Goal: Task Accomplishment & Management: Manage account settings

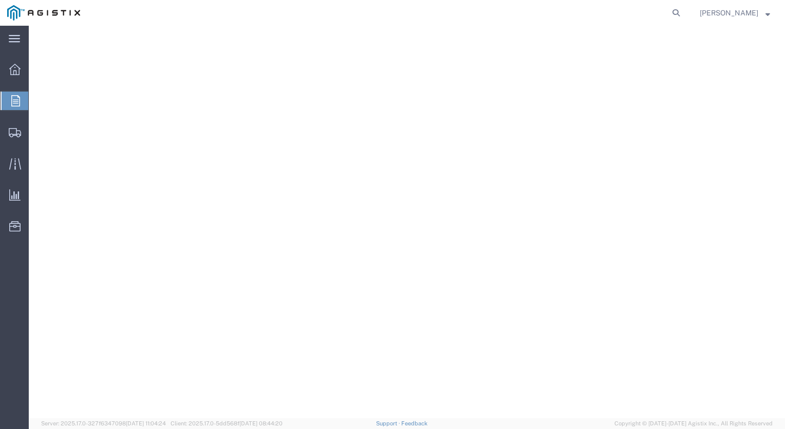
select select
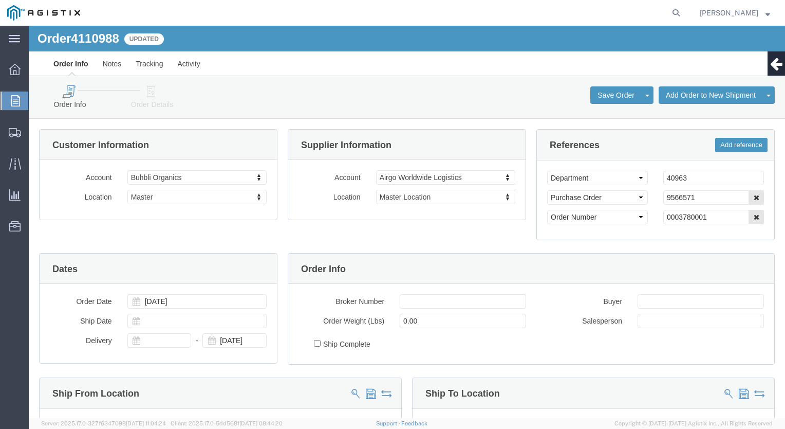
click link "Order Info"
click at [14, 69] on icon at bounding box center [14, 69] width 11 height 11
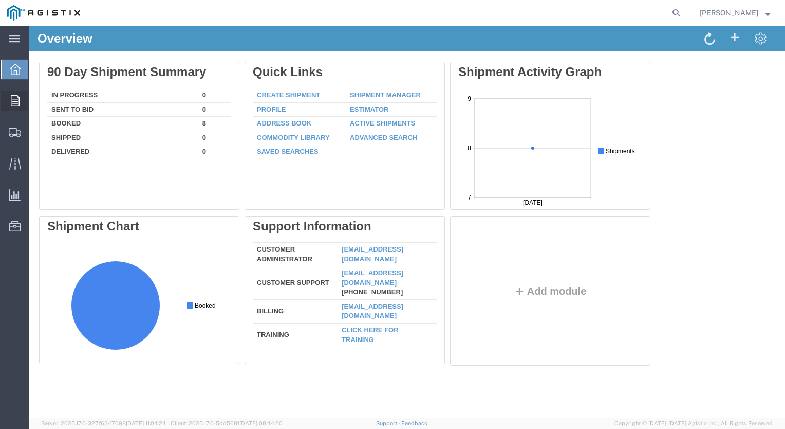
click at [0, 0] on span "Order Manager" at bounding box center [0, 0] width 0 height 0
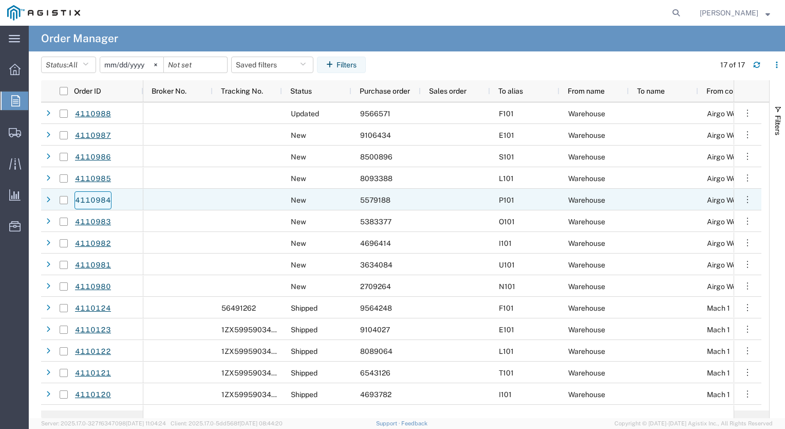
click at [92, 196] on link "4110984" at bounding box center [93, 200] width 37 height 18
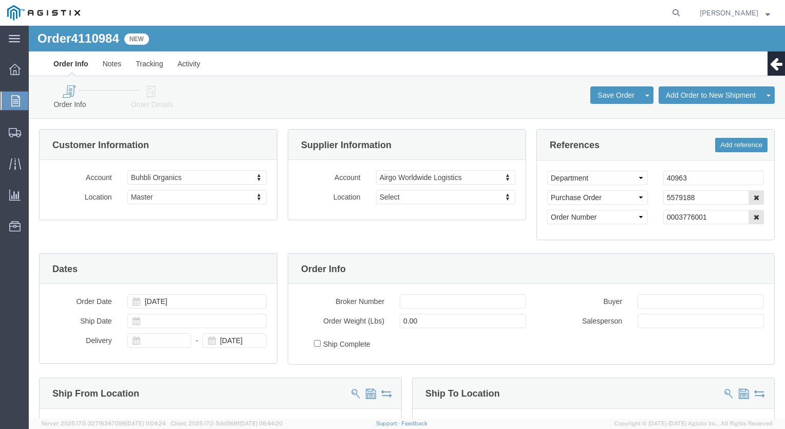
select select
click icon
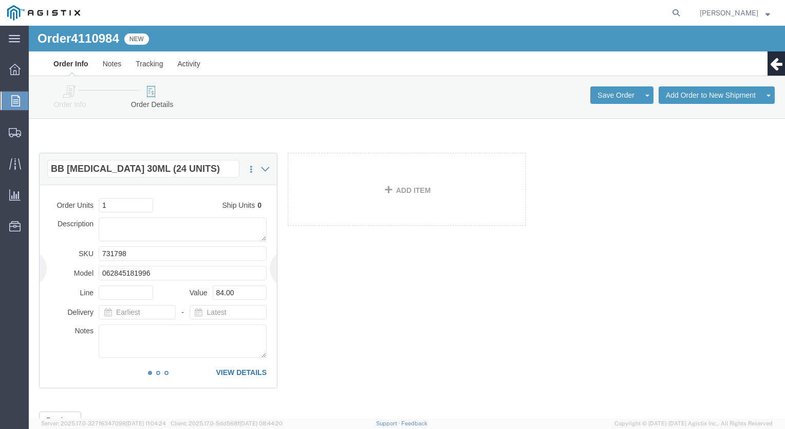
click link "VIEW DETAILS"
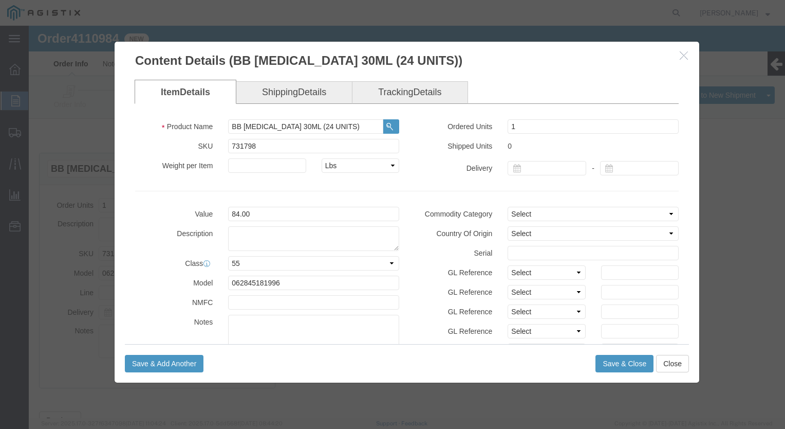
click link "Shipping Details"
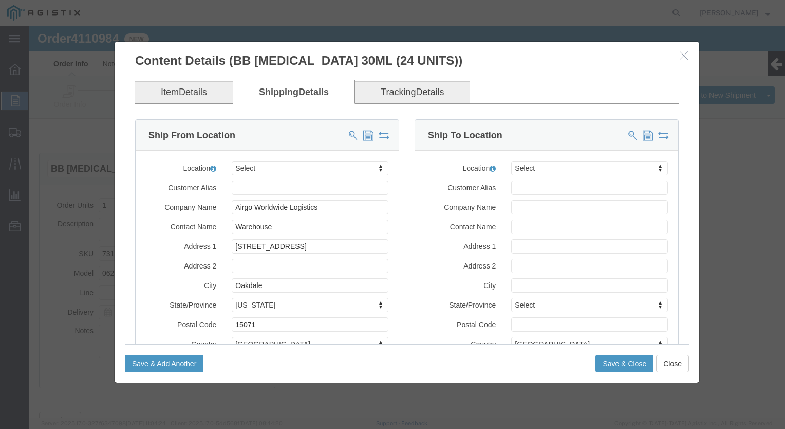
click link "Tracking Details"
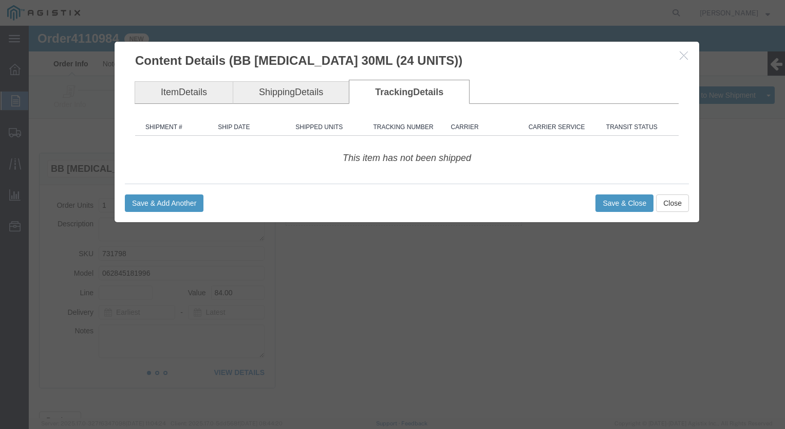
click link "Shipping Details"
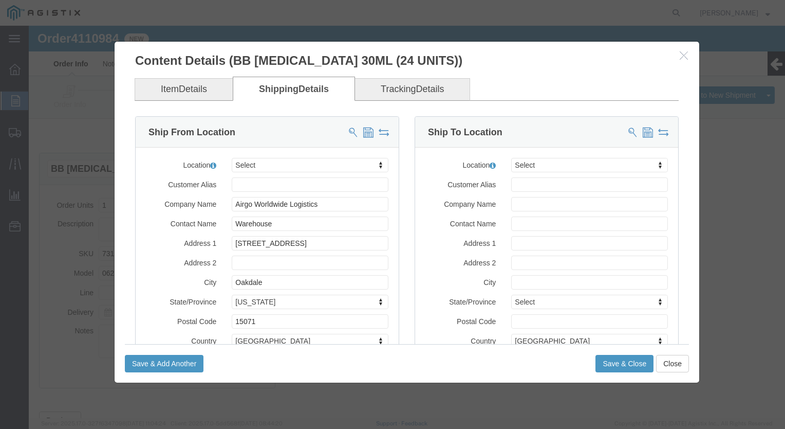
scroll to position [3, 0]
click button "Close"
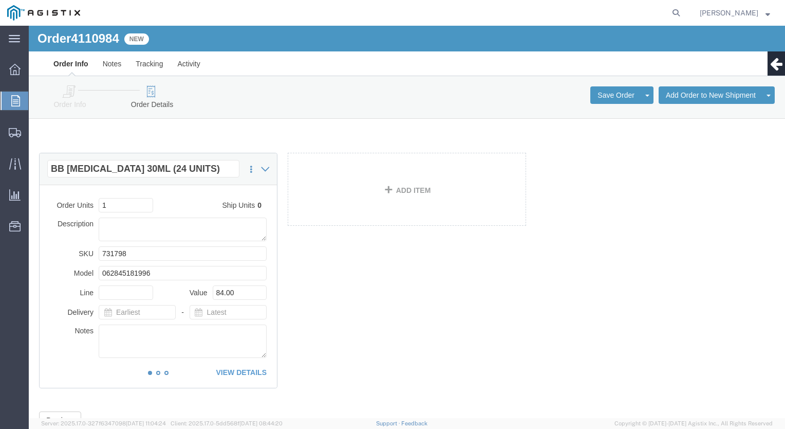
click icon
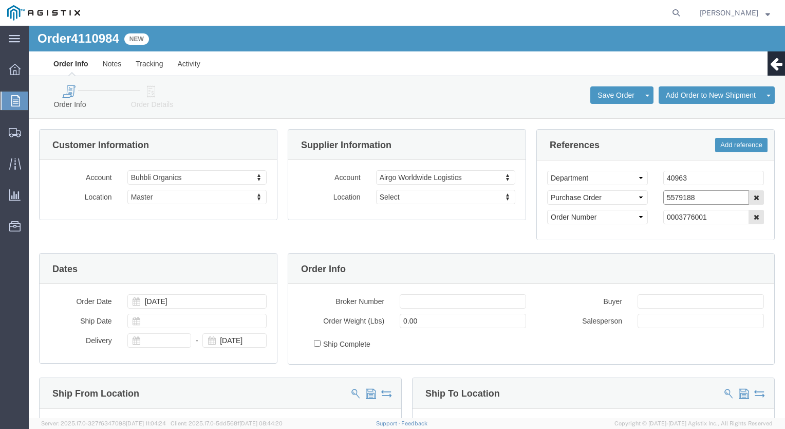
drag, startPoint x: 678, startPoint y: 176, endPoint x: 572, endPoint y: 176, distance: 106.4
click div "Select Account Type Activity ID Airline Appointment Number ASN Batch Request # …"
click icon
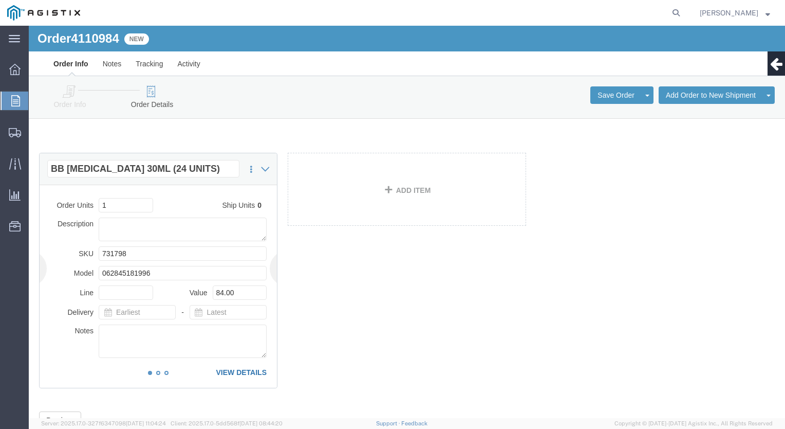
click link "VIEW DETAILS"
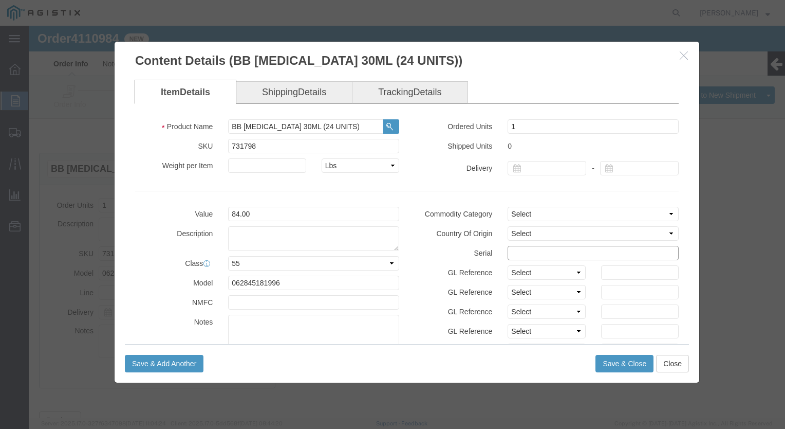
click input "text"
paste input "5579188"
type input "55791881212121212121"
click button "Save & Close"
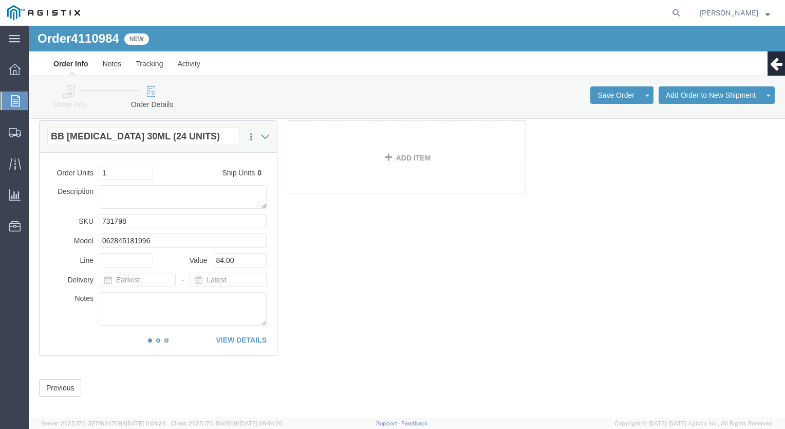
scroll to position [43, 0]
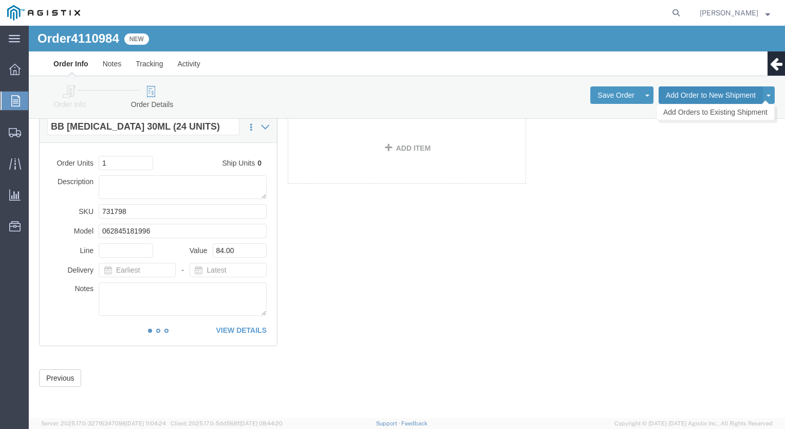
click button "Add Order to New Shipment"
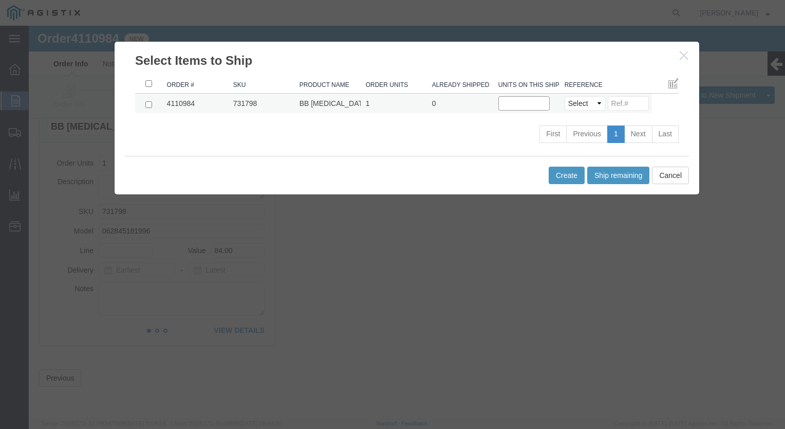
click input "text"
click button "Ship remaining"
type input "1"
click input ": activate to sort column ascending"
checkbox input "true"
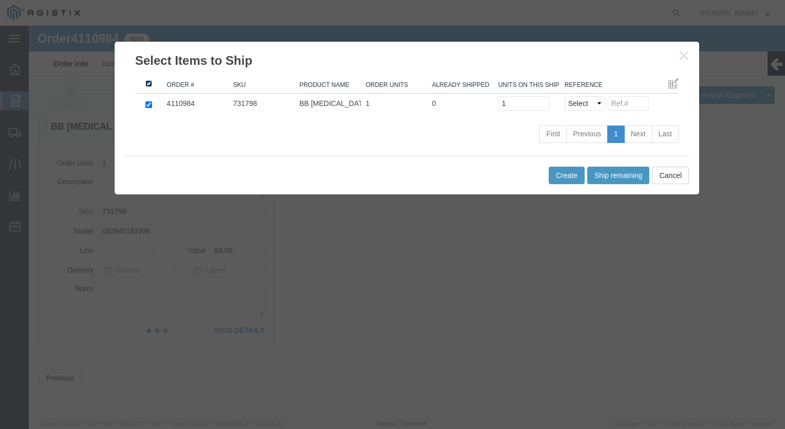
checkbox input "true"
drag, startPoint x: 538, startPoint y: 150, endPoint x: 445, endPoint y: 119, distance: 97.5
click div "Select Items to Ship Order # SKU Product Name Order Units Already Shipped Units…"
click select "Select Purchase Order Delivery Number"
select select "PO"
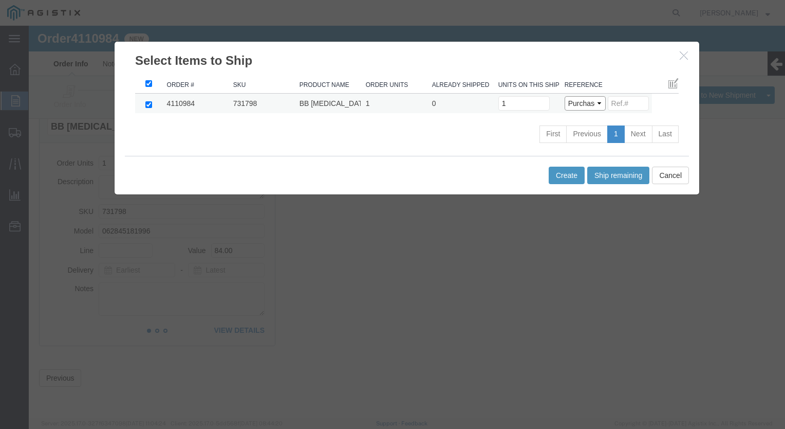
click select "Select Purchase Order Delivery Number"
click input
paste input "5579188"
type input "5579188"
click button "Create"
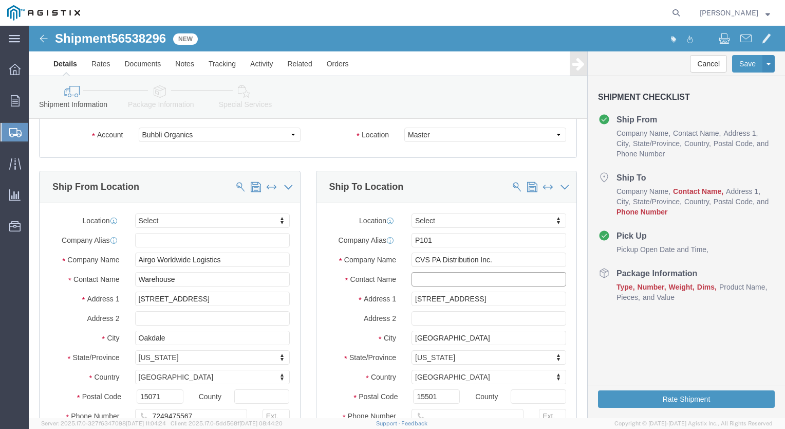
click input "text"
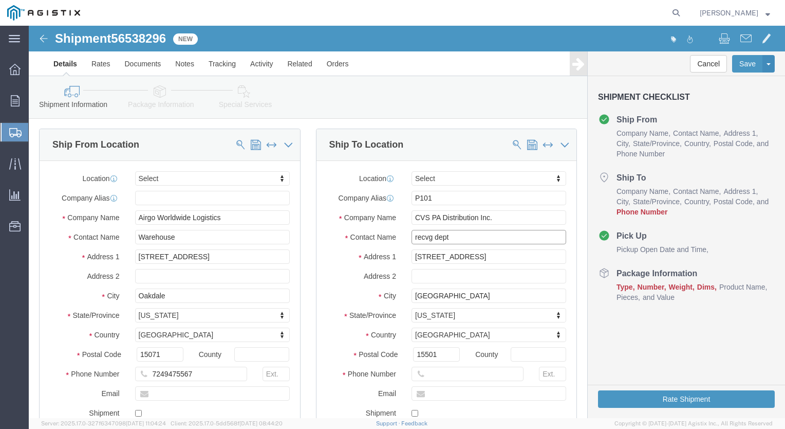
scroll to position [94, 0]
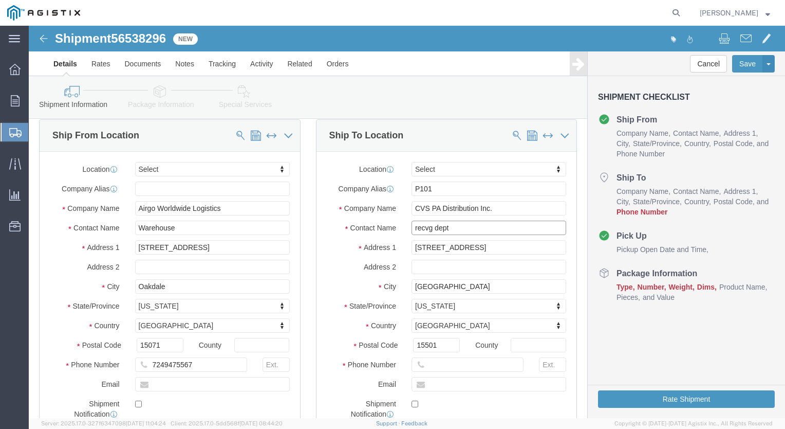
type input "recvg dept"
click input "text"
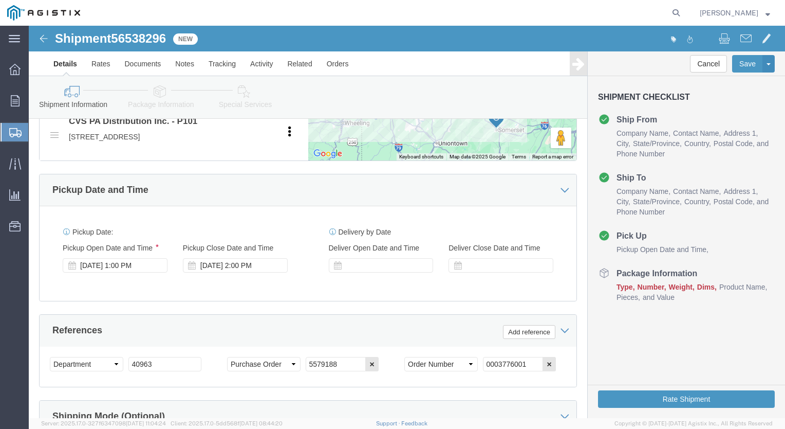
scroll to position [557, 0]
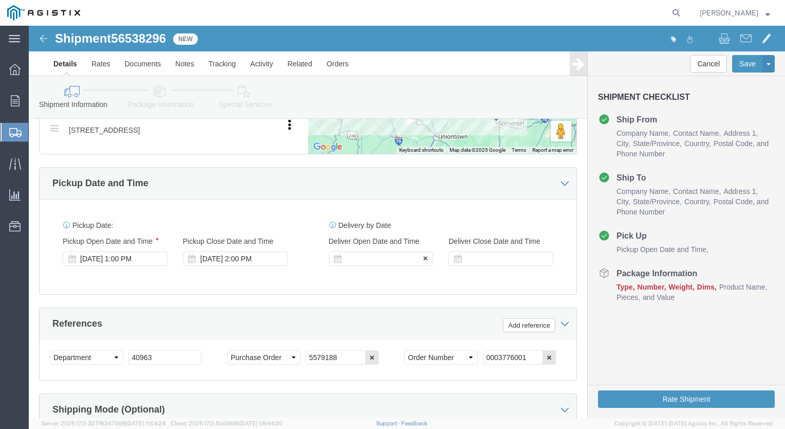
type input "[PHONE_NUMBER]"
click icon
click div
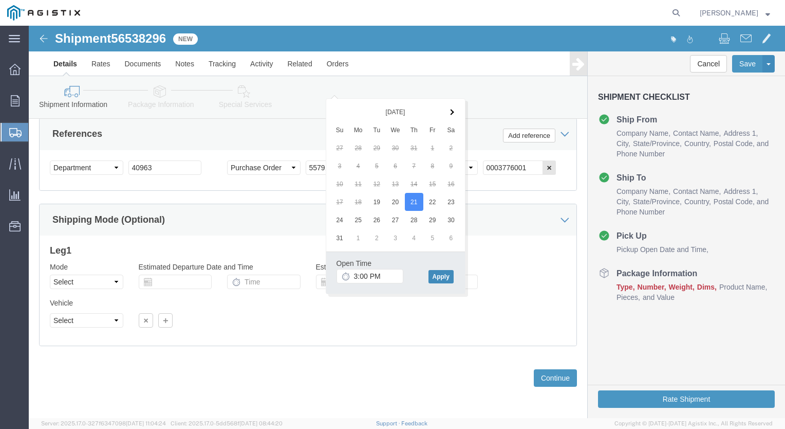
click button "Apply"
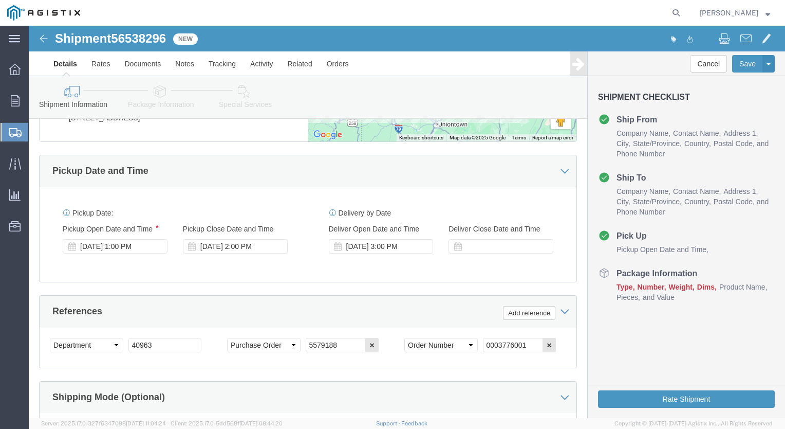
scroll to position [561, 0]
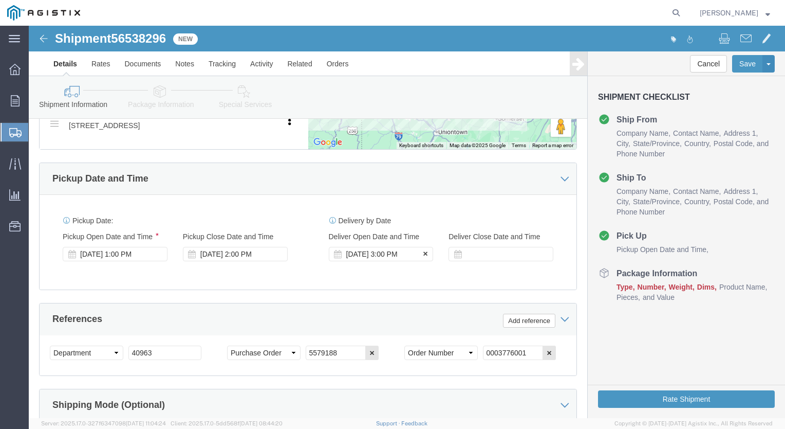
click div "[DATE] 3:00 PM"
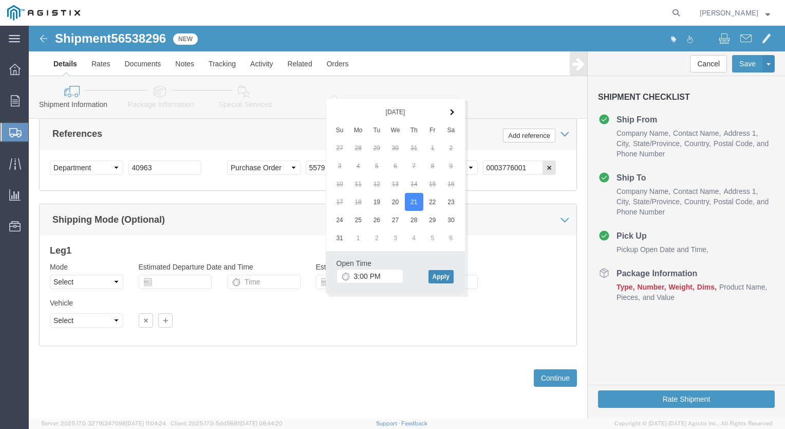
click button "Apply"
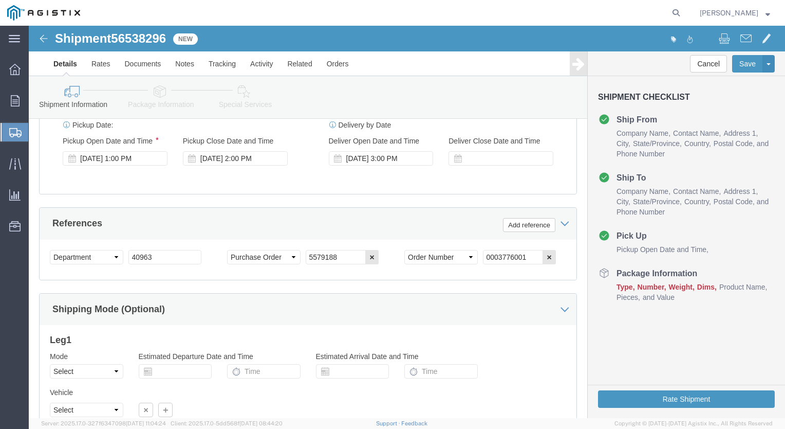
scroll to position [613, 0]
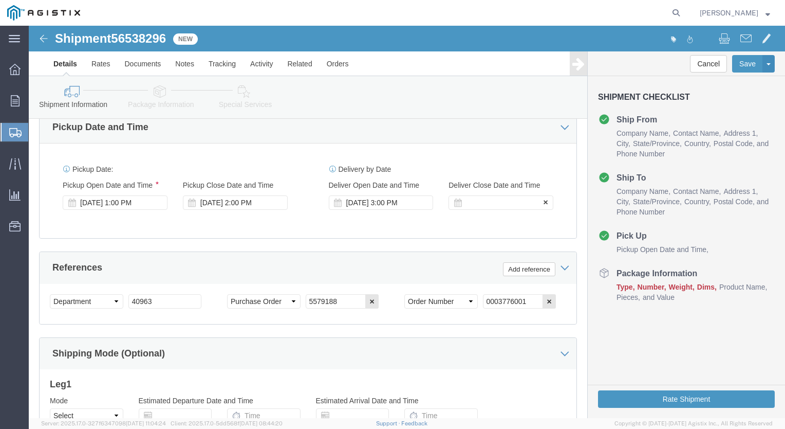
click div
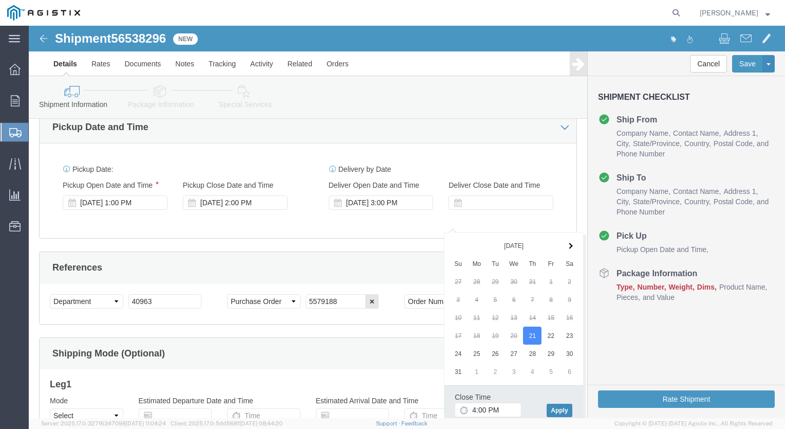
click button "Apply"
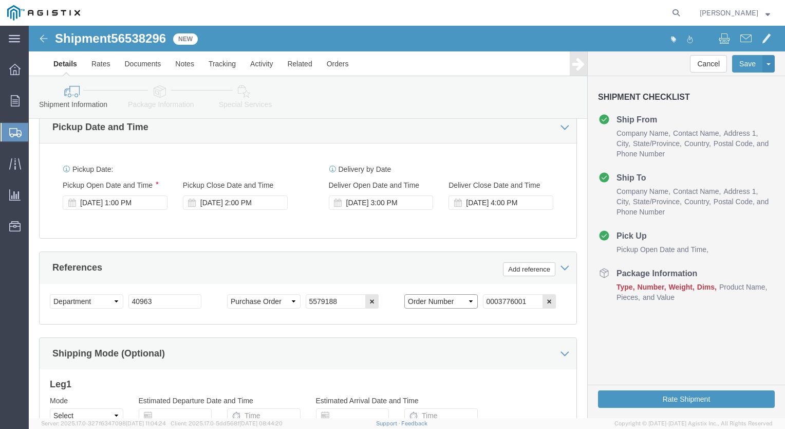
click select "Select Account Type Activity ID Airline Appointment Number ASN Batch Request # …"
select select "BOL"
click select "Select Account Type Activity ID Airline Appointment Number ASN Batch Request # …"
drag, startPoint x: 494, startPoint y: 296, endPoint x: 194, endPoint y: 311, distance: 300.6
click div "Select Account Type Activity ID Airline Appointment Number ASN Batch Request # …"
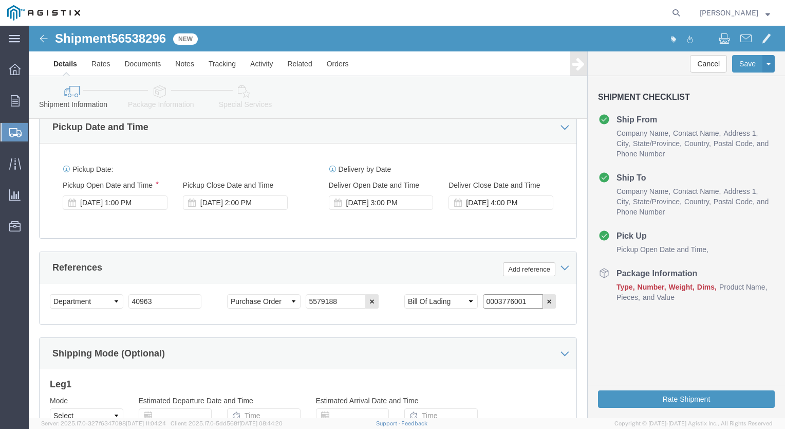
paste input "5579188"
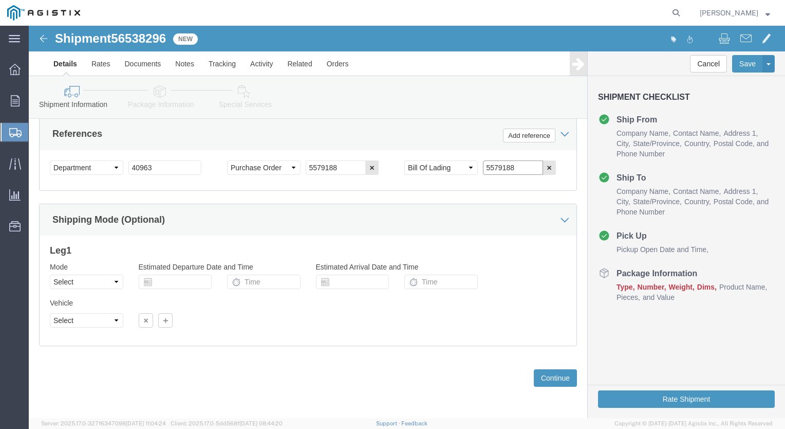
scroll to position [767, 0]
type input "5579188"
click select "Select Air Less than Truckload Multi-Leg Ocean Freight Rail Small Parcel Truckl…"
select select "SMAL"
click select "Select Air Less than Truckload Multi-Leg Ocean Freight Rail Small Parcel Truckl…"
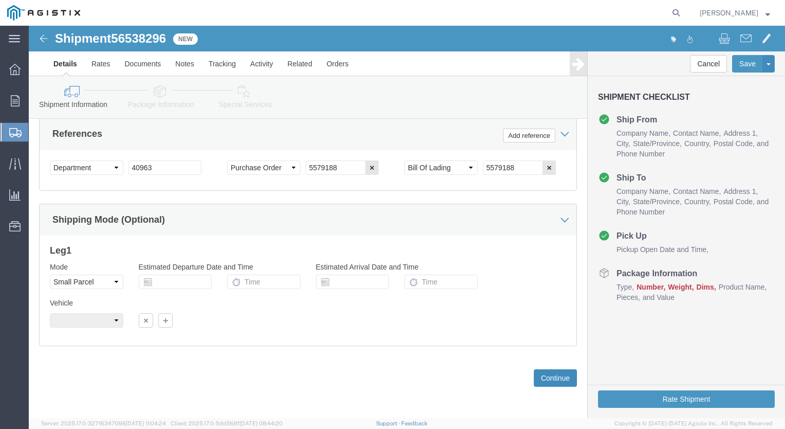
click button "Continue"
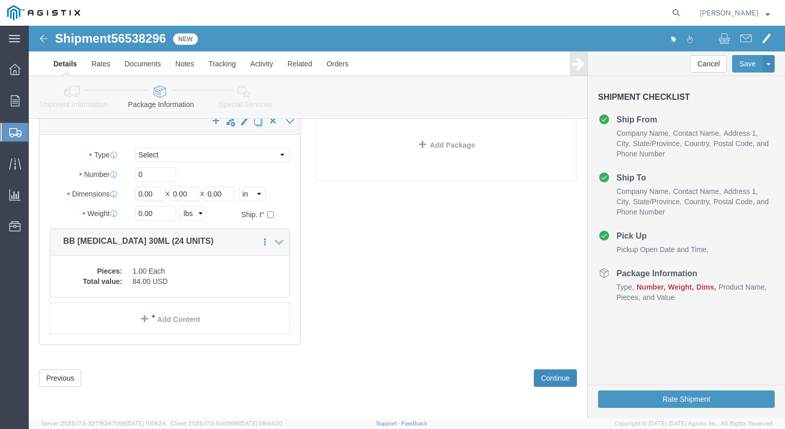
scroll to position [8, 0]
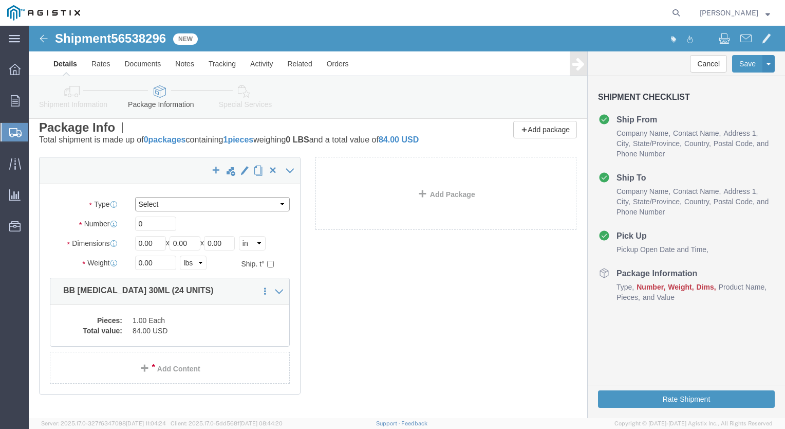
click select "Select Envelope Large Box Medium Box PAK Rack Small Box Tube Your Packaging"
click label "Package Type"
drag, startPoint x: 127, startPoint y: 226, endPoint x: 48, endPoint y: 235, distance: 79.8
click div "Package Type Select Envelope Large Box Medium Box PAK Rack Small Box Tube Your …"
type input "10"
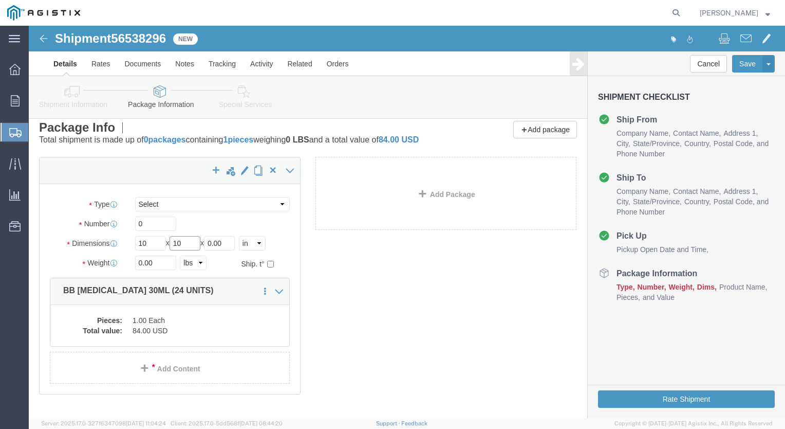
type input "10"
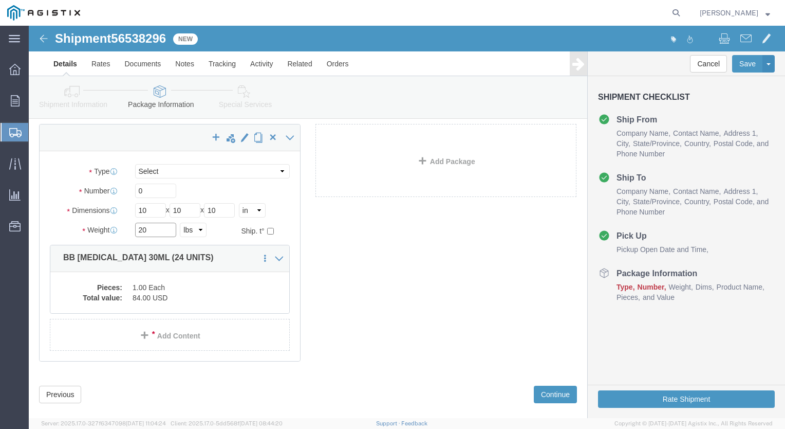
scroll to position [67, 0]
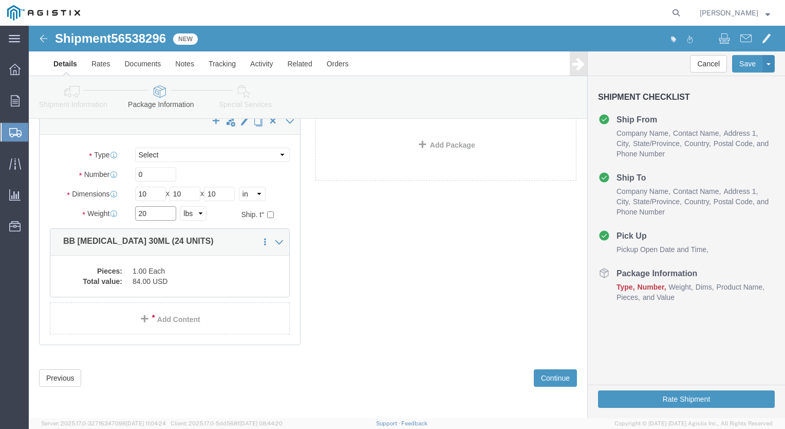
type input "20"
click select "Select Envelope Large Box Medium Box PAK Rack Small Box Tube Your Packaging"
select select "SBX"
click select "Select Envelope Large Box Medium Box PAK Rack Small Box Tube Your Packaging"
type input "12.25"
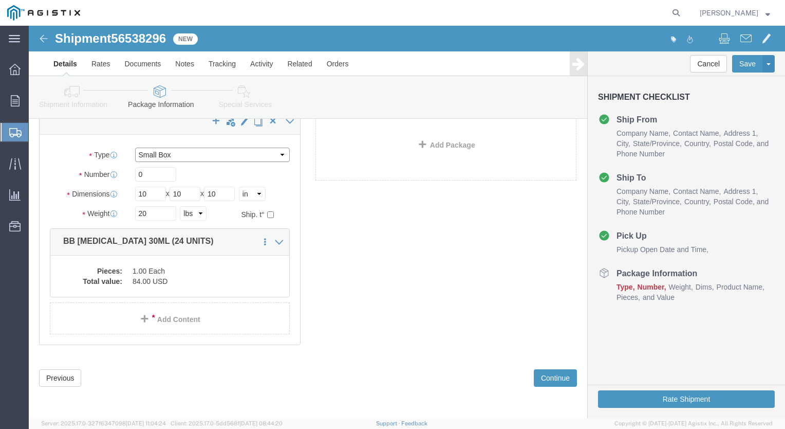
type input "11.00"
type input "1.50"
click select "Select Envelope Large Box Medium Box PAK Rack Small Box Tube Your Packaging"
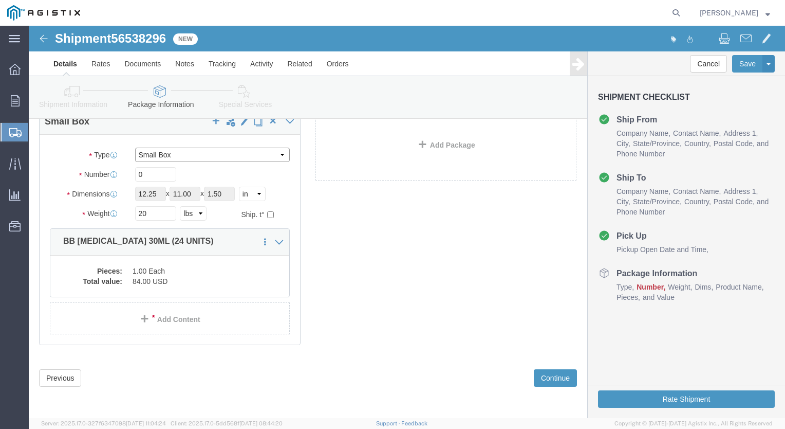
select select "YRPK"
click select "Select Envelope Large Box Medium Box PAK Rack Small Box Tube Your Packaging"
drag, startPoint x: 130, startPoint y: 169, endPoint x: -31, endPoint y: 211, distance: 165.7
click html "Shipment 56538296 New Details Rates Documents Notes Tracking Activity Related O…"
type input "10"
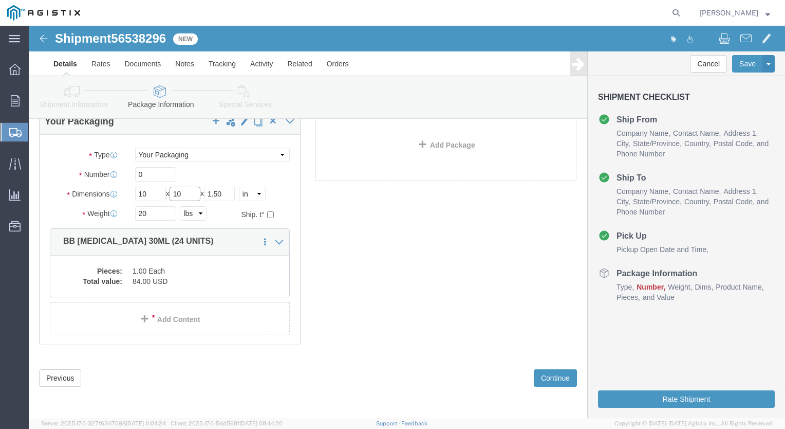
type input "10"
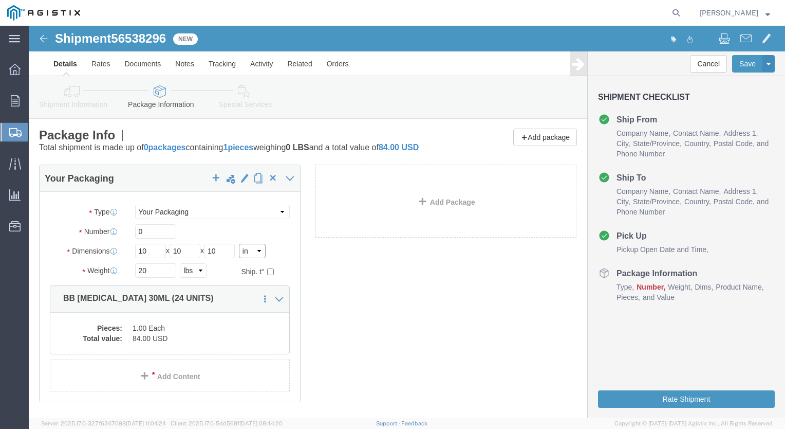
scroll to position [0, 0]
drag, startPoint x: 120, startPoint y: 218, endPoint x: 52, endPoint y: 229, distance: 68.8
click div "Package Type Select Envelope Large Box Medium Box PAK Rack Small Box Tube Your …"
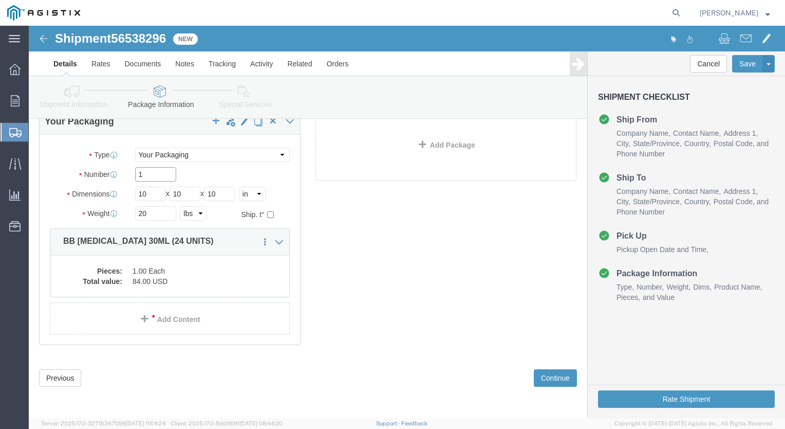
scroll to position [67, 0]
type input "1"
click button "Continue"
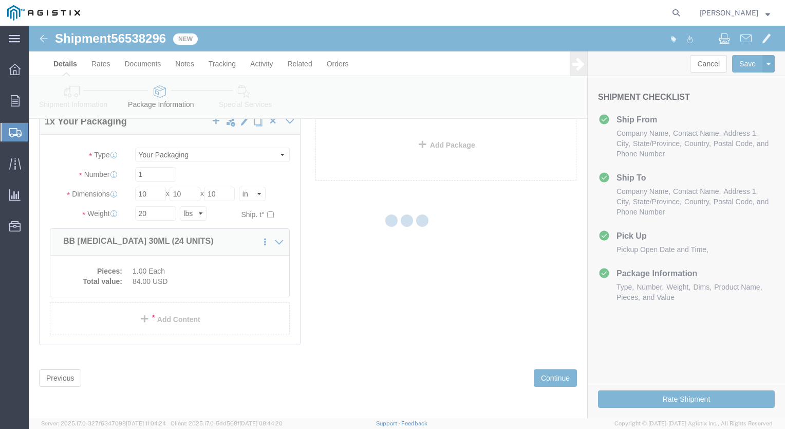
select select
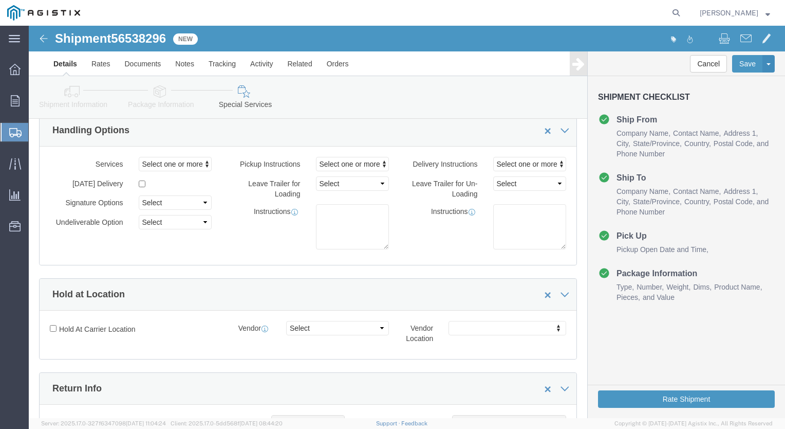
scroll to position [0, 0]
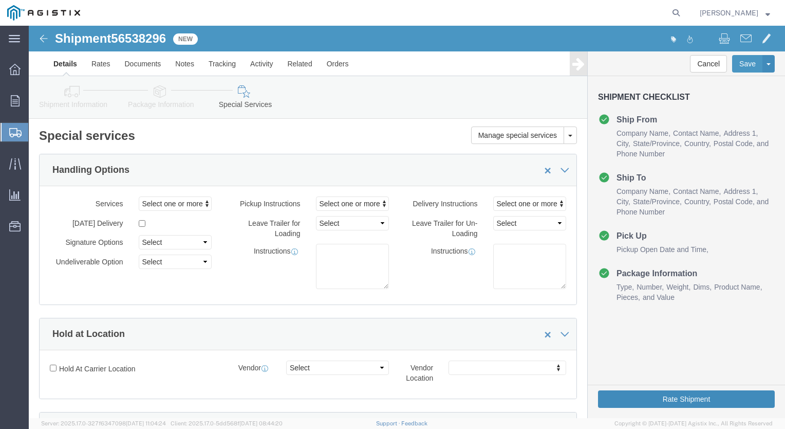
click button "Rate Shipment"
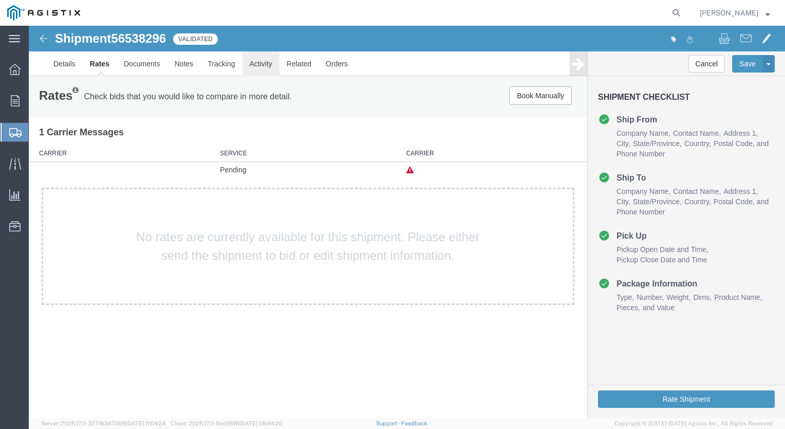
click at [254, 65] on link "Activity" at bounding box center [261, 63] width 37 height 25
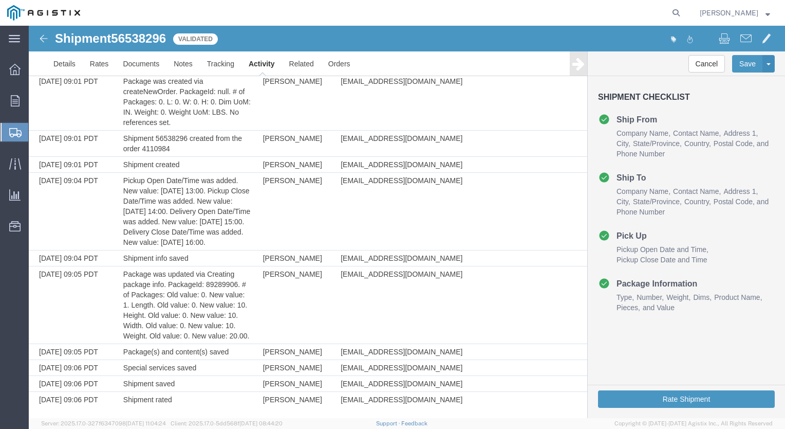
scroll to position [82, 0]
click at [0, 0] on span "Order Manager" at bounding box center [0, 0] width 0 height 0
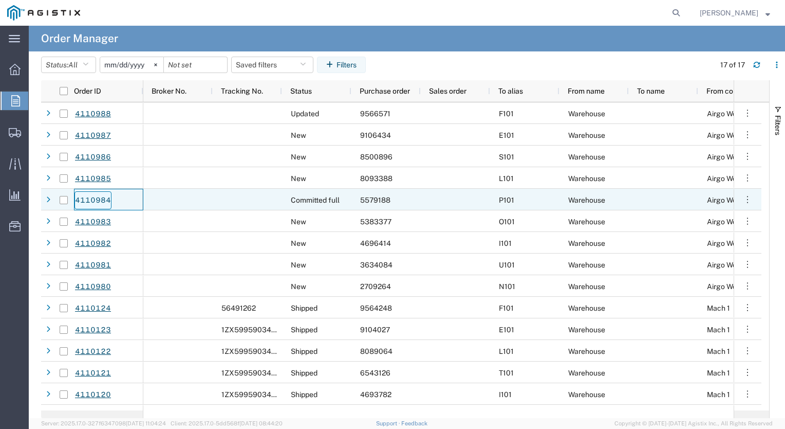
click at [101, 197] on link "4110984" at bounding box center [93, 200] width 37 height 18
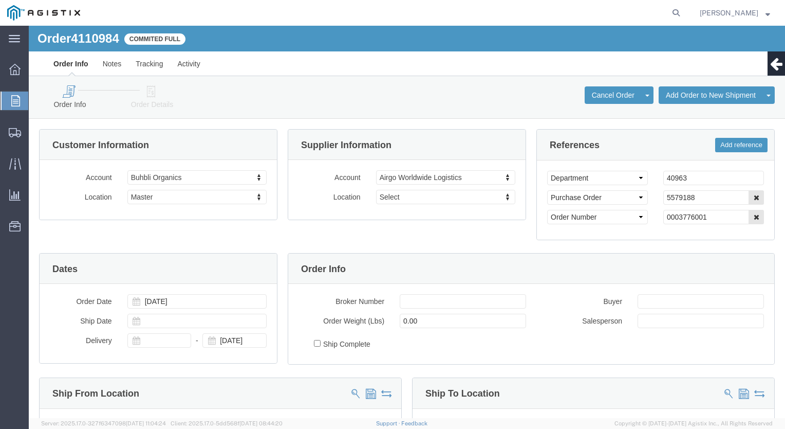
select select
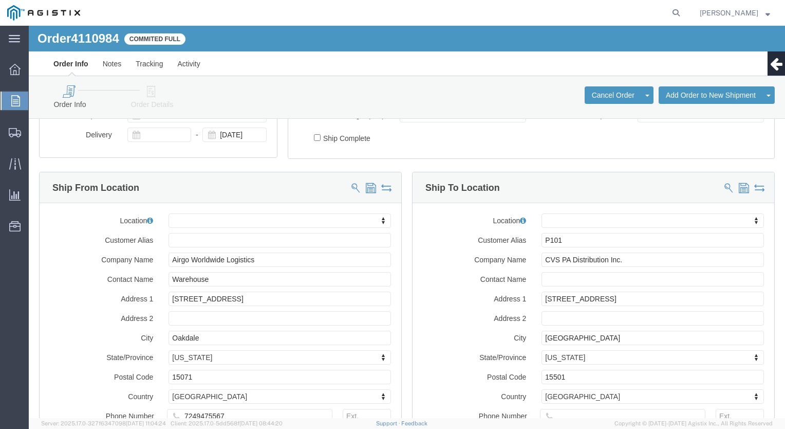
scroll to position [206, 0]
click input "text"
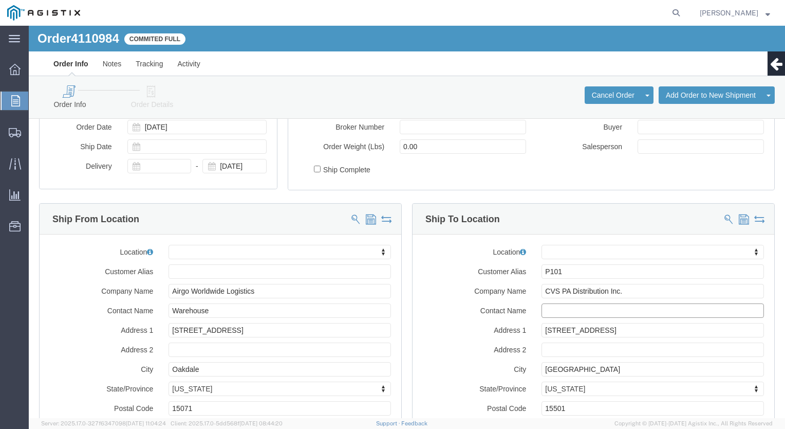
scroll to position [328, 0]
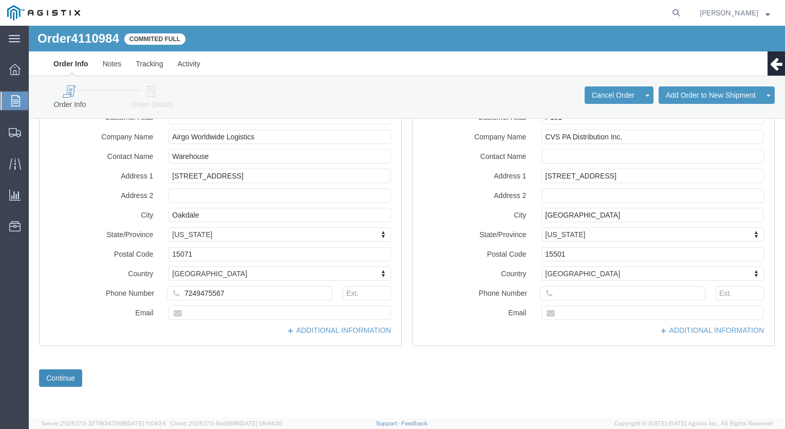
click button "Continue"
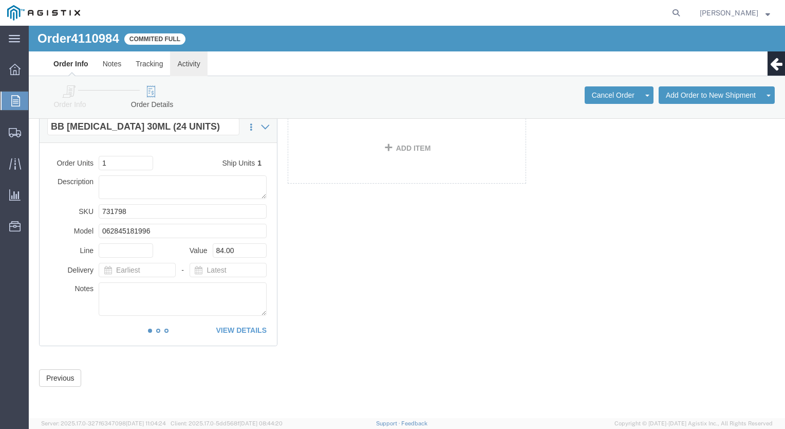
click link "Activity"
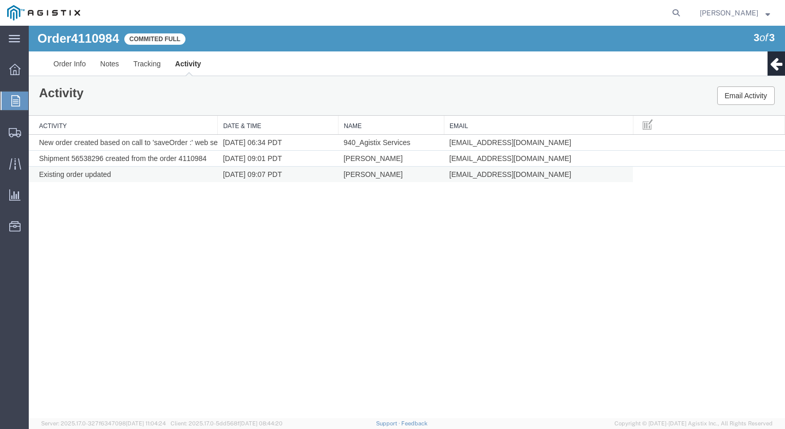
click at [105, 178] on td "Existing order updated" at bounding box center [123, 175] width 189 height 16
click at [75, 63] on link "Order Info" at bounding box center [69, 63] width 47 height 25
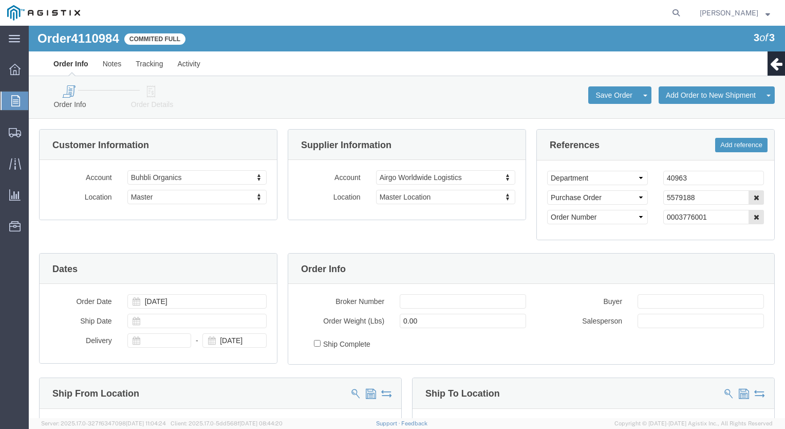
click icon
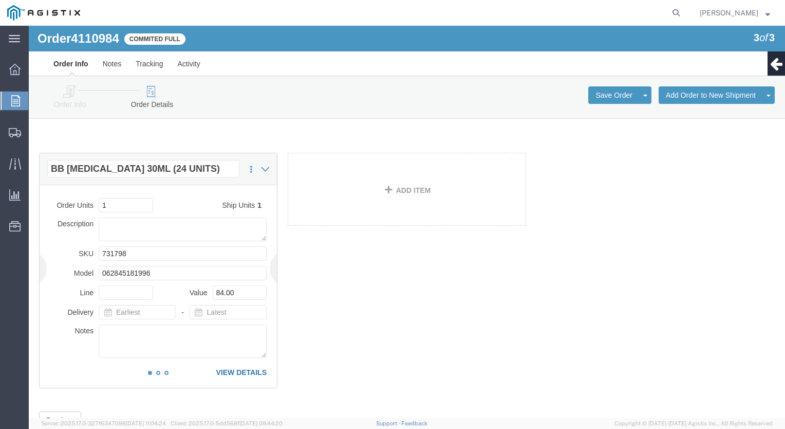
click link "VIEW DETAILS"
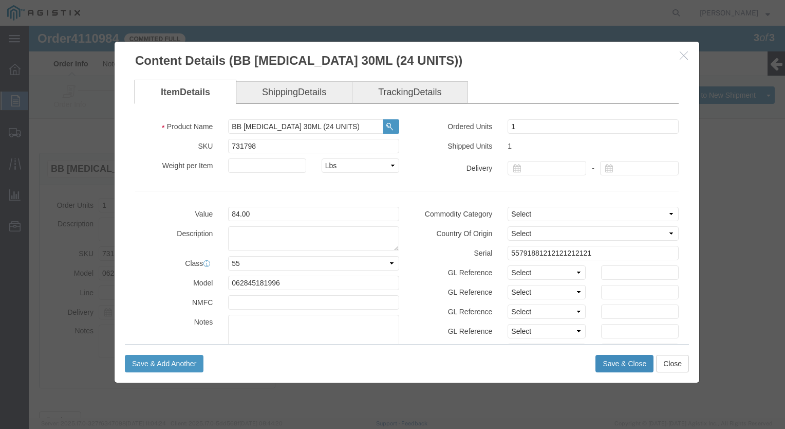
click button "Save & Close"
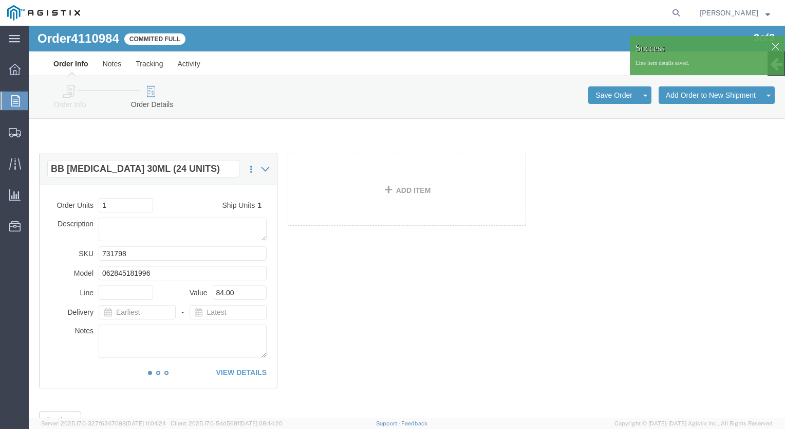
click span "Success"
click p "Line item details saved."
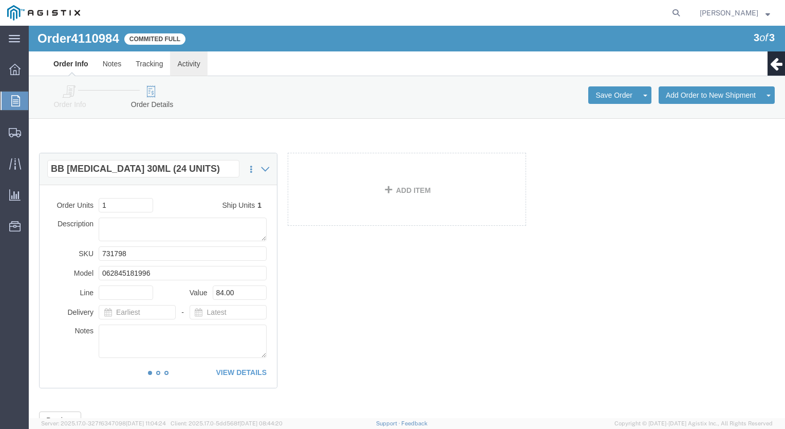
click link "Activity"
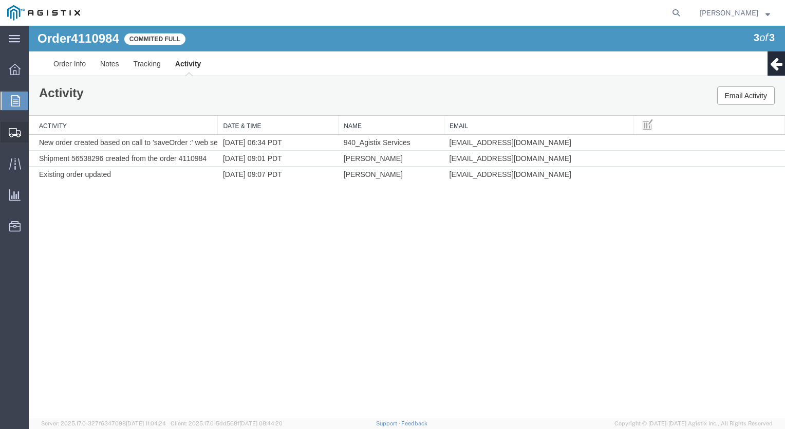
click at [0, 0] on span "Shipment Manager" at bounding box center [0, 0] width 0 height 0
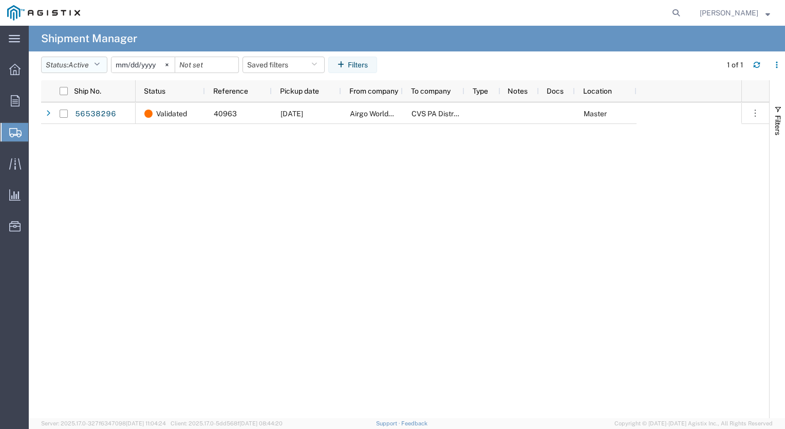
click at [100, 63] on icon "button" at bounding box center [97, 64] width 6 height 7
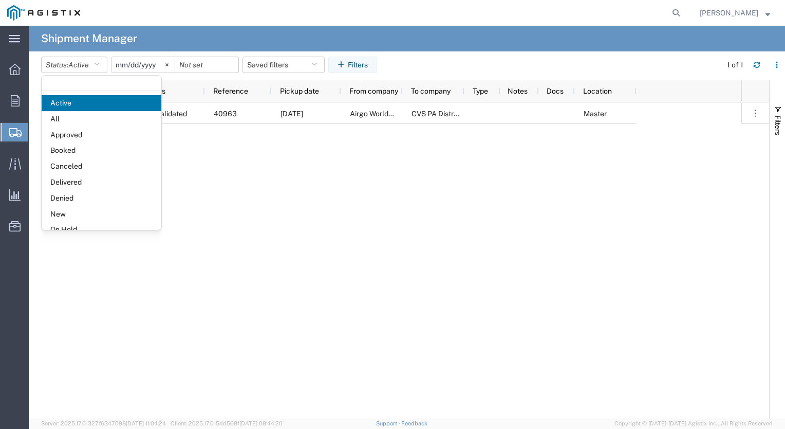
click at [82, 150] on span "Booked" at bounding box center [102, 150] width 120 height 16
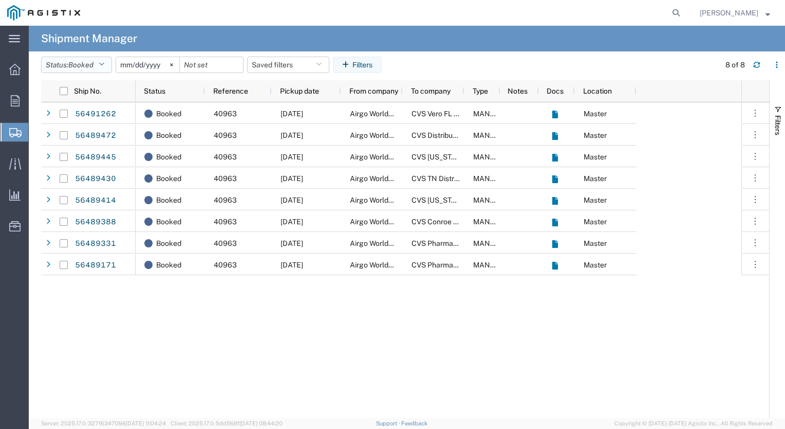
click at [104, 64] on icon "button" at bounding box center [102, 64] width 6 height 7
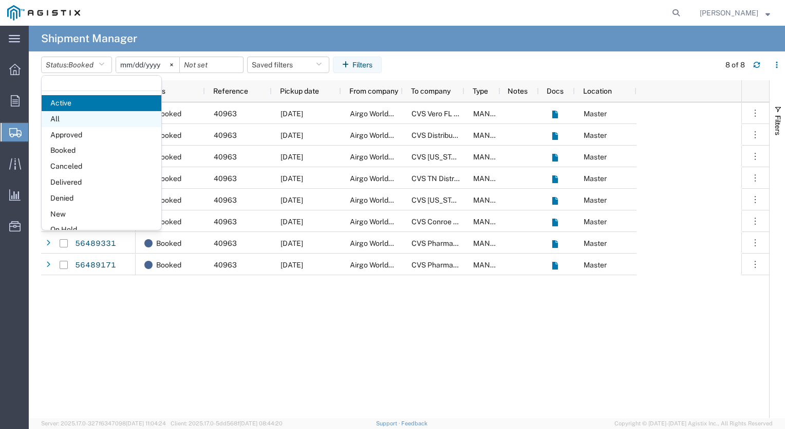
click at [85, 123] on span "All" at bounding box center [102, 119] width 120 height 16
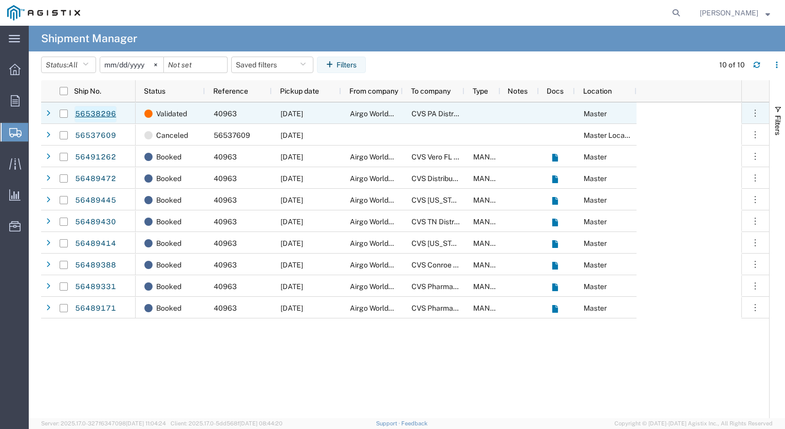
click at [88, 115] on link "56538296" at bounding box center [96, 114] width 42 height 16
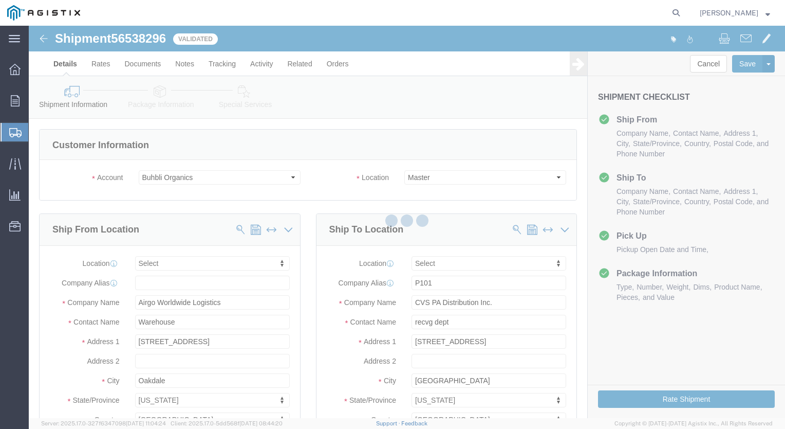
select select
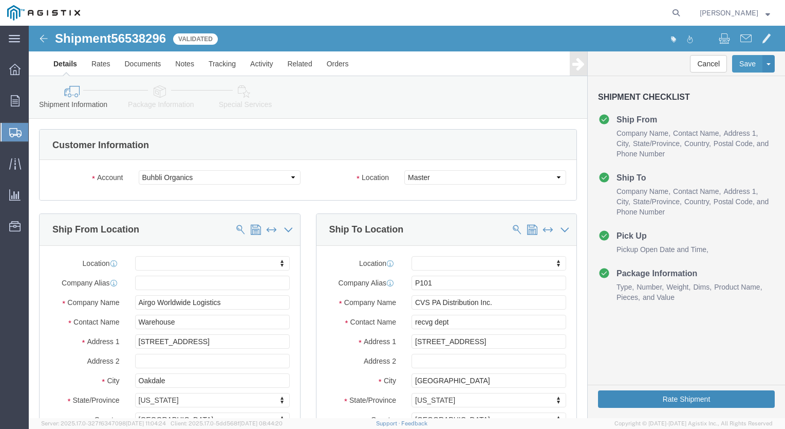
drag, startPoint x: 672, startPoint y: 371, endPoint x: 442, endPoint y: 341, distance: 232.7
click form "Shipment 56538296 Validated Details Rates Documents Notes Tracking Activity Rel…"
click button "Rate Shipment"
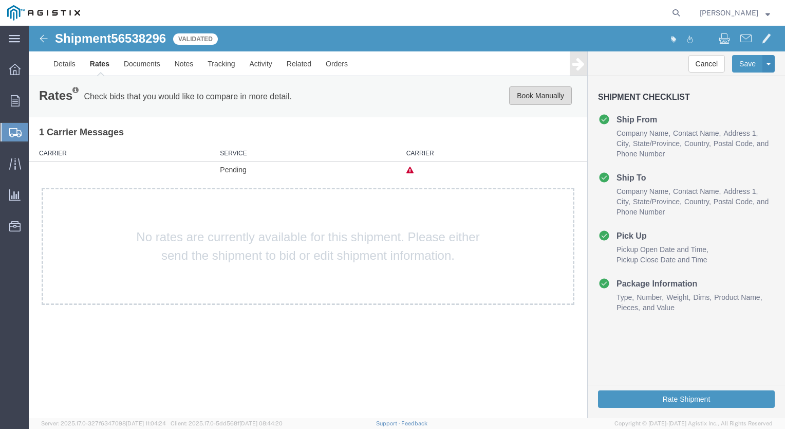
click at [543, 95] on button "Book Manually" at bounding box center [540, 95] width 63 height 19
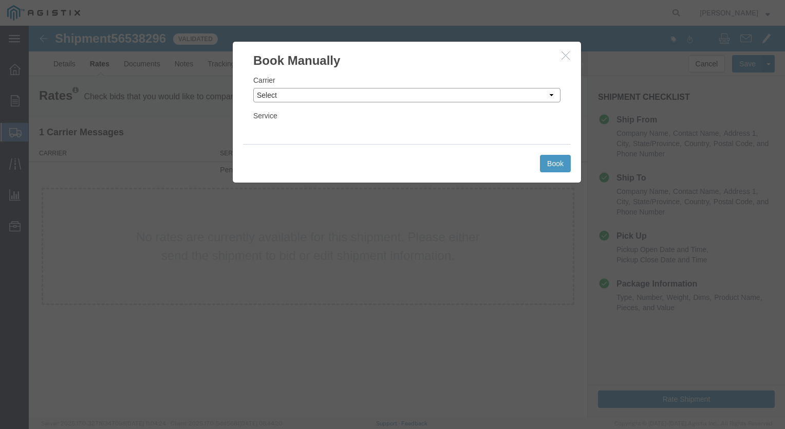
click at [552, 96] on select "Select Add New Carrier (and default service) ACI Guide APC Airport Google Milea…" at bounding box center [406, 95] width 307 height 14
select select "12"
click at [253, 88] on select "Select Add New Carrier (and default service) ACI Guide APC Airport Google Milea…" at bounding box center [406, 95] width 307 height 14
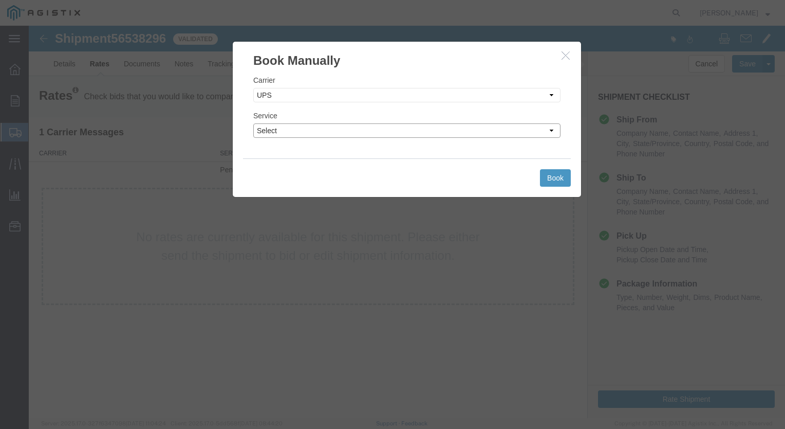
click at [550, 132] on select "Select 2nd Day Air 2nd Day Air A.M. 3 Day Select BOUND PRINTED MATTER, UPS DELI…" at bounding box center [406, 130] width 307 height 14
select select "42"
click at [253, 123] on select "Select 2nd Day Air 2nd Day Air A.M. 3 Day Select BOUND PRINTED MATTER, UPS DELI…" at bounding box center [406, 130] width 307 height 14
click at [561, 175] on button "Book" at bounding box center [555, 177] width 31 height 17
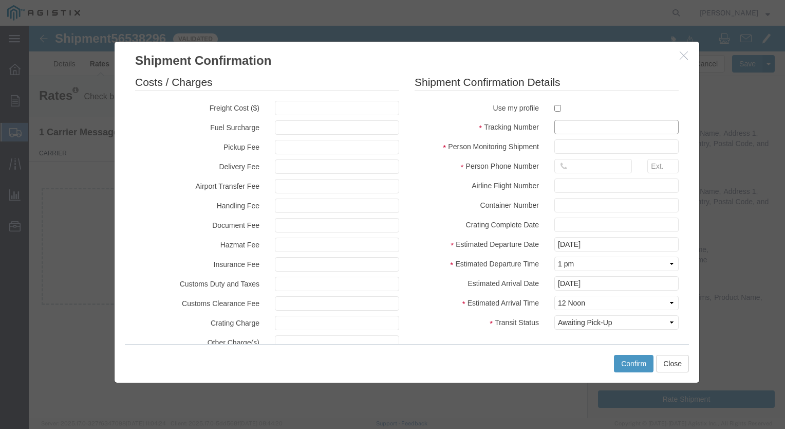
click at [564, 129] on input "text" at bounding box center [617, 127] width 124 height 14
type input "1ZX599590342052965"
click at [631, 362] on button "Confirm" at bounding box center [634, 363] width 40 height 17
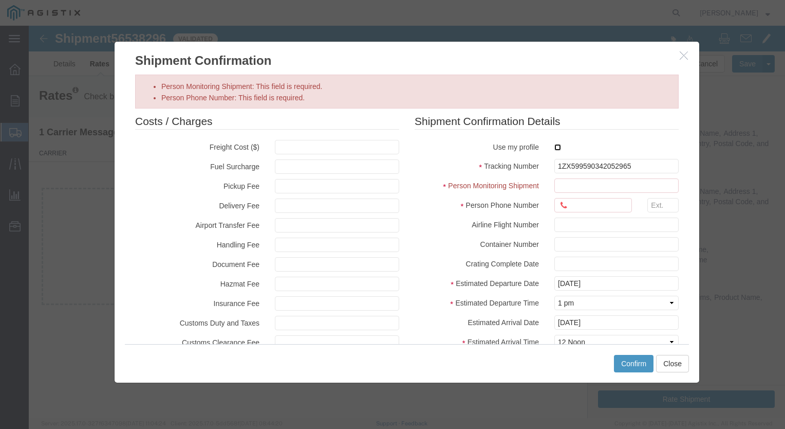
click at [555, 147] on input "checkbox" at bounding box center [558, 147] width 7 height 7
checkbox input "true"
type input "[PERSON_NAME]"
click at [591, 203] on input "Person Phone Number: This field is required." at bounding box center [594, 205] width 78 height 14
click at [590, 205] on input "Person Phone Number: This field is required." at bounding box center [594, 205] width 78 height 14
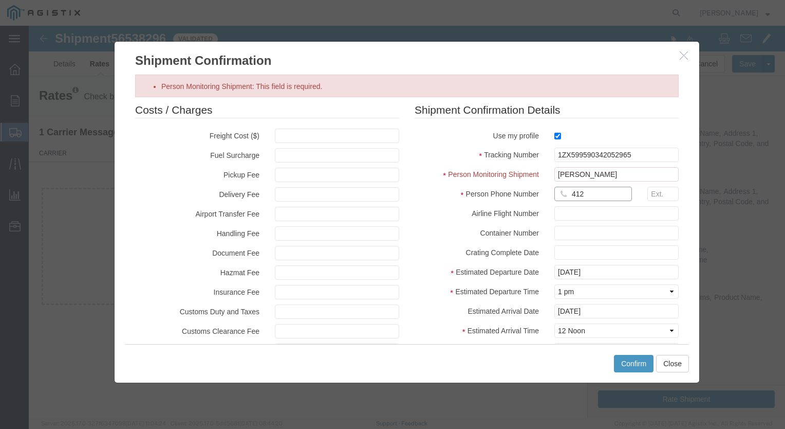
type input "412"
click at [555, 135] on input "checkbox" at bounding box center [558, 136] width 7 height 7
checkbox input "false"
click at [555, 135] on input "checkbox" at bounding box center [558, 136] width 7 height 7
checkbox input "true"
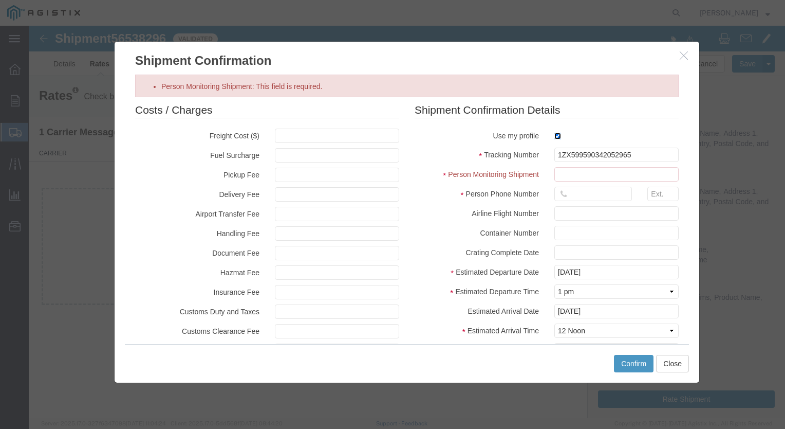
type input "[PERSON_NAME]"
type input "[PHONE_NUMBER]"
click at [642, 361] on button "Confirm" at bounding box center [634, 363] width 40 height 17
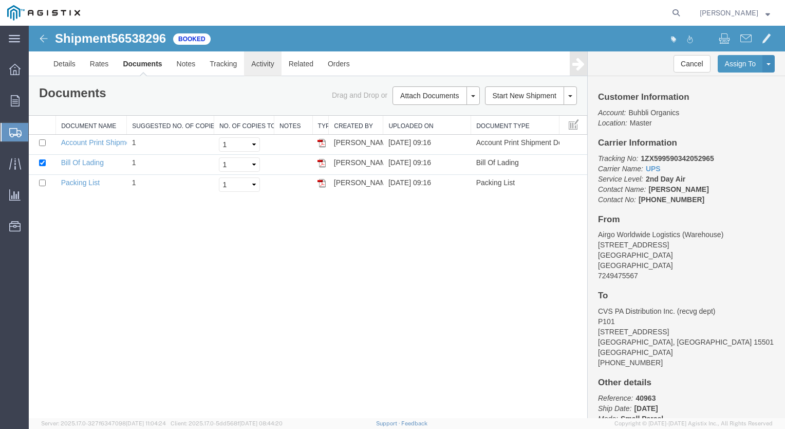
click at [263, 61] on link "Activity" at bounding box center [262, 63] width 37 height 25
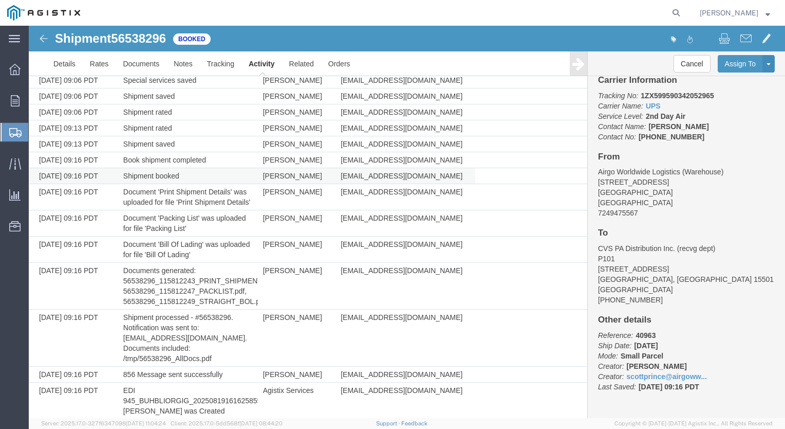
scroll to position [380, 0]
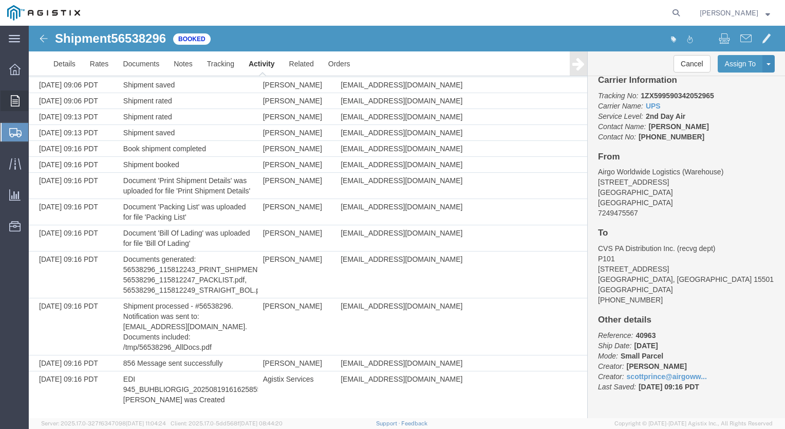
click at [13, 99] on icon at bounding box center [15, 100] width 9 height 11
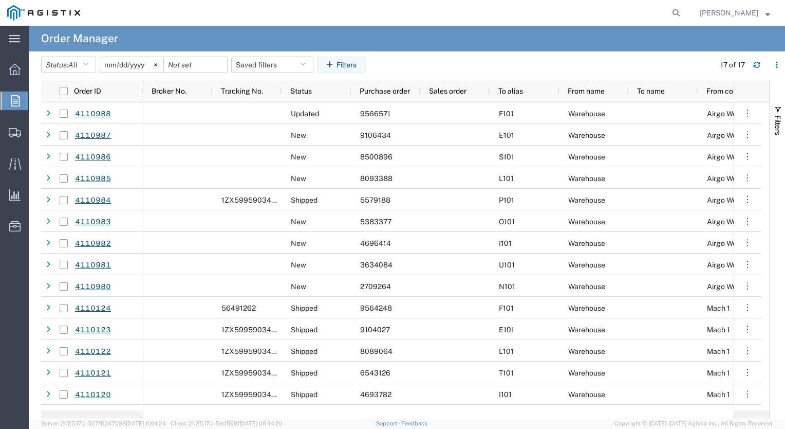
click at [0, 0] on span "Order Manager" at bounding box center [0, 0] width 0 height 0
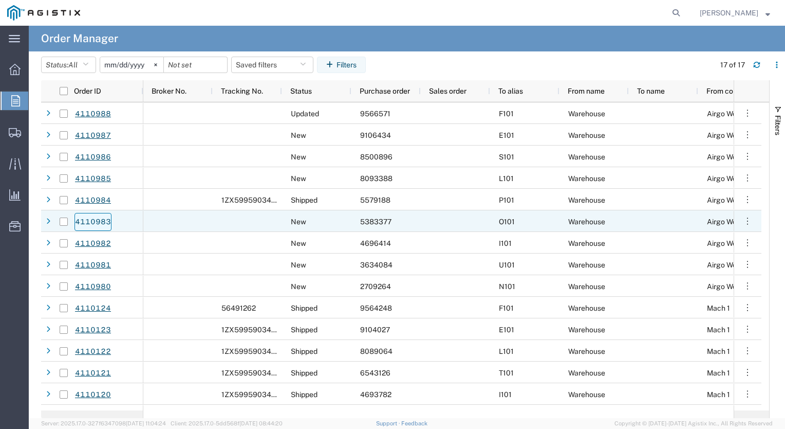
click at [90, 218] on link "4110983" at bounding box center [93, 222] width 37 height 18
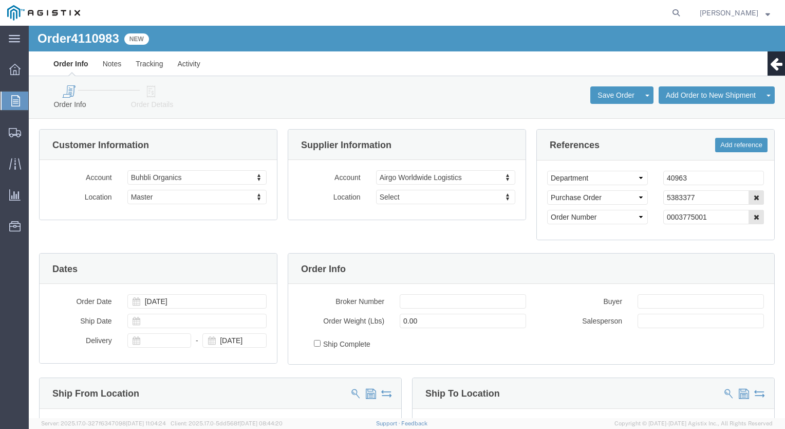
select select
click icon
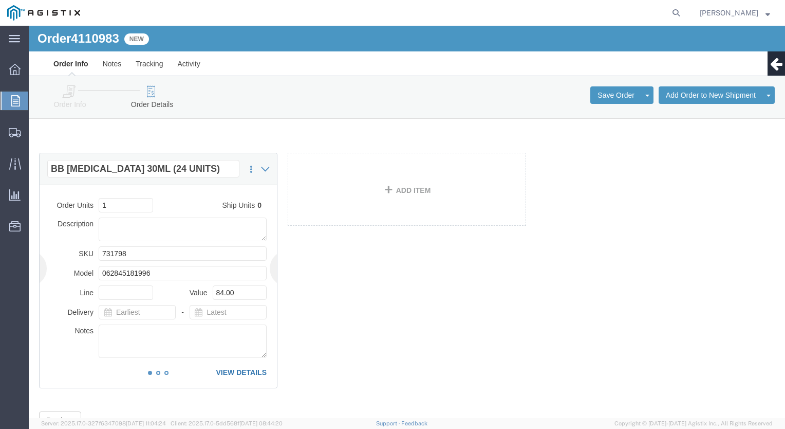
click link "VIEW DETAILS"
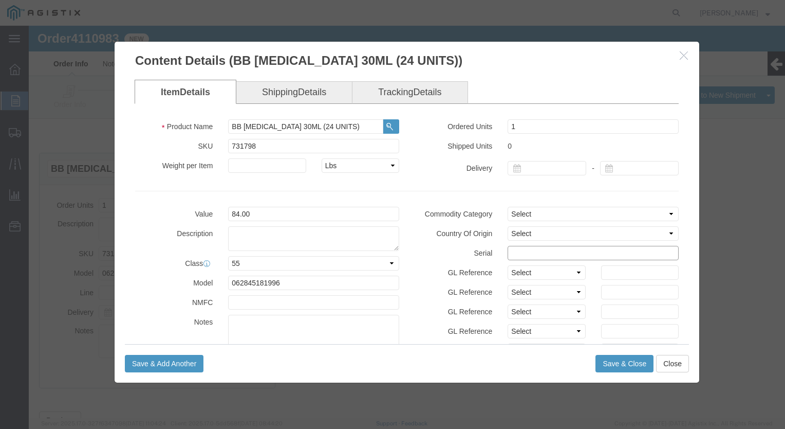
click input "text"
drag, startPoint x: 635, startPoint y: 340, endPoint x: 617, endPoint y: 333, distance: 19.4
click button "Close"
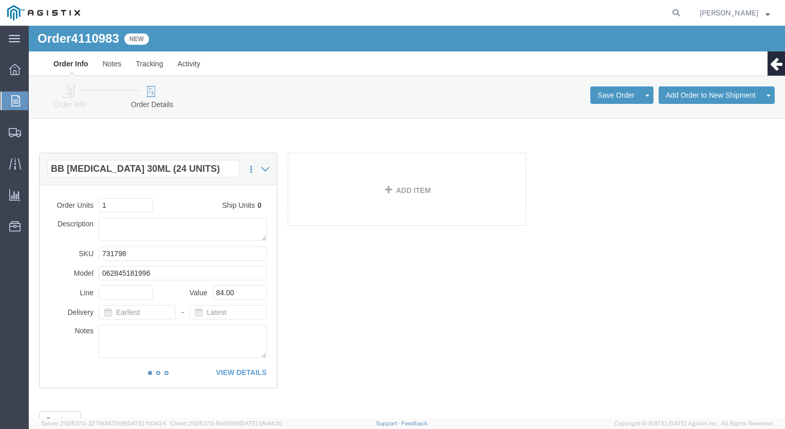
click icon
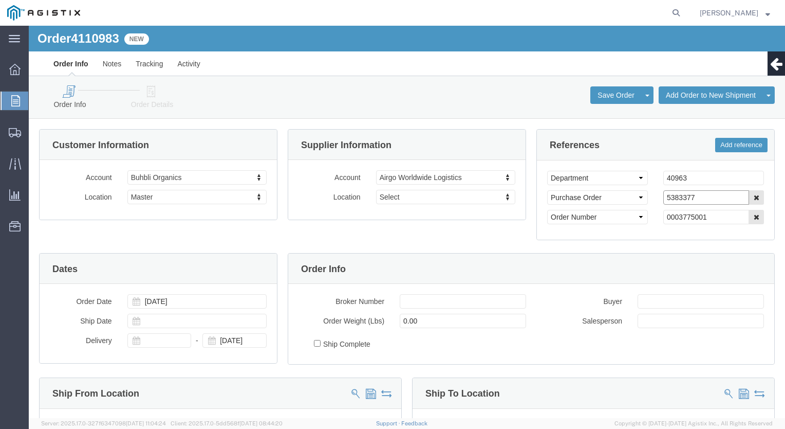
drag, startPoint x: 669, startPoint y: 172, endPoint x: 620, endPoint y: 168, distance: 49.0
click div "Select Account Type Activity ID Airline Appointment Number ASN Batch Request # …"
click icon
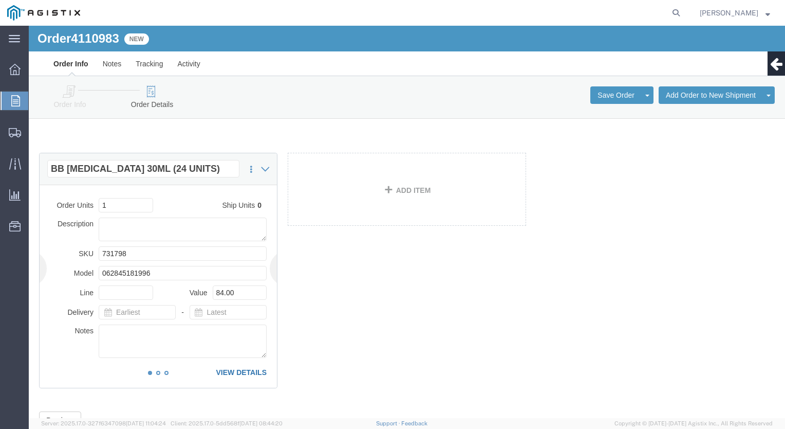
click link "VIEW DETAILS"
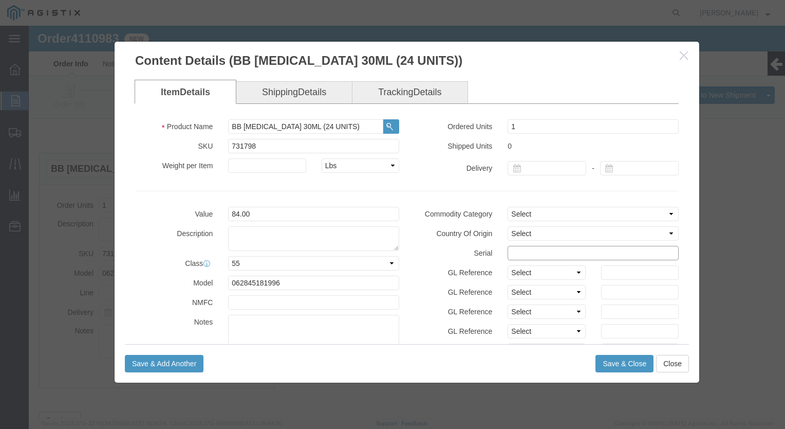
click input "text"
paste input "5383377"
type input "53833771212121212122"
click button "Save & Close"
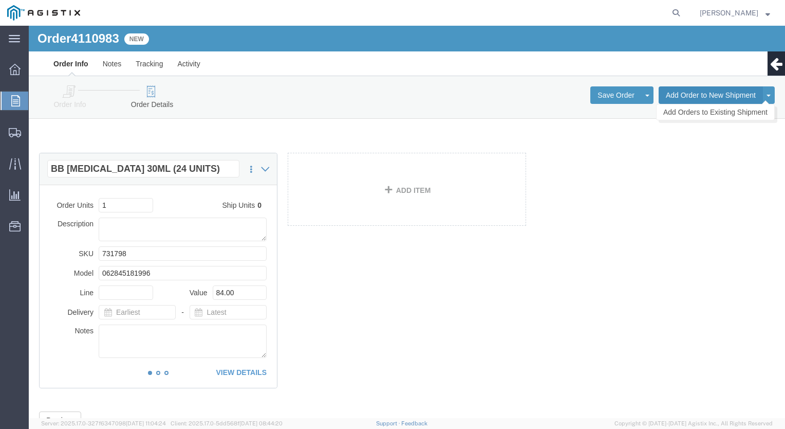
click button "Add Order to New Shipment"
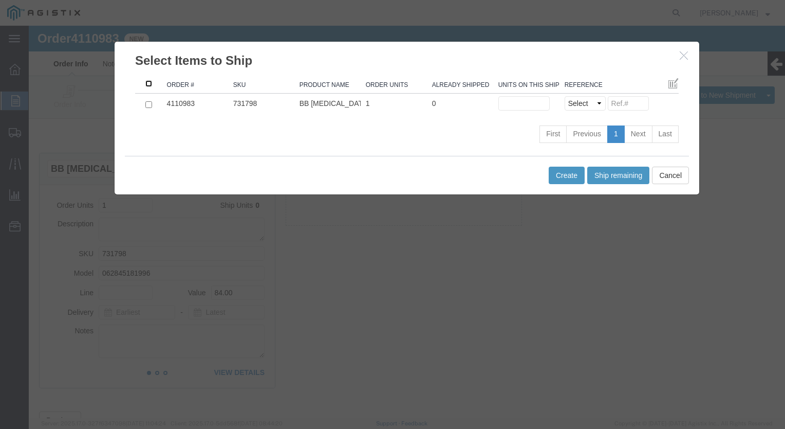
click input ": activate to sort column descending"
checkbox input "true"
click button "Ship remaining"
type input "1"
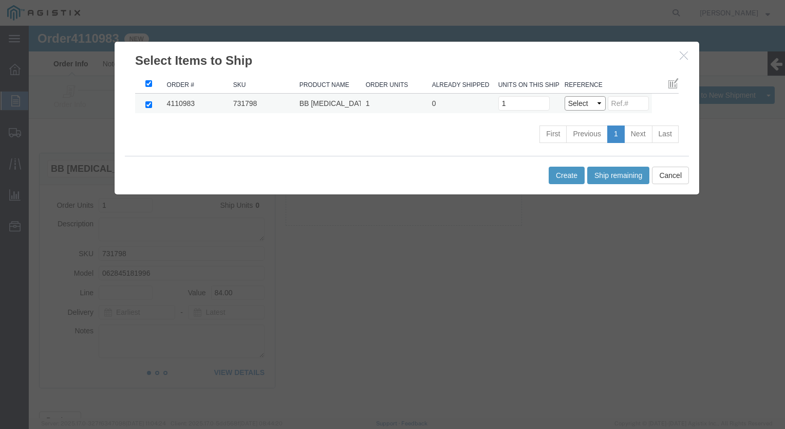
click select "Select Purchase Order Delivery Number"
select select "PO"
click select "Select Purchase Order Delivery Number"
click input
paste input "5383377"
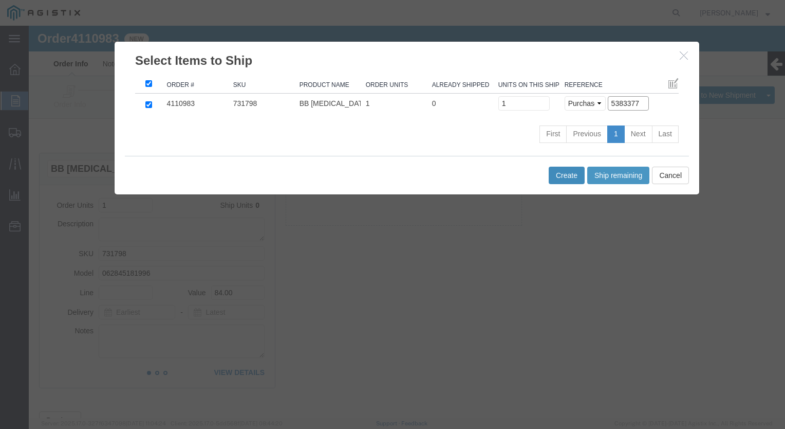
type input "5383377"
click button "Create"
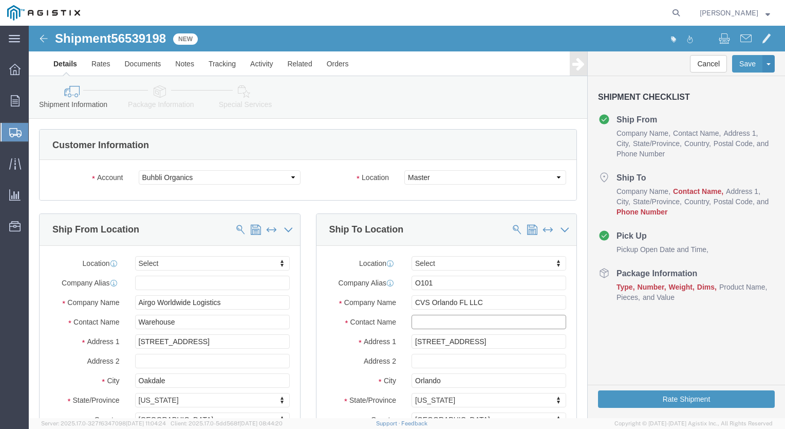
click input "text"
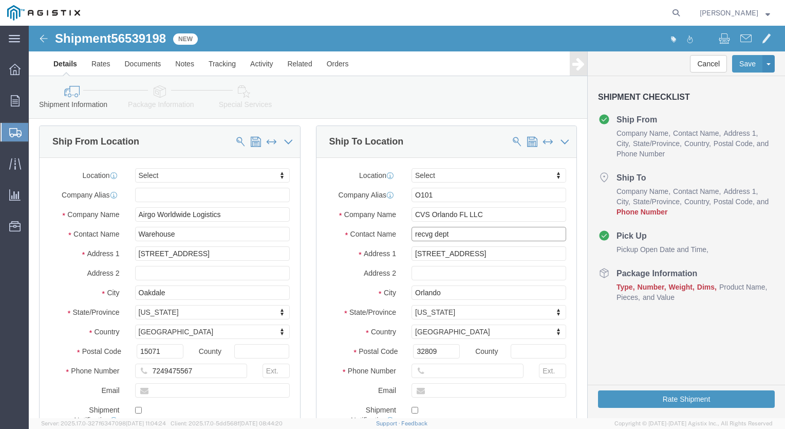
scroll to position [154, 0]
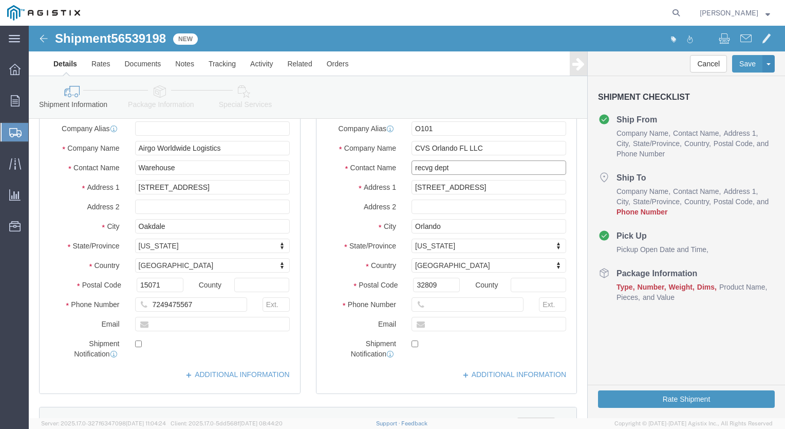
type input "recvg dept"
click input "text"
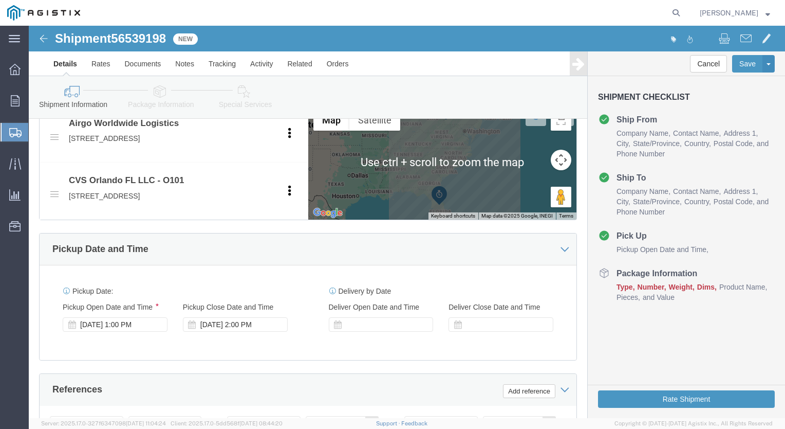
scroll to position [565, 0]
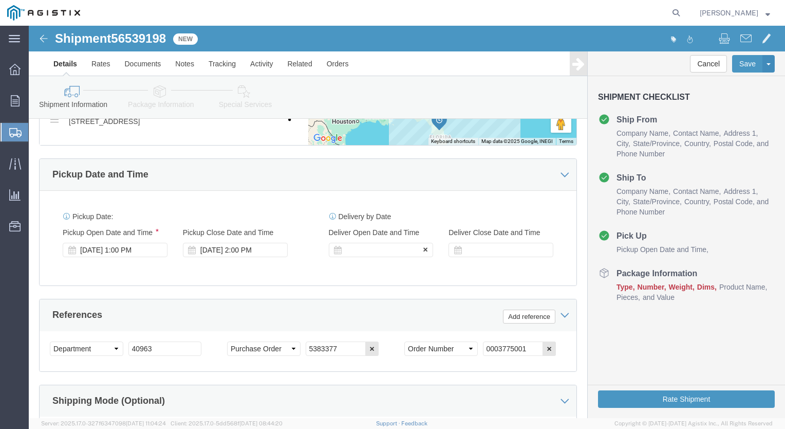
type input "[PHONE_NUMBER]"
click icon
click div
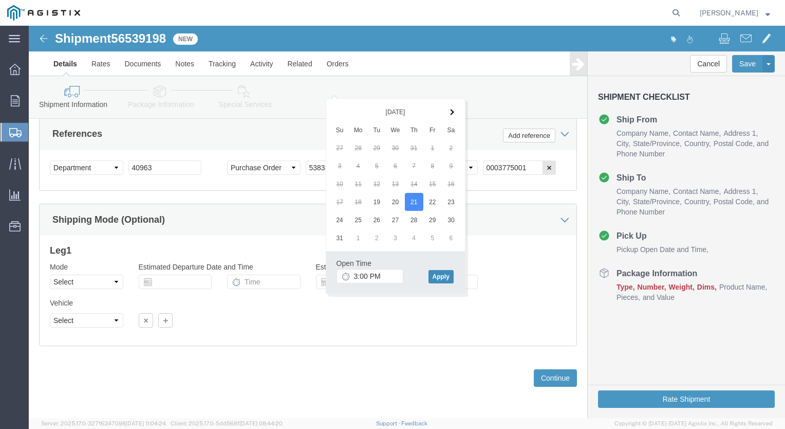
click button "Apply"
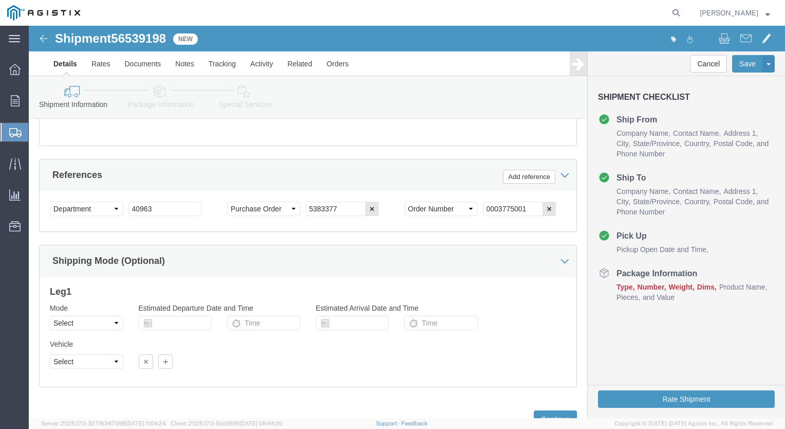
scroll to position [613, 0]
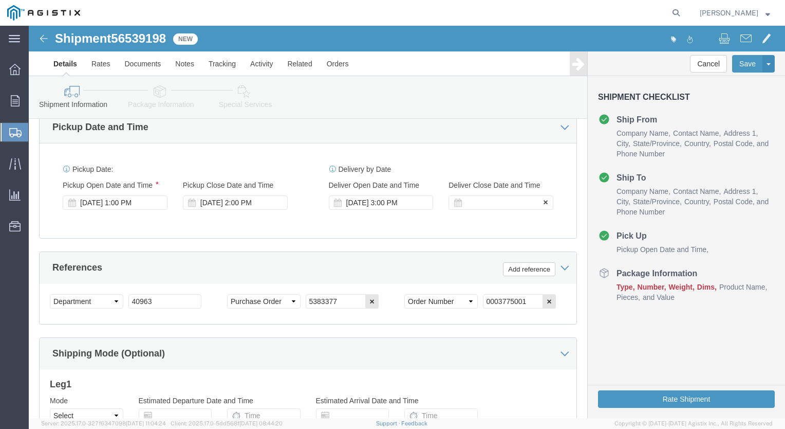
click div
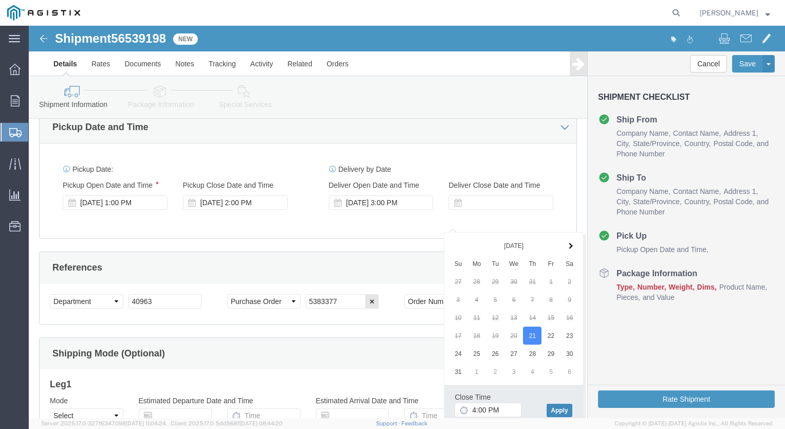
click button "Apply"
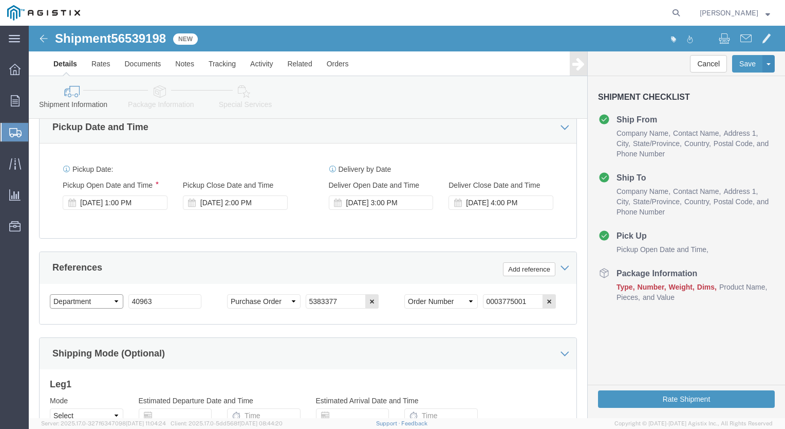
click select "Select Account Type Activity ID Airline Appointment Number ASN Batch Request # …"
select select "BOL"
click select "Select Account Type Activity ID Airline Appointment Number ASN Batch Request # …"
drag, startPoint x: 134, startPoint y: 299, endPoint x: 60, endPoint y: 304, distance: 74.2
click div "Select Account Type Activity ID Airline Appointment Number ASN Batch Request # …"
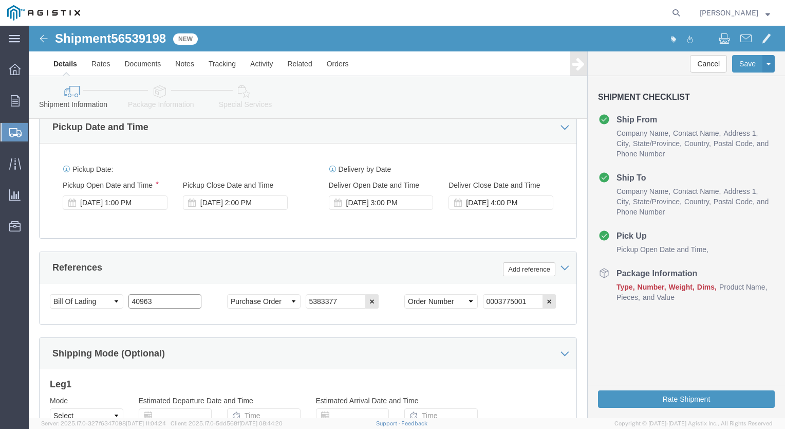
paste input "5383377"
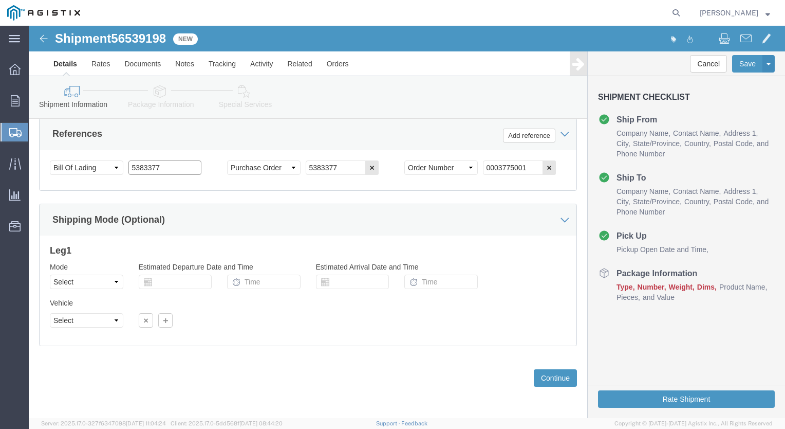
scroll to position [767, 0]
type input "5383377"
click button "Rate Shipment"
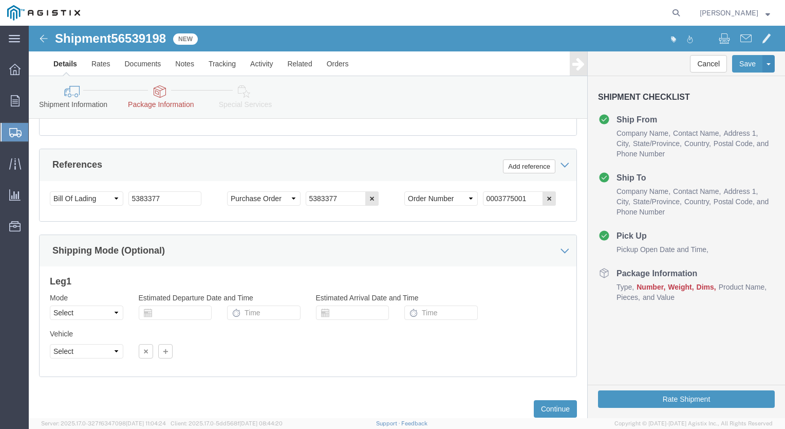
scroll to position [664, 0]
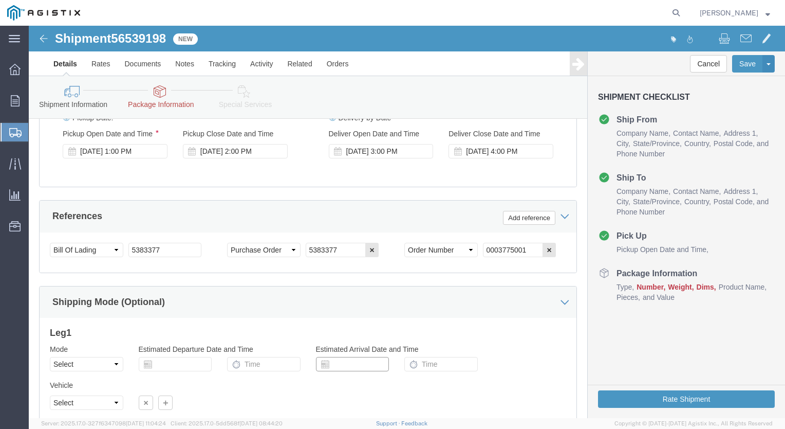
click input "text"
click td "21"
type input "[DATE]"
click input "text"
type input "4:00 PM"
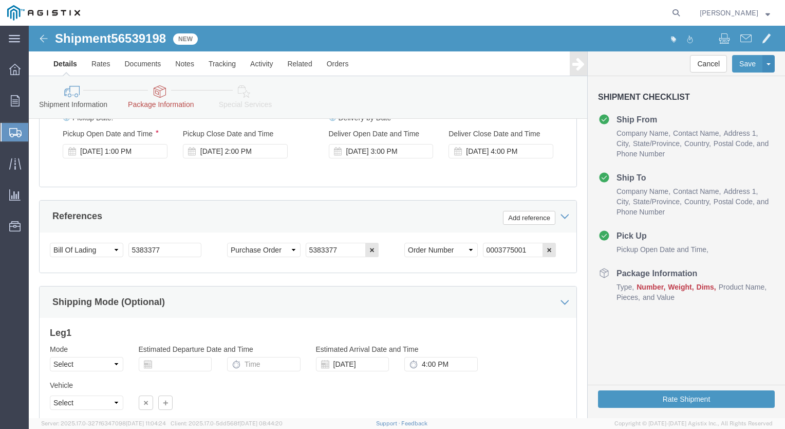
click icon
click div "Mode Select Air Less than Truckload Multi-Leg Ocean Freight Rail Small Parcel T…"
click input "text"
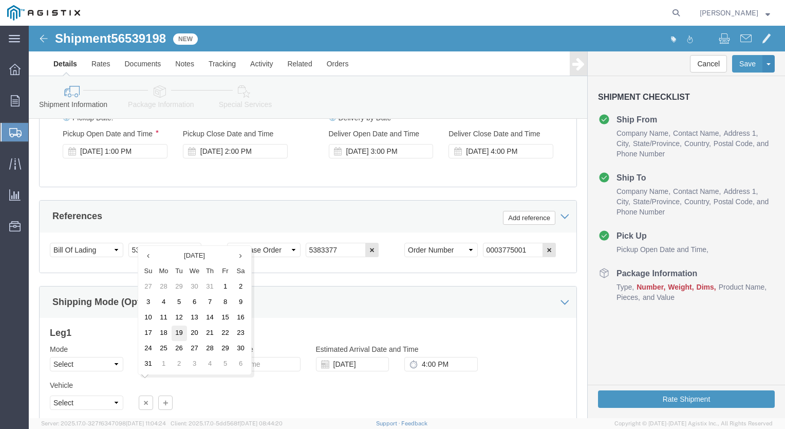
click td "19"
type input "[DATE]"
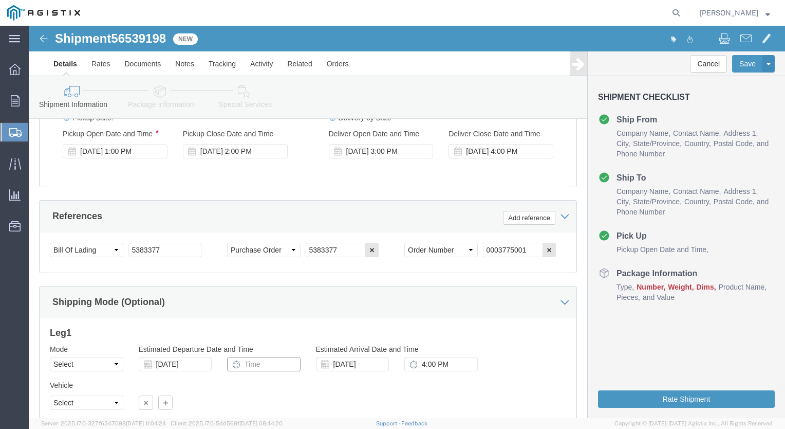
click input "text"
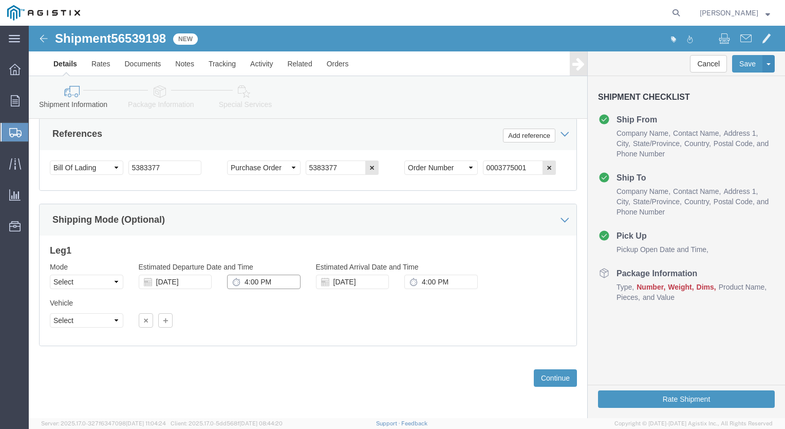
scroll to position [767, 0]
type input "4:00 PM"
click select "Select Air Less than Truckload Multi-Leg Ocean Freight Rail Small Parcel Truckl…"
select select "SMAL"
click select "Select Air Less than Truckload Multi-Leg Ocean Freight Rail Small Parcel Truckl…"
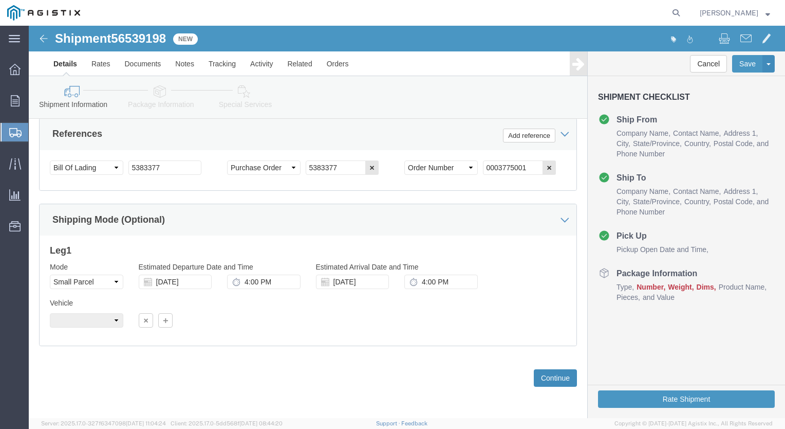
click button "Continue"
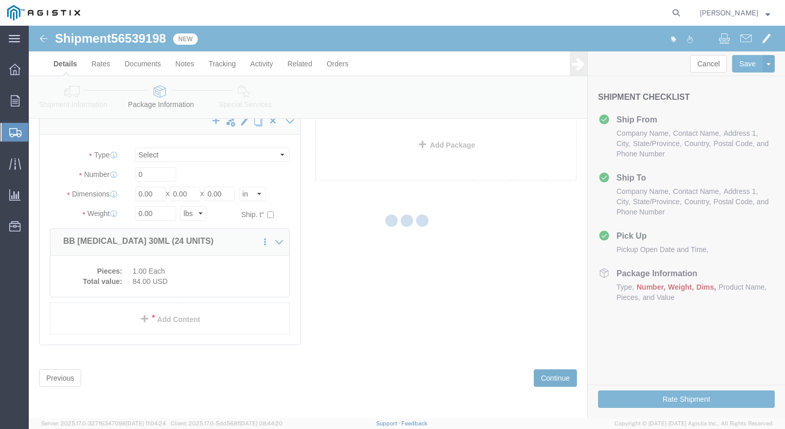
scroll to position [8, 0]
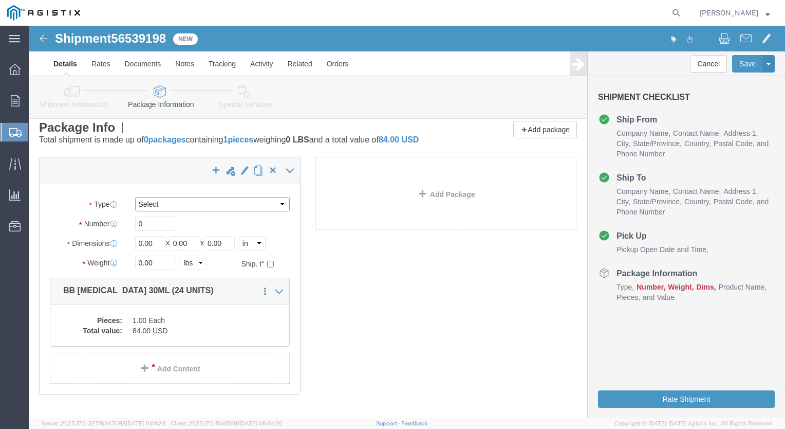
click select "Select Envelope Large Box Medium Box PAK Rack Small Box Tube Your Packaging"
select select "YRPK"
click select "Select Envelope Large Box Medium Box PAK Rack Small Box Tube Your Packaging"
drag, startPoint x: 132, startPoint y: 208, endPoint x: 7, endPoint y: 230, distance: 126.3
click div "x Your Packaging Package Type Select Envelope Large Box Medium Box PAK Rack Sma…"
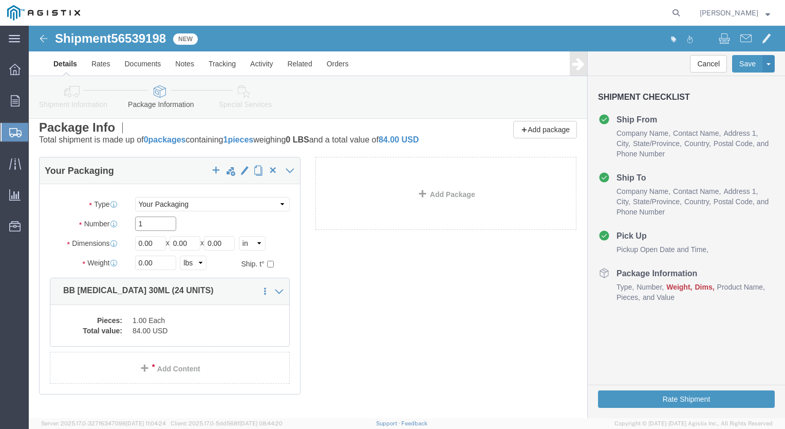
type input "1"
type input "10"
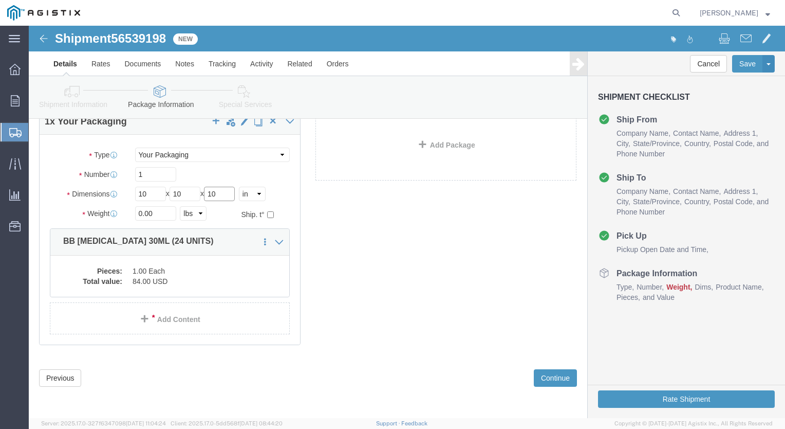
scroll to position [67, 0]
type input "10"
click button "Continue"
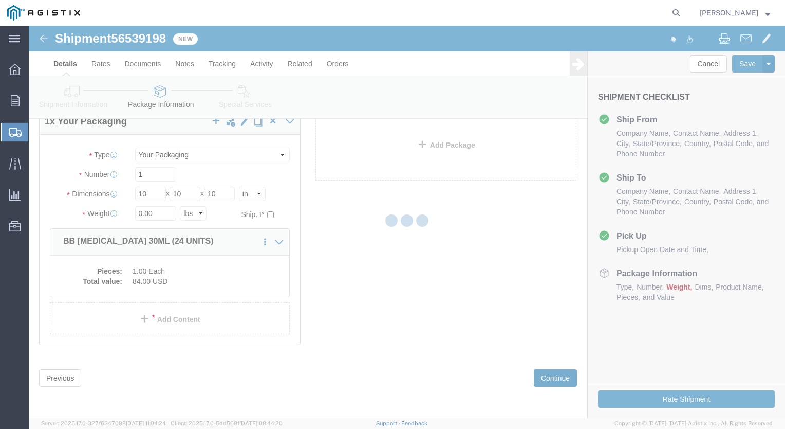
select select
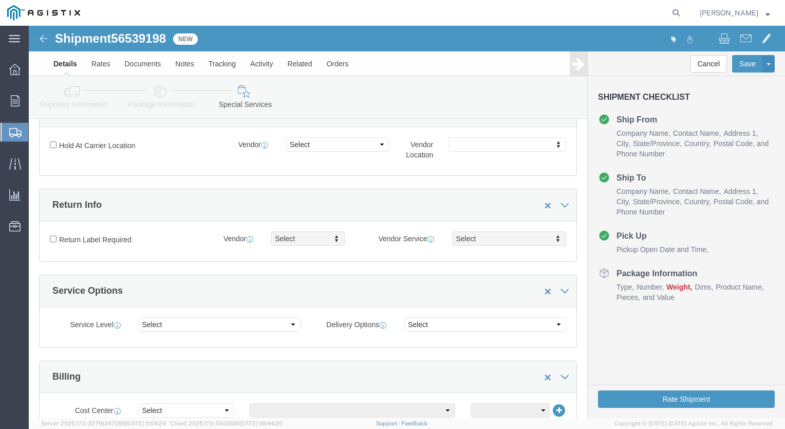
scroll to position [0, 0]
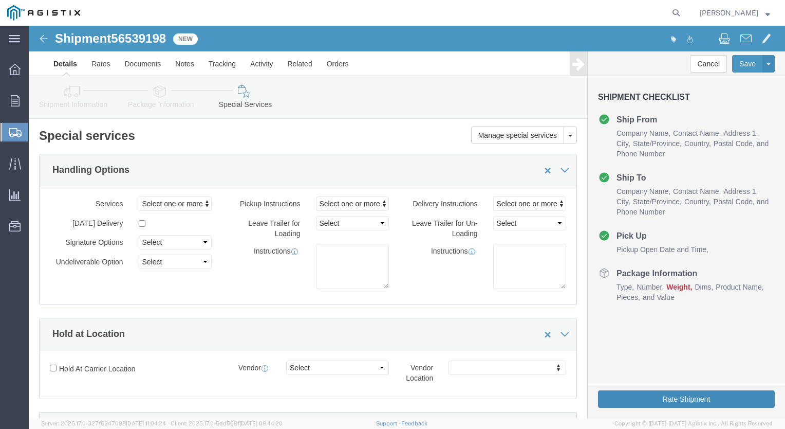
click button "Rate Shipment"
click icon
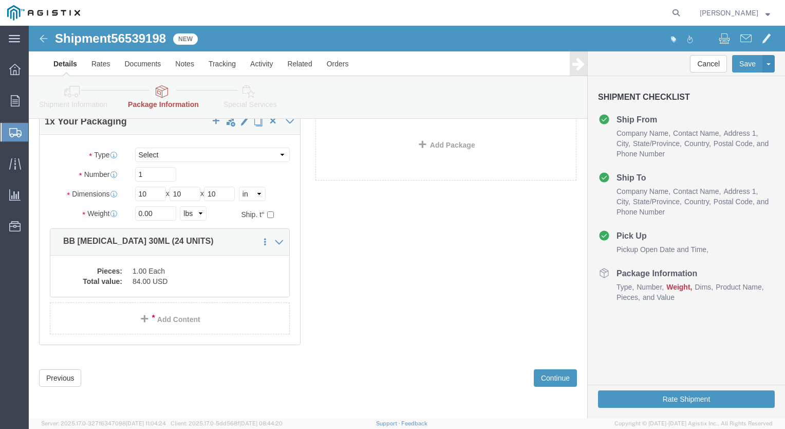
scroll to position [67, 0]
drag, startPoint x: 131, startPoint y: 190, endPoint x: 27, endPoint y: 244, distance: 116.6
click html "Shipment 56539198 New Details Rates Documents Notes Tracking Activity Related O…"
type input "20"
click button "Rate Shipment"
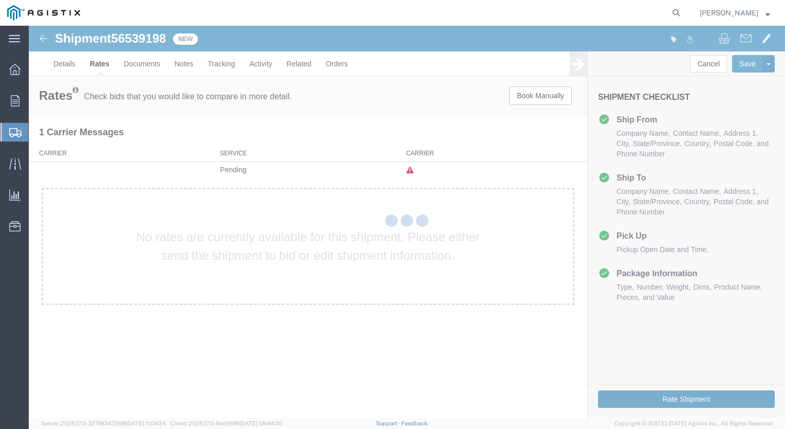
scroll to position [0, 0]
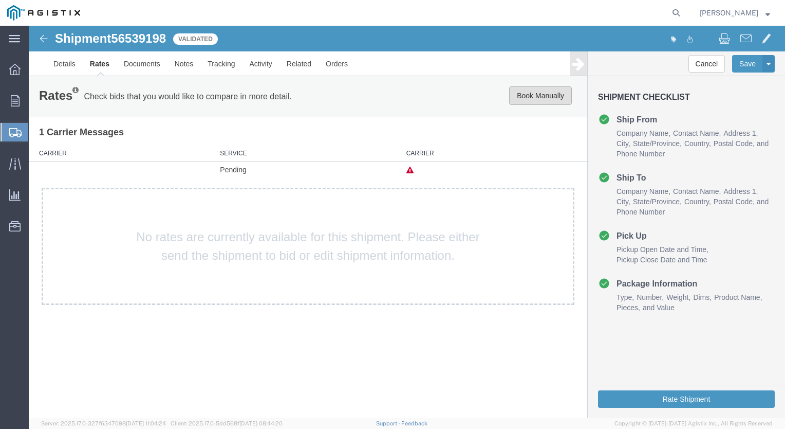
click at [539, 97] on button "Book Manually" at bounding box center [540, 95] width 63 height 19
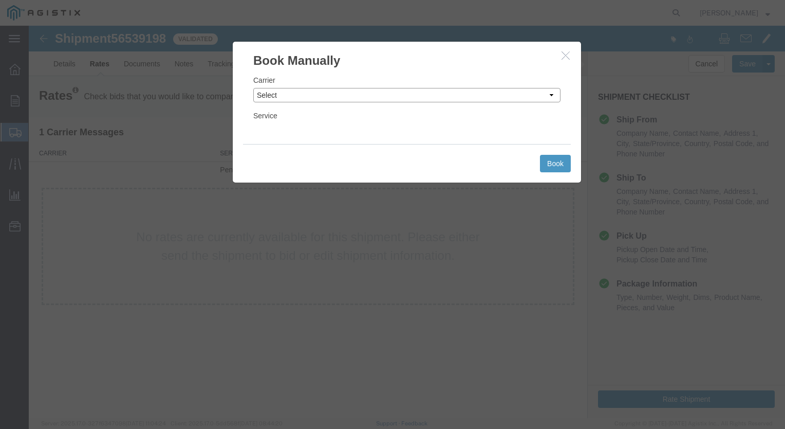
click at [552, 95] on select "Select Add New Carrier (and default service) ACI Guide APC Airport Google Milea…" at bounding box center [406, 95] width 307 height 14
select select "12"
click at [253, 88] on select "Select Add New Carrier (and default service) ACI Guide APC Airport Google Milea…" at bounding box center [406, 95] width 307 height 14
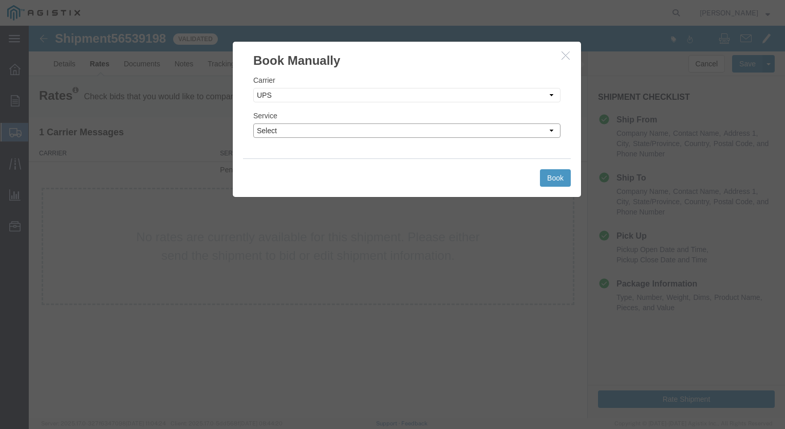
click at [433, 130] on select "Select 2nd Day Air 2nd Day Air A.M. 3 Day Select BOUND PRINTED MATTER, UPS DELI…" at bounding box center [406, 130] width 307 height 14
select select "42"
click at [253, 123] on select "Select 2nd Day Air 2nd Day Air A.M. 3 Day Select BOUND PRINTED MATTER, UPS DELI…" at bounding box center [406, 130] width 307 height 14
click at [548, 178] on button "Book" at bounding box center [555, 177] width 31 height 17
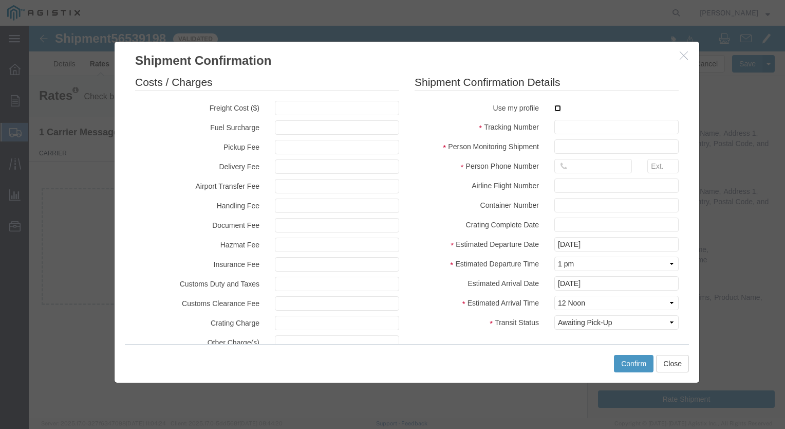
click at [555, 110] on input "checkbox" at bounding box center [558, 108] width 7 height 7
checkbox input "true"
type input "[PERSON_NAME]"
type input "[PHONE_NUMBER]"
click at [566, 125] on input "text" at bounding box center [617, 127] width 124 height 14
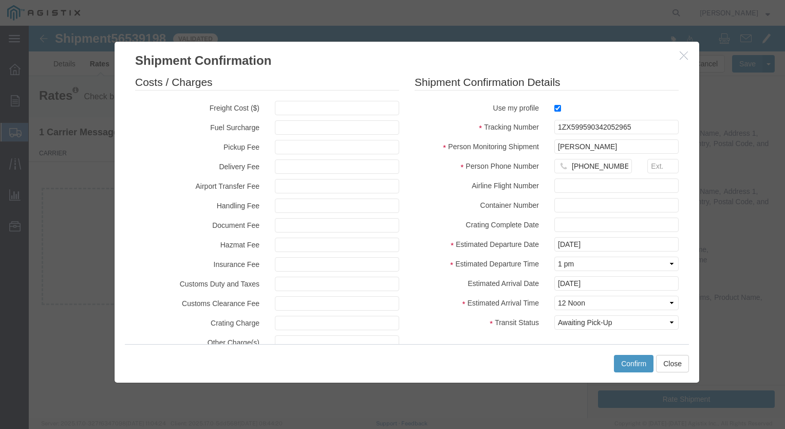
click at [673, 100] on div "Shipment Confirmation Details Use my profile Tracking Number 1ZX599590342052965…" at bounding box center [547, 205] width 280 height 260
click at [638, 127] on input "1ZX599590342052965" at bounding box center [617, 127] width 124 height 14
type input "1ZX599590341569383"
click at [631, 360] on button "Confirm" at bounding box center [634, 363] width 40 height 17
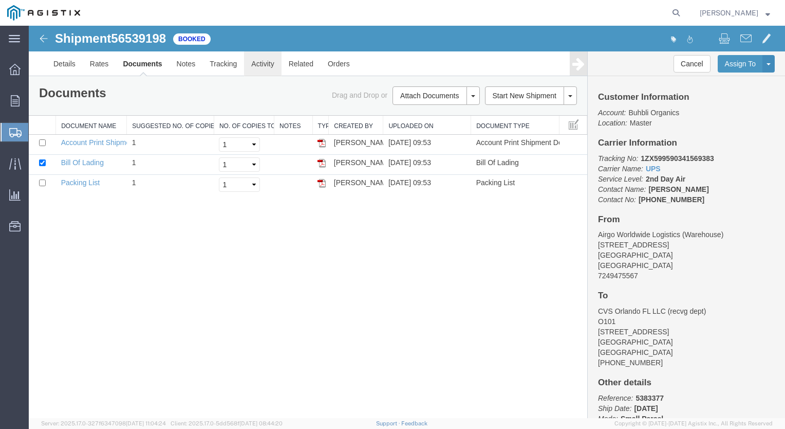
click at [268, 60] on link "Activity" at bounding box center [262, 63] width 37 height 25
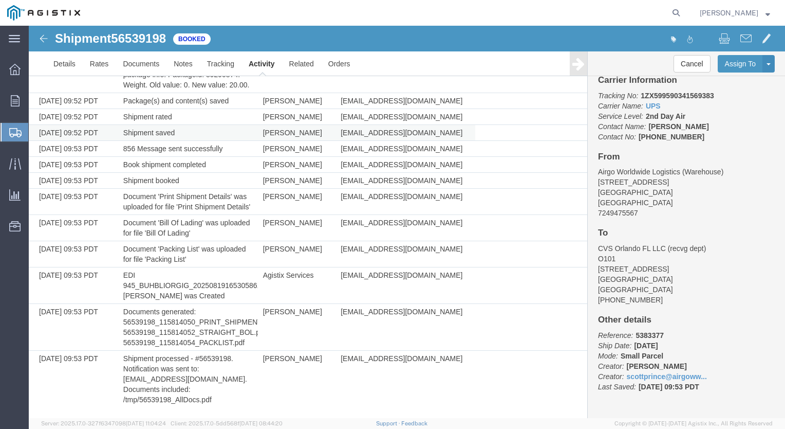
scroll to position [375, 0]
click at [0, 0] on span "Order Manager" at bounding box center [0, 0] width 0 height 0
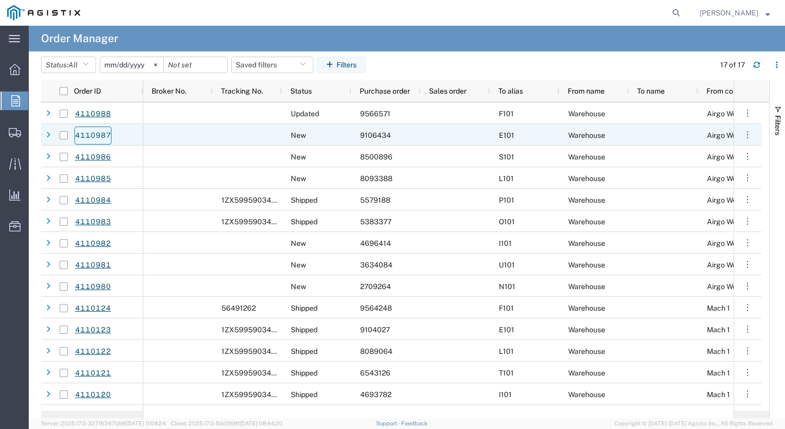
click at [99, 133] on link "4110987" at bounding box center [93, 135] width 37 height 18
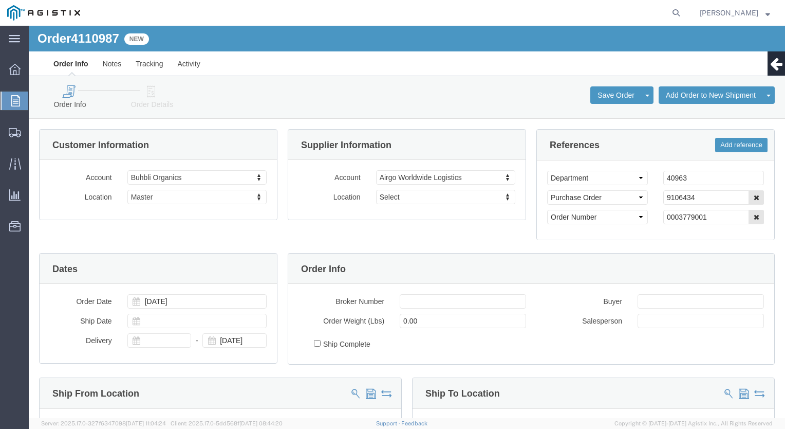
select select
click icon
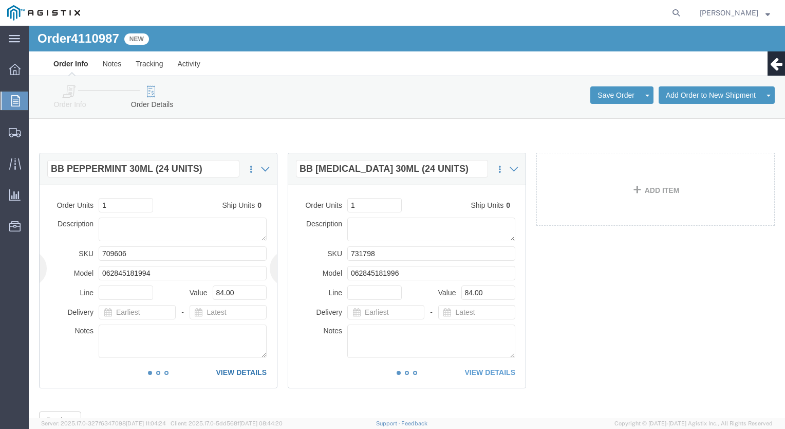
click link "VIEW DETAILS"
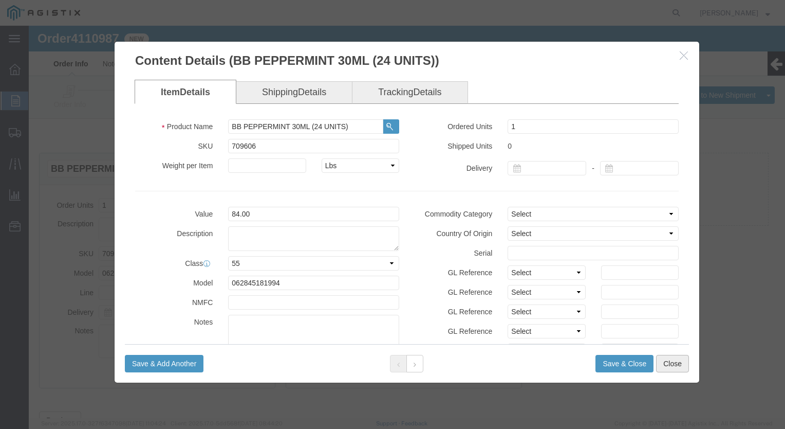
click button "Close"
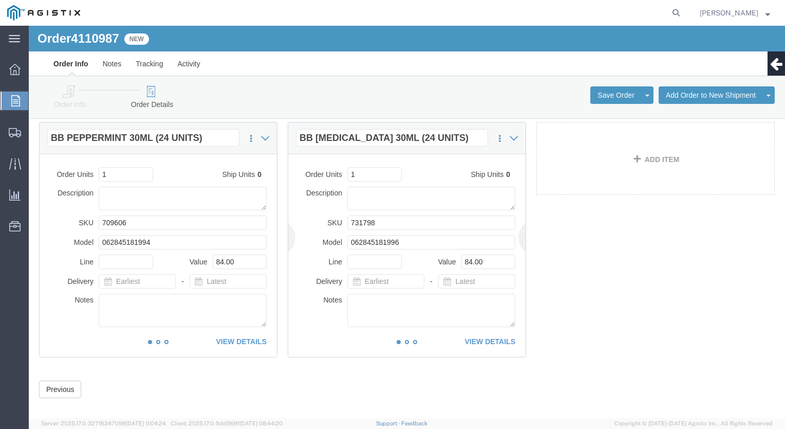
scroll to position [43, 0]
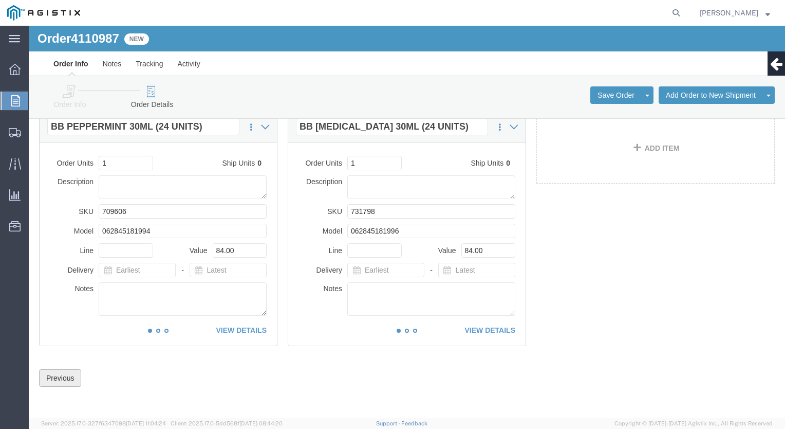
click button "Previous"
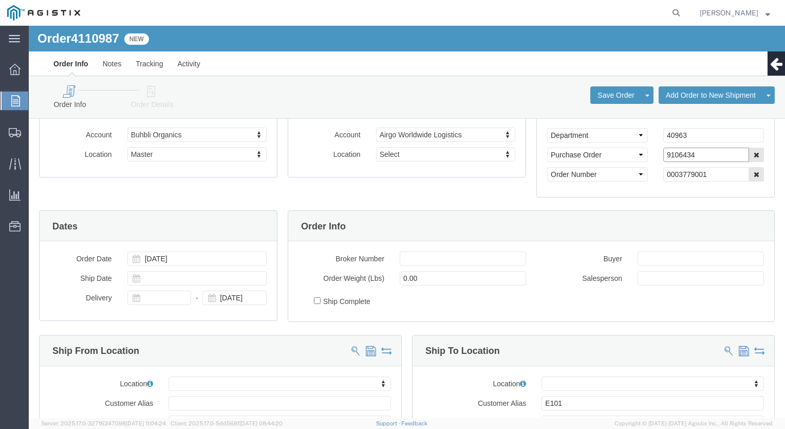
drag, startPoint x: 689, startPoint y: 131, endPoint x: 523, endPoint y: 158, distance: 168.7
click div "Select Account Type Activity ID Airline Appointment Number ASN Batch Request # …"
click icon
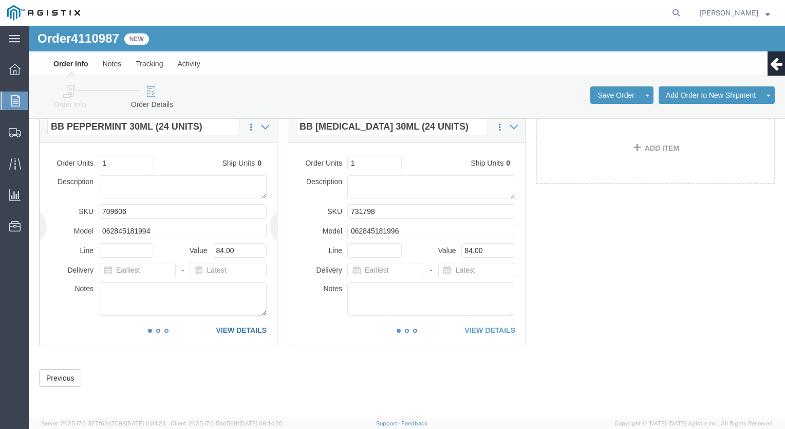
click link "VIEW DETAILS"
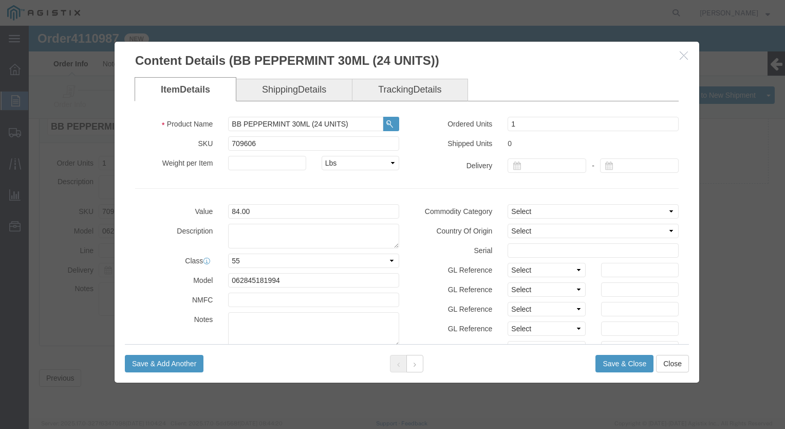
scroll to position [0, 0]
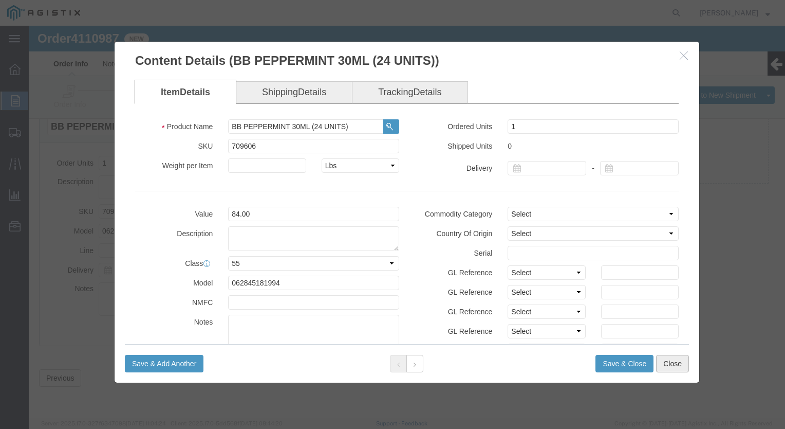
click button "Close"
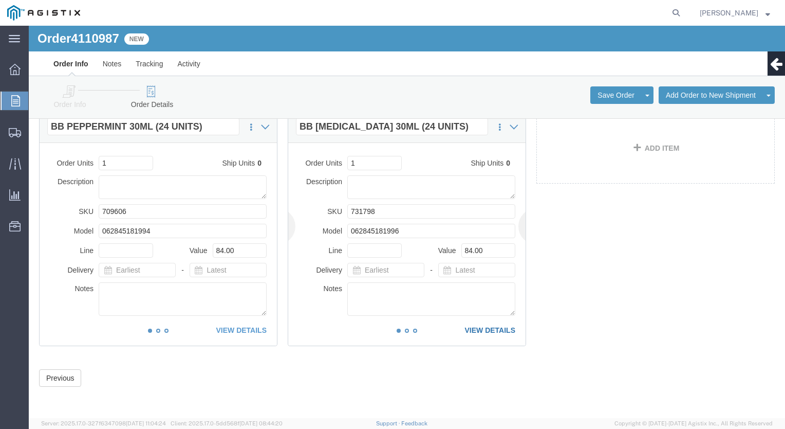
click link "VIEW DETAILS"
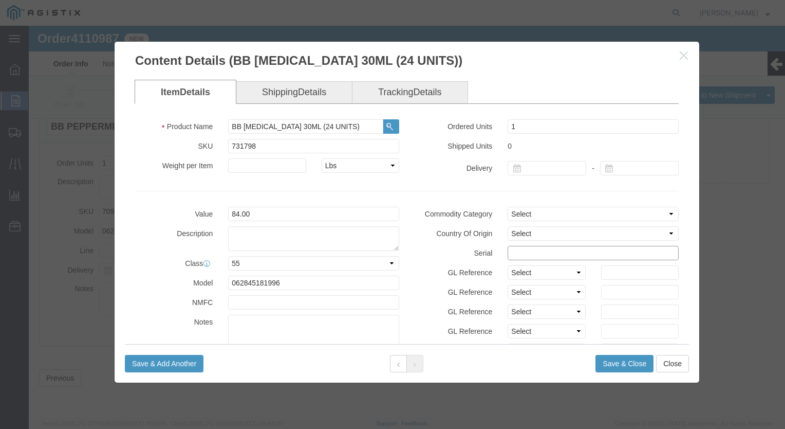
click input "text"
paste input "9106434"
drag, startPoint x: 557, startPoint y: 226, endPoint x: 409, endPoint y: 240, distance: 148.6
click div "Commodity Category Select Country Of Origin Select [GEOGRAPHIC_DATA] [GEOGRAPHI…"
type input "91064341212121212122"
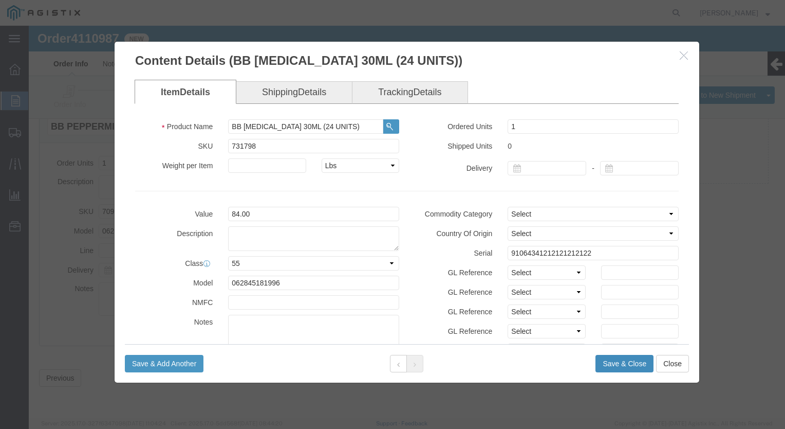
click button "Save & Close"
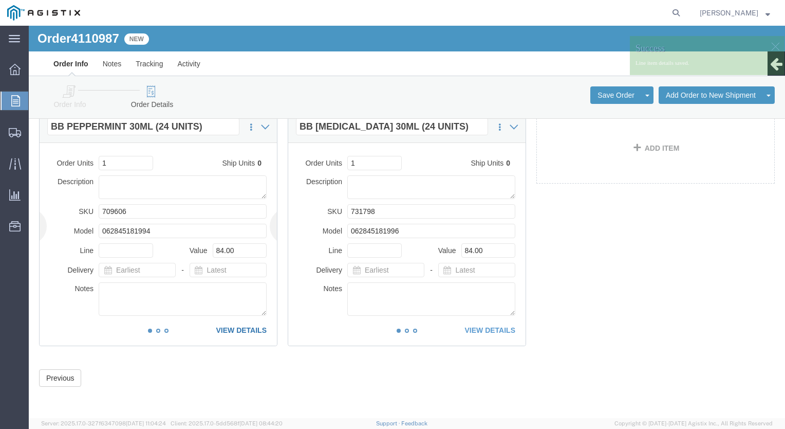
click link "VIEW DETAILS"
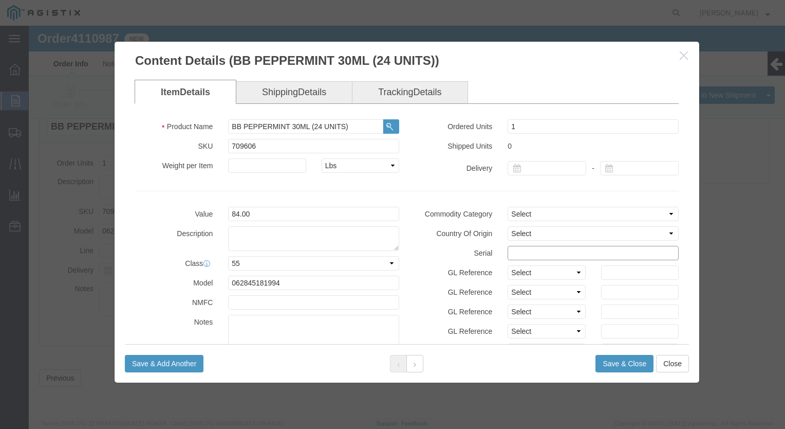
click input "text"
paste input "91064341212121212122"
type input "91064341212121212121"
click button "Save & Close"
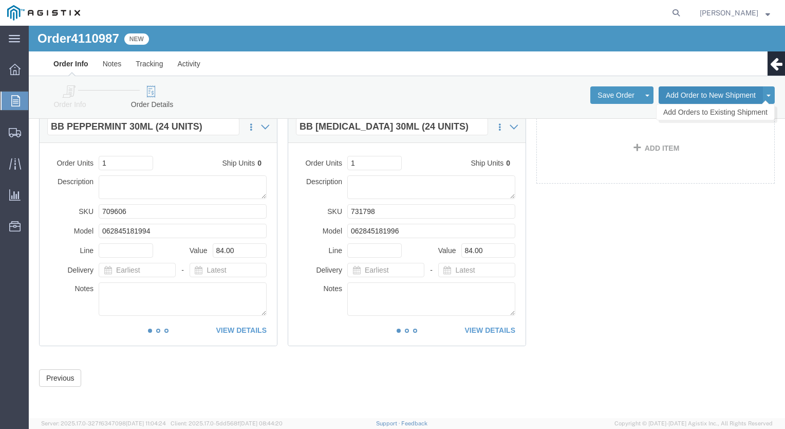
click button "Add Order to New Shipment"
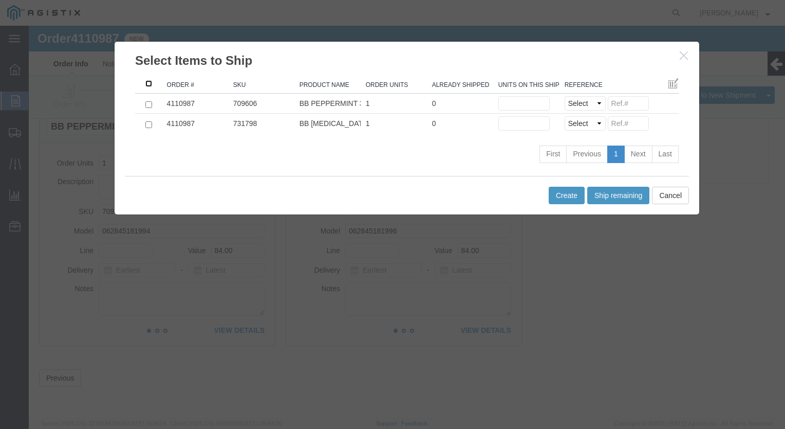
click input ": activate to sort column ascending"
checkbox input "true"
click button "Ship remaining"
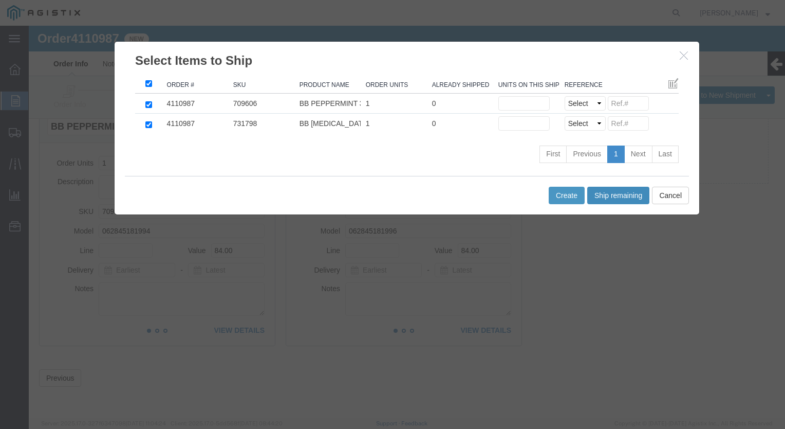
type input "1"
click select "Select Purchase Order Delivery Number"
select select "PO"
click select "Select Purchase Order Delivery Number"
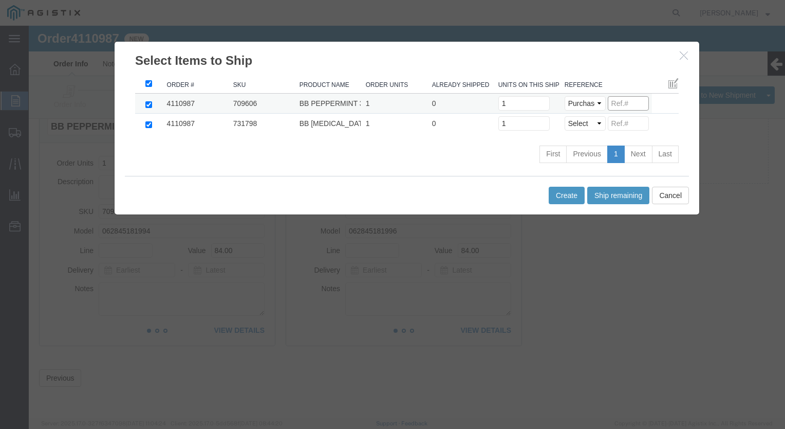
click input
type input "9106434"
click select "Select Purchase Order Delivery Number"
select select "PO"
click select "Select Purchase Order Delivery Number"
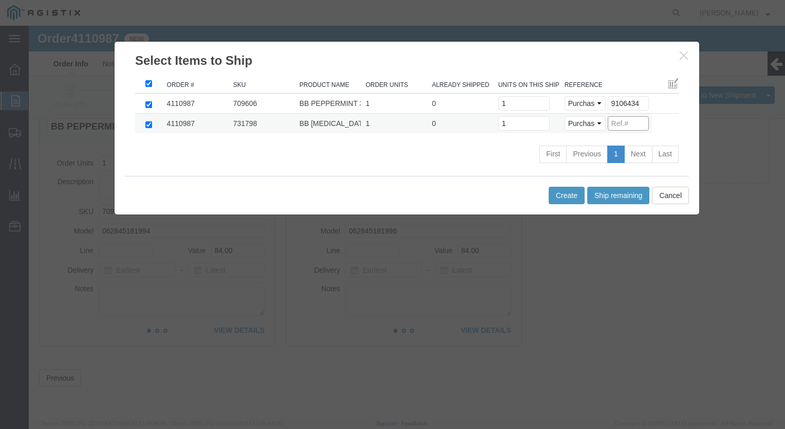
click input
type input "9106434"
click button "Create"
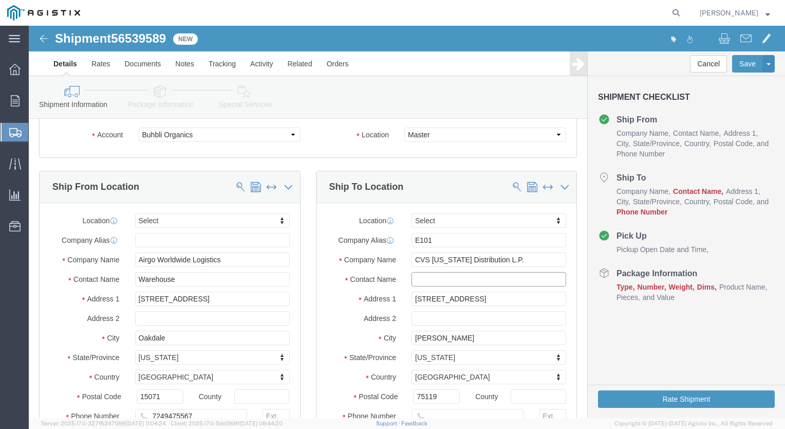
drag, startPoint x: 407, startPoint y: 251, endPoint x: 412, endPoint y: 251, distance: 5.7
click input "text"
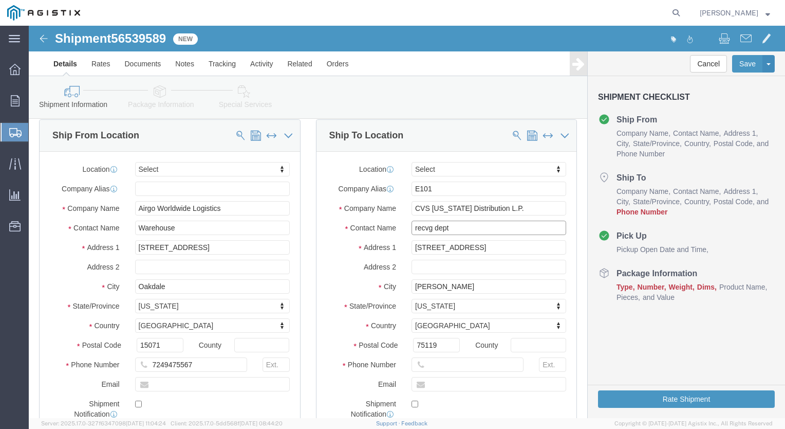
type input "recvg dept"
click input "text"
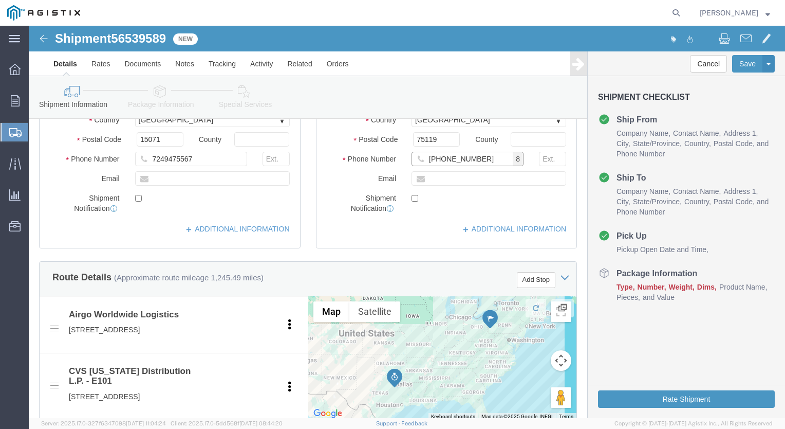
type input "[PHONE_NUMBER]"
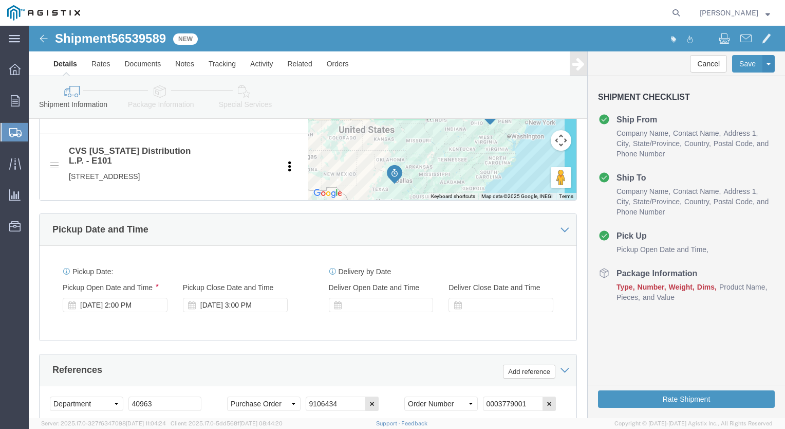
scroll to position [557, 0]
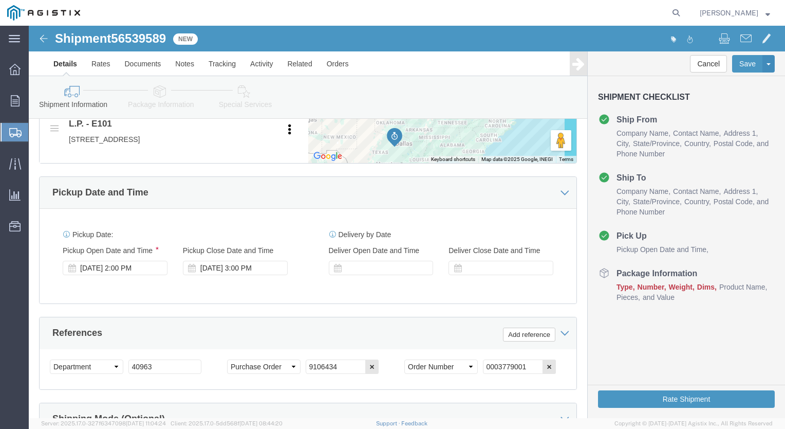
click div
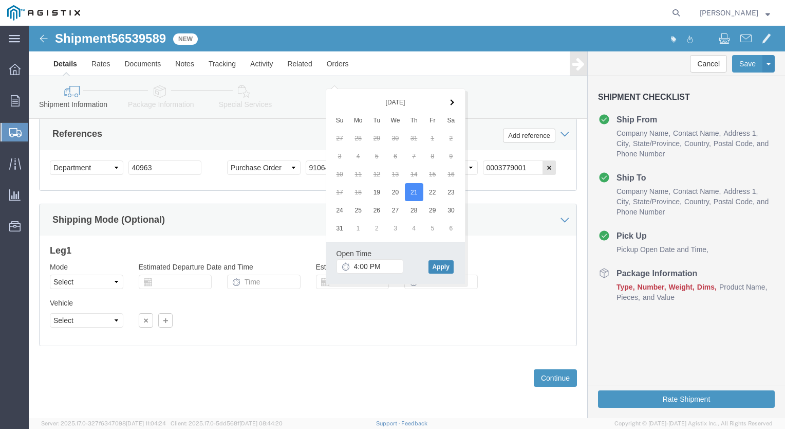
click button "Apply"
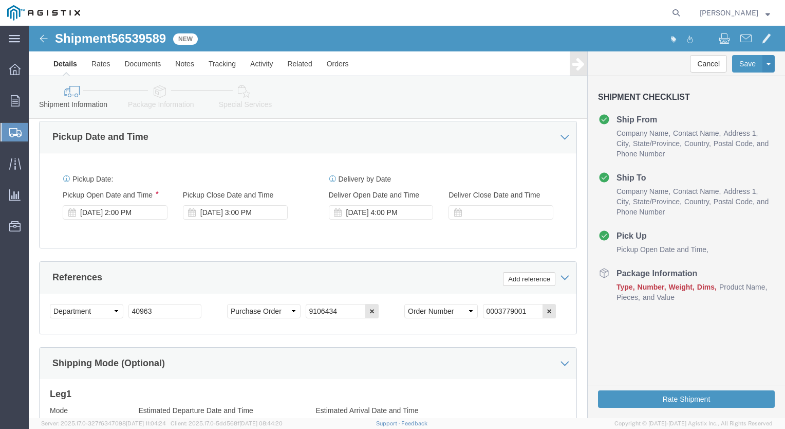
scroll to position [612, 0]
click div
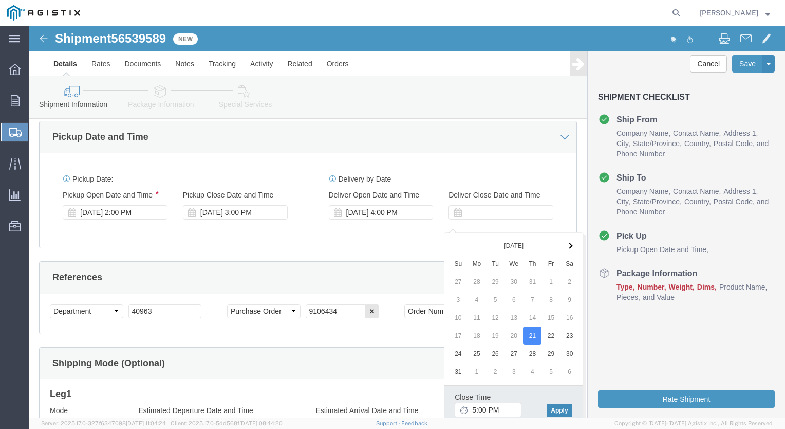
click button "Apply"
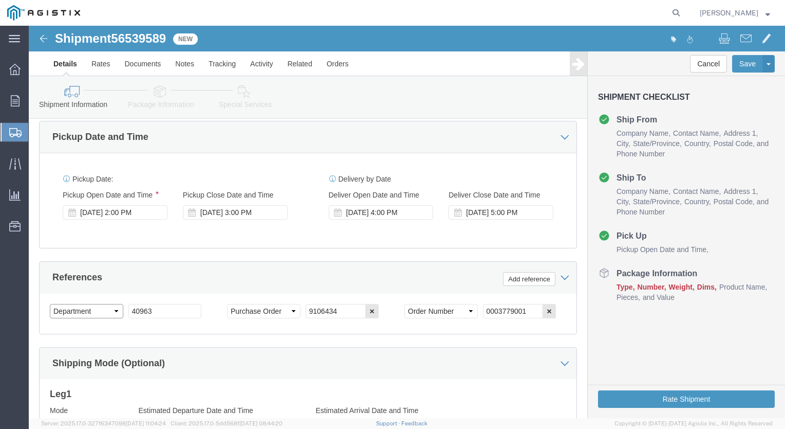
click select "Select Account Type Activity ID Airline Appointment Number ASN Batch Request # …"
select select "BOL"
click select "Select Account Type Activity ID Airline Appointment Number ASN Batch Request # …"
drag, startPoint x: 131, startPoint y: 298, endPoint x: -21, endPoint y: 292, distance: 151.7
click html "Shipment 56539589 New Details Rates Documents Notes Tracking Activity Related O…"
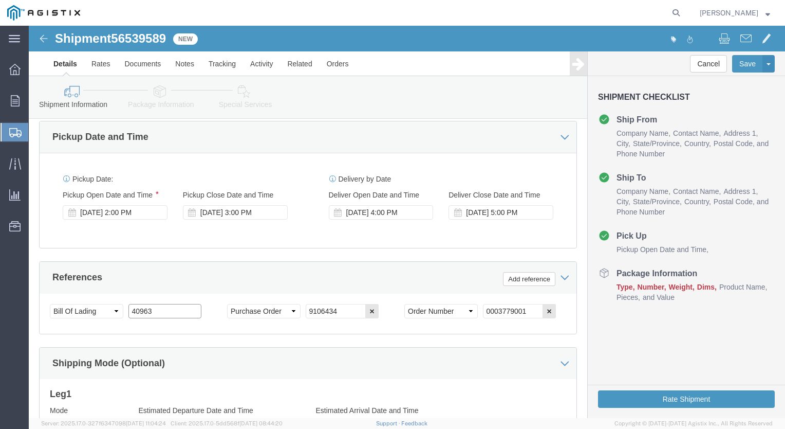
paste input "91064341212121212122"
type input "9106434"
click div "Shipping Mode (Optional)"
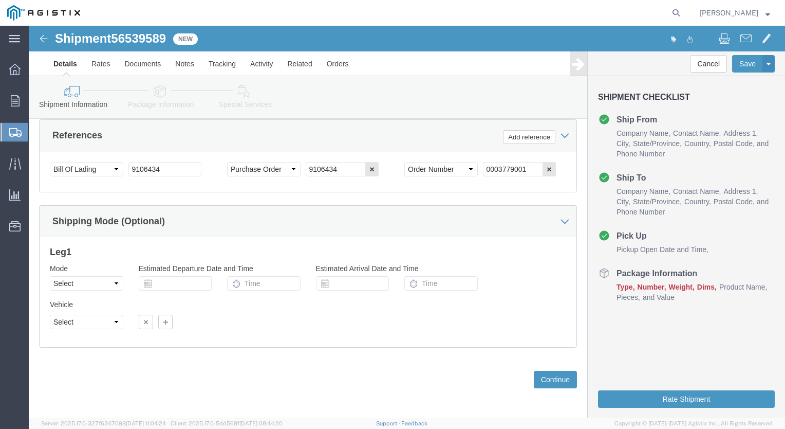
scroll to position [766, 0]
click button "Continue"
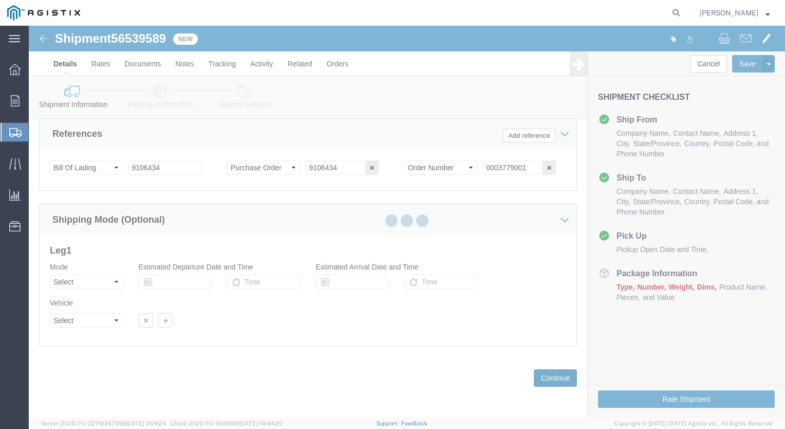
scroll to position [83, 0]
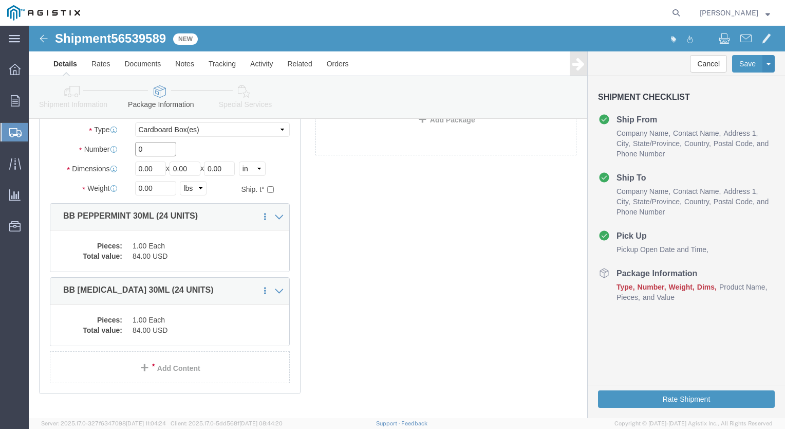
click input "0"
type input "1"
click input "0.00"
type input "0"
type input "10"
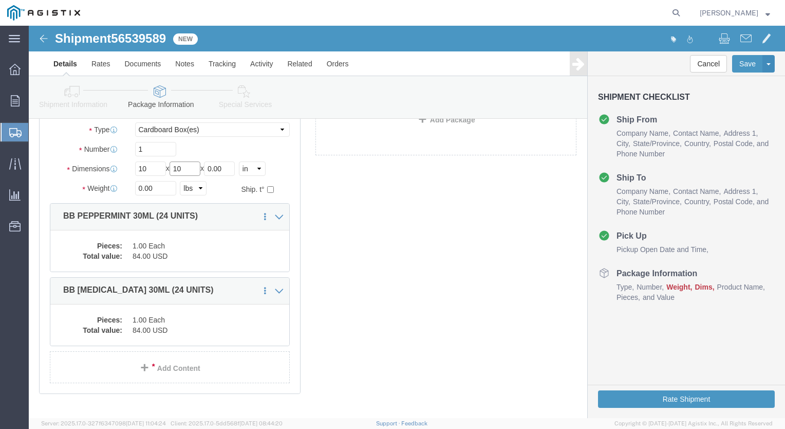
type input "10"
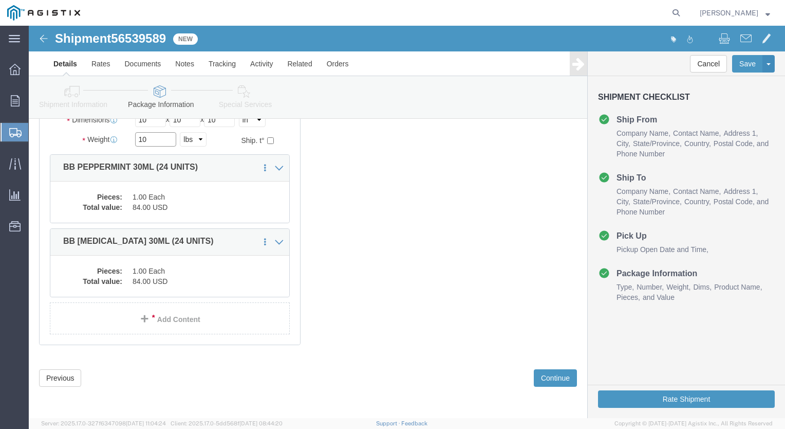
scroll to position [142, 0]
type input "10"
click button "Continue"
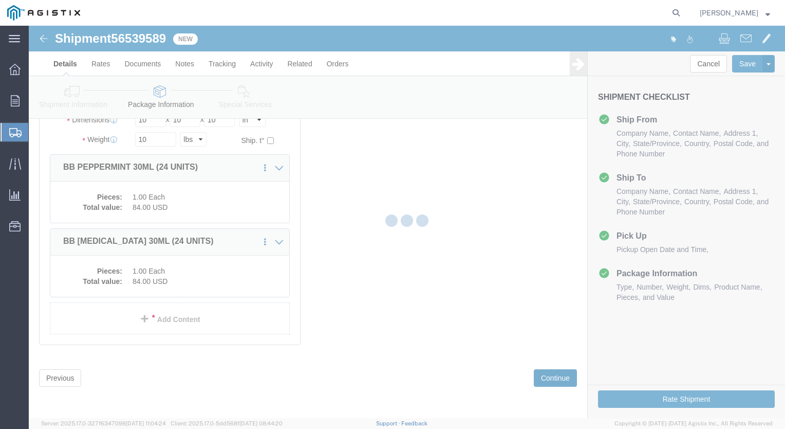
select select
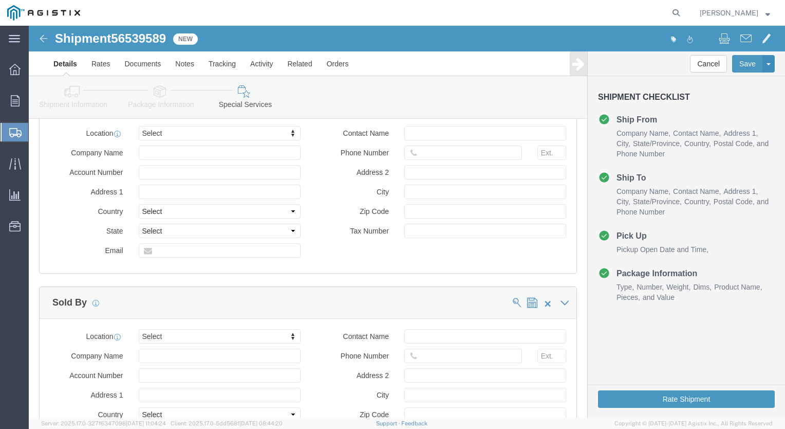
scroll to position [1023, 0]
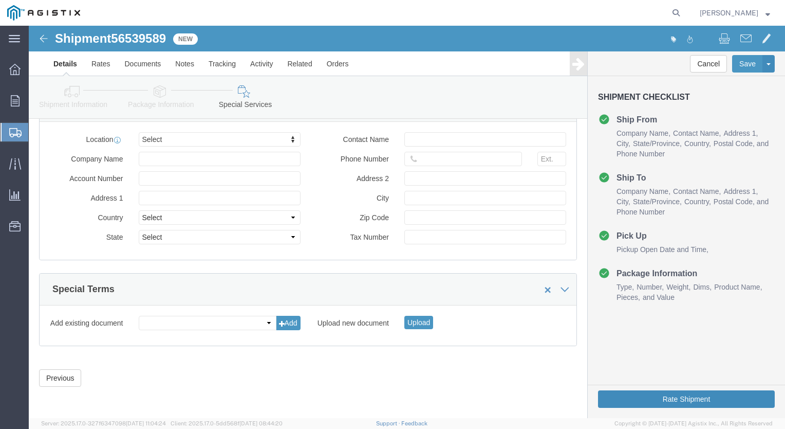
click button "Rate Shipment"
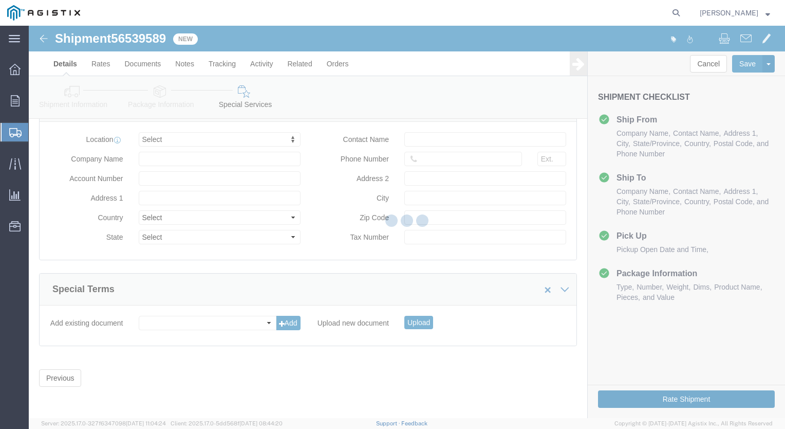
scroll to position [0, 0]
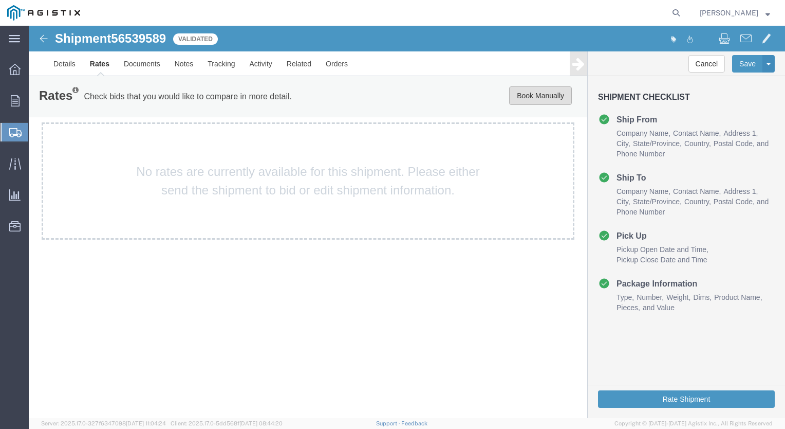
click at [542, 95] on button "Book Manually" at bounding box center [540, 95] width 63 height 19
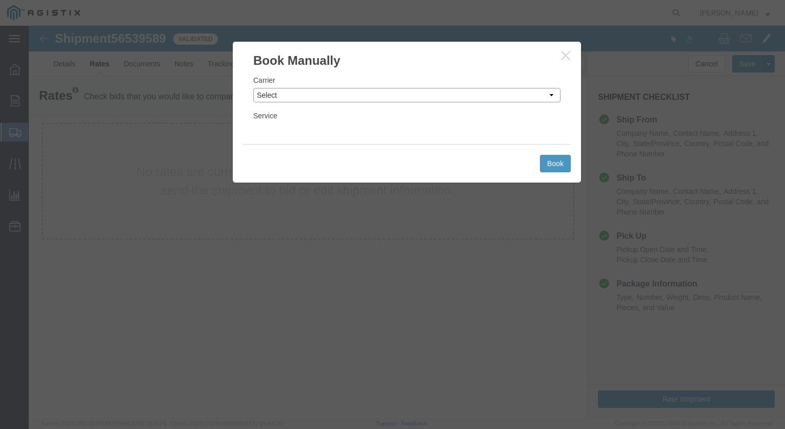
click at [553, 97] on select "Select Add New Carrier (and default service) ACI Guide APC Airport Google Milea…" at bounding box center [406, 95] width 307 height 14
select select "12"
click at [253, 88] on select "Select Add New Carrier (and default service) ACI Guide APC Airport Google Milea…" at bounding box center [406, 95] width 307 height 14
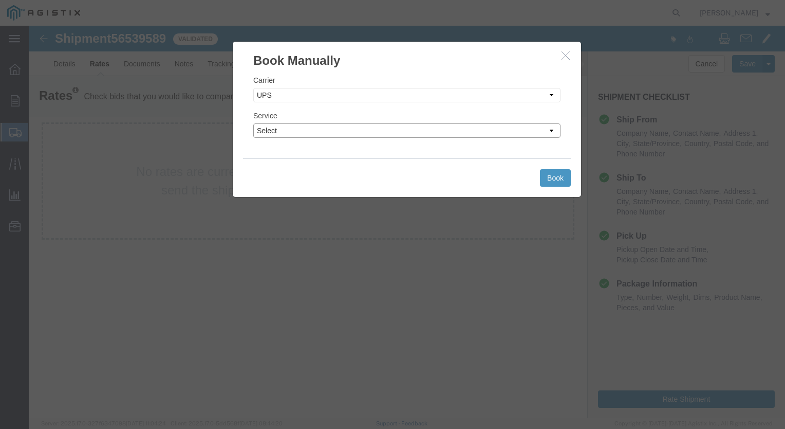
click at [553, 130] on select "Select 2nd Day Air 2nd Day Air A.M. 3 Day Select BOUND PRINTED MATTER, UPS DELI…" at bounding box center [406, 130] width 307 height 14
select select "42"
click at [253, 123] on select "Select 2nd Day Air 2nd Day Air A.M. 3 Day Select BOUND PRINTED MATTER, UPS DELI…" at bounding box center [406, 130] width 307 height 14
drag, startPoint x: 557, startPoint y: 175, endPoint x: 584, endPoint y: 201, distance: 37.5
click at [557, 175] on button "Book" at bounding box center [555, 177] width 31 height 17
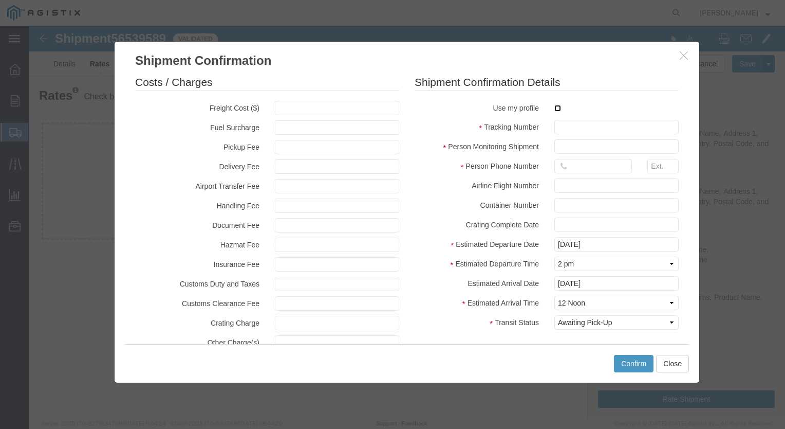
click at [555, 109] on input "checkbox" at bounding box center [558, 108] width 7 height 7
checkbox input "true"
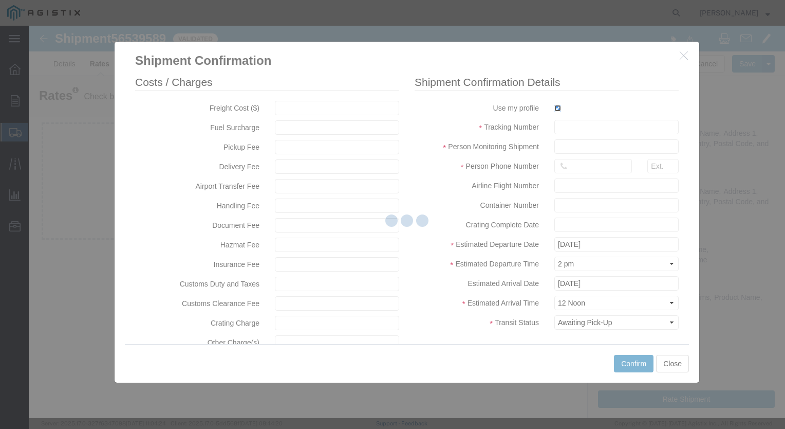
type input "[PERSON_NAME]"
type input "[PHONE_NUMBER]"
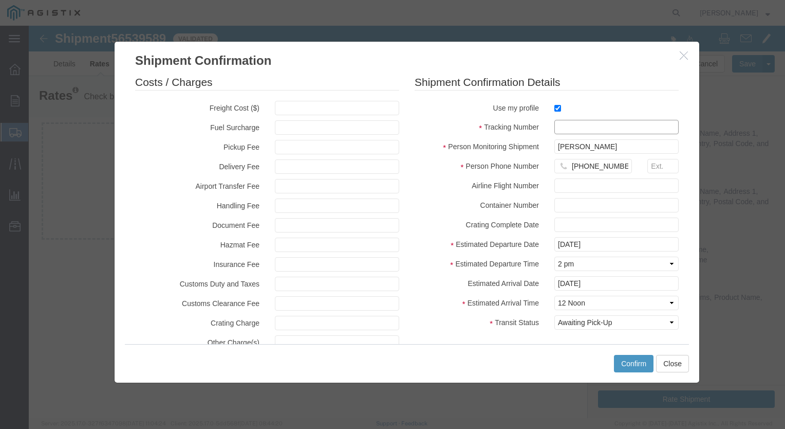
click at [570, 132] on input "text" at bounding box center [617, 127] width 124 height 14
type input "1ZX599590340615404"
click at [638, 359] on button "Confirm" at bounding box center [634, 363] width 40 height 17
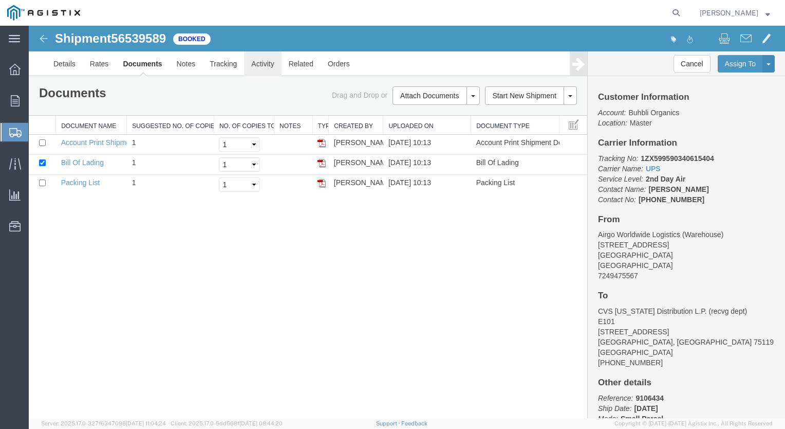
click at [272, 63] on link "Activity" at bounding box center [262, 63] width 37 height 25
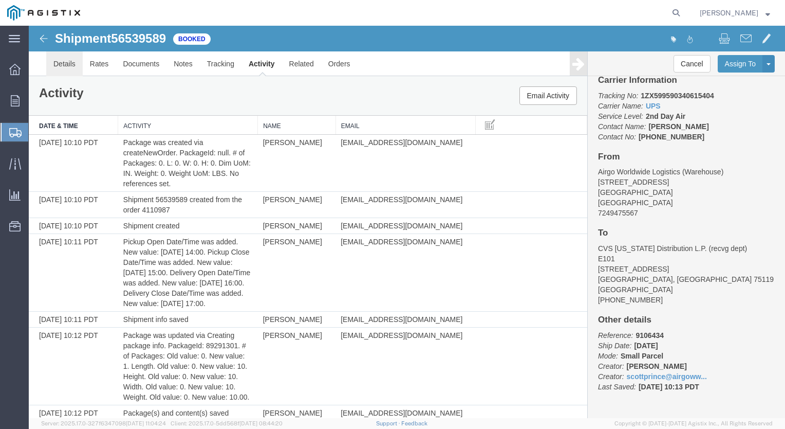
click at [60, 59] on link "Details" at bounding box center [64, 63] width 36 height 25
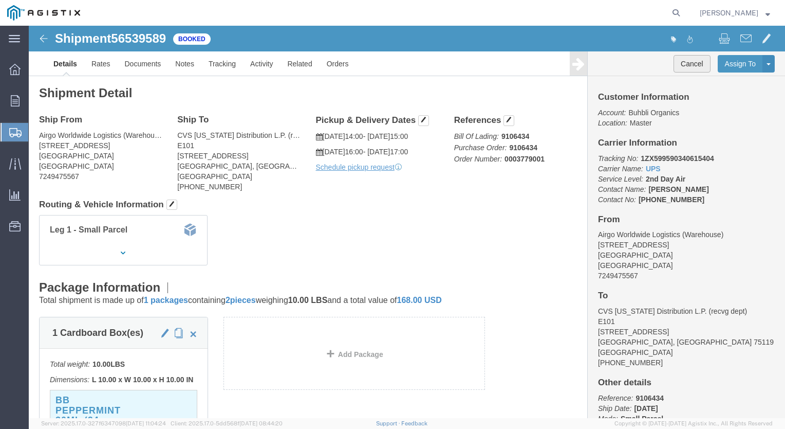
click button "Cancel"
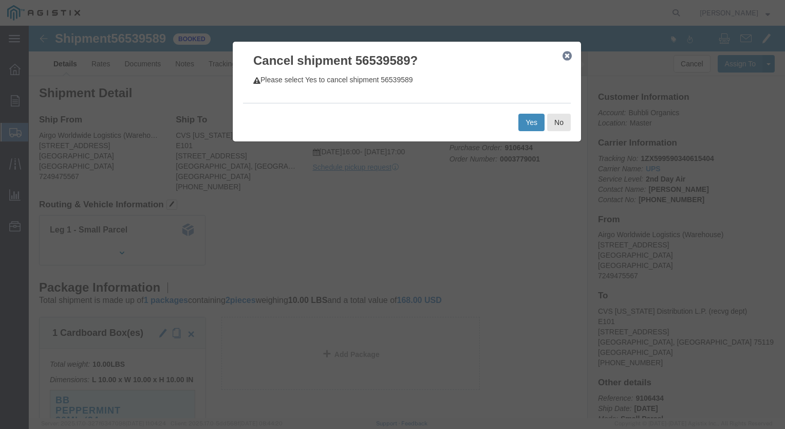
drag, startPoint x: 499, startPoint y: 95, endPoint x: 499, endPoint y: 101, distance: 6.2
click button "Yes"
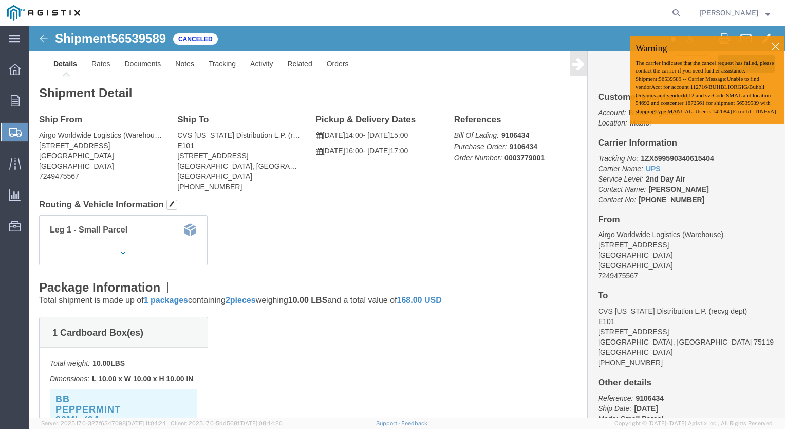
click div
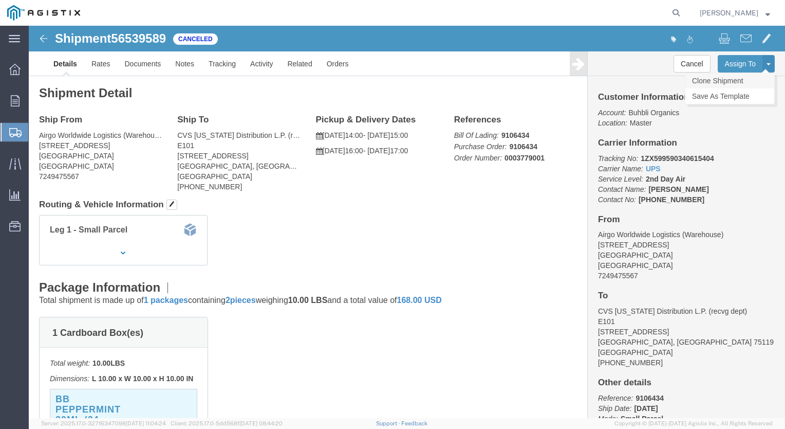
click link "Clone Shipment"
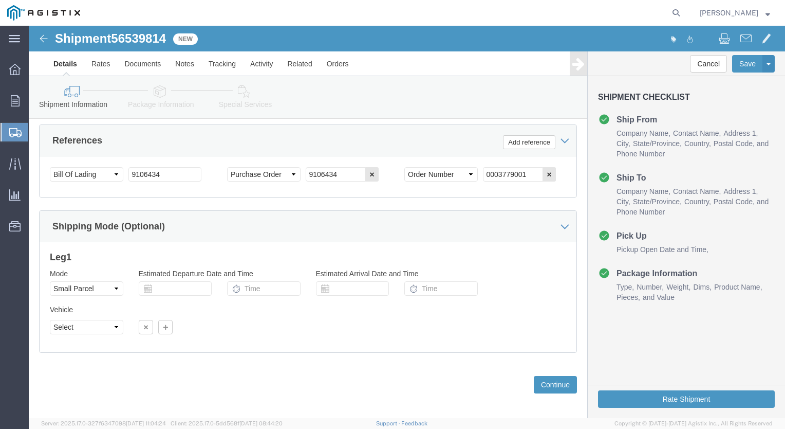
scroll to position [766, 0]
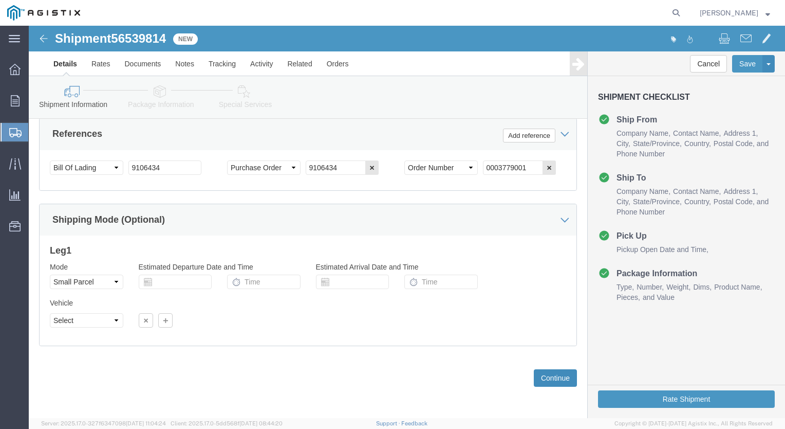
click button "Continue"
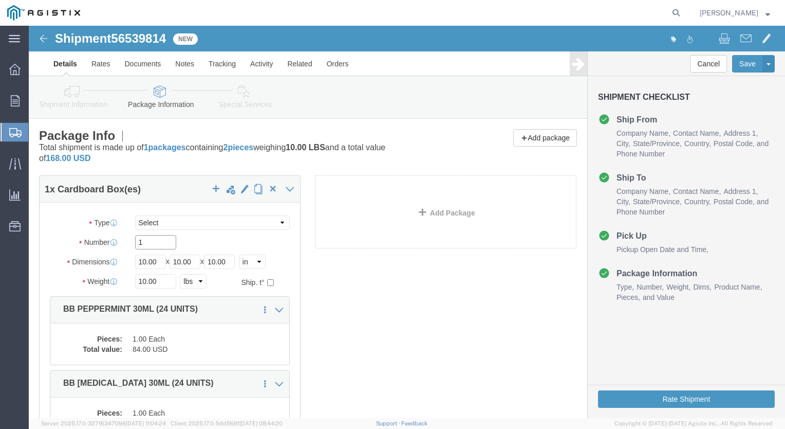
drag, startPoint x: 120, startPoint y: 218, endPoint x: -31, endPoint y: 263, distance: 157.6
click html "Shipment 56539814 New Details Rates Documents Notes Tracking Activity Related O…"
type input "2"
click select "Select Envelope Large Box Medium Box PAK Rack Small Box Tube Your Packaging"
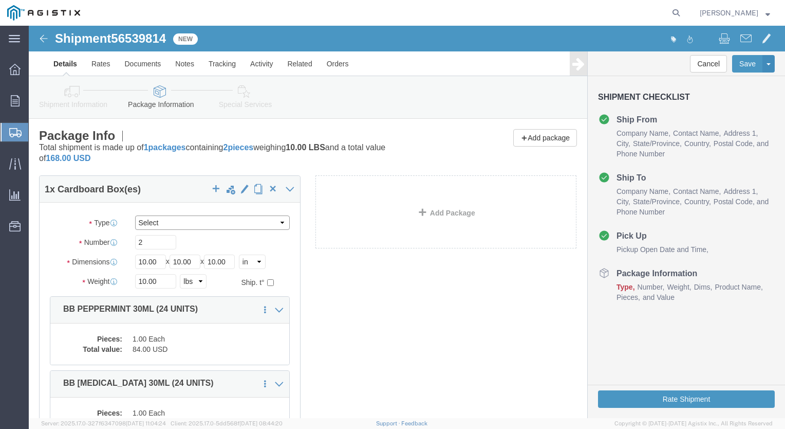
click select "Select Envelope Large Box Medium Box PAK Rack Small Box Tube Your Packaging"
select select "YRPK"
click select "Select Envelope Large Box Medium Box PAK Rack Small Box Tube Your Packaging"
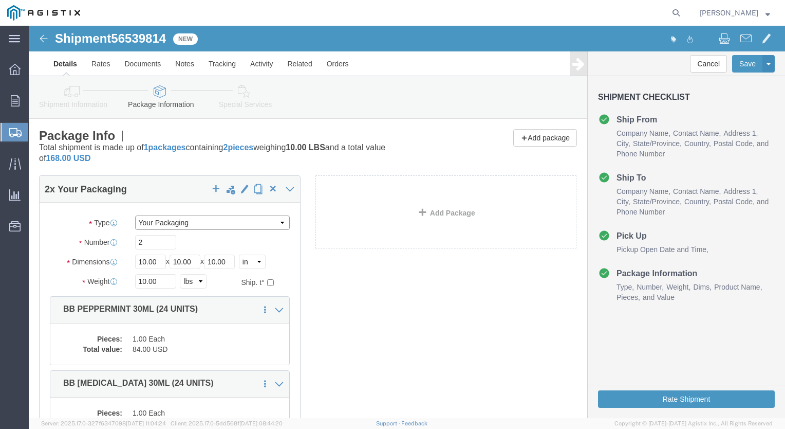
click select "Select Envelope Large Box Medium Box PAK Rack Small Box Tube Your Packaging"
drag, startPoint x: 118, startPoint y: 121, endPoint x: 164, endPoint y: 124, distance: 46.8
click b "1 packages"
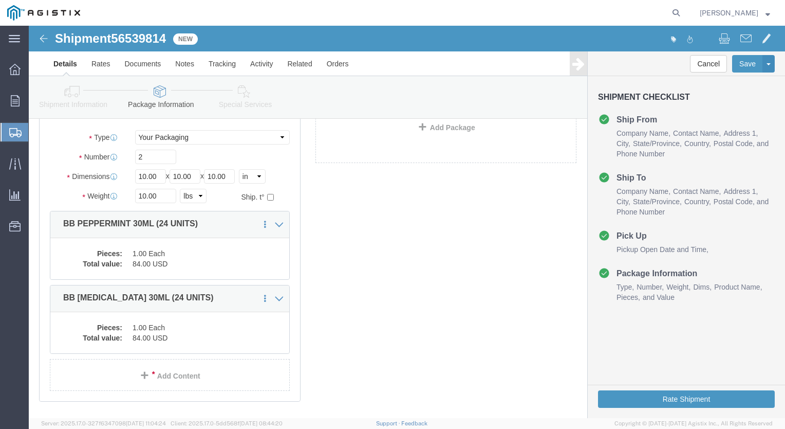
scroll to position [142, 0]
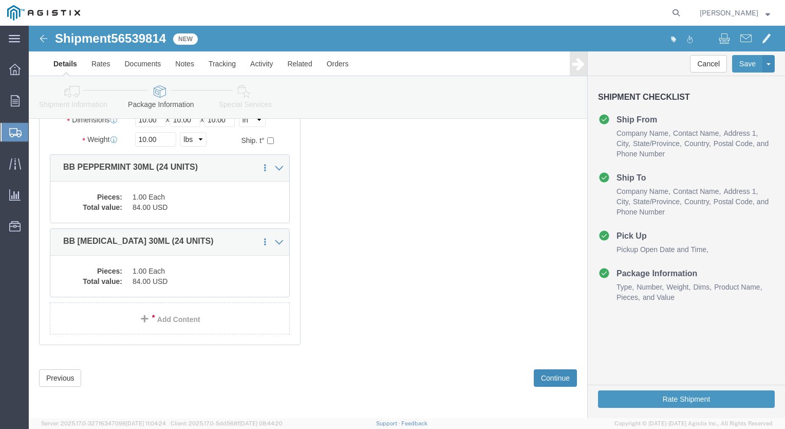
click button "Continue"
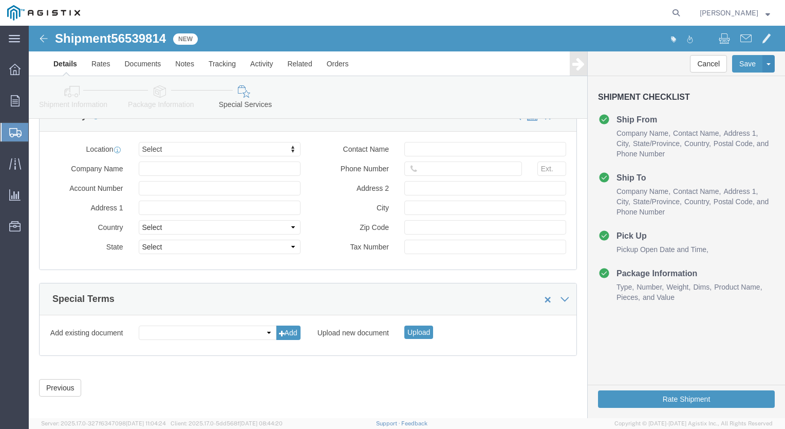
scroll to position [1023, 0]
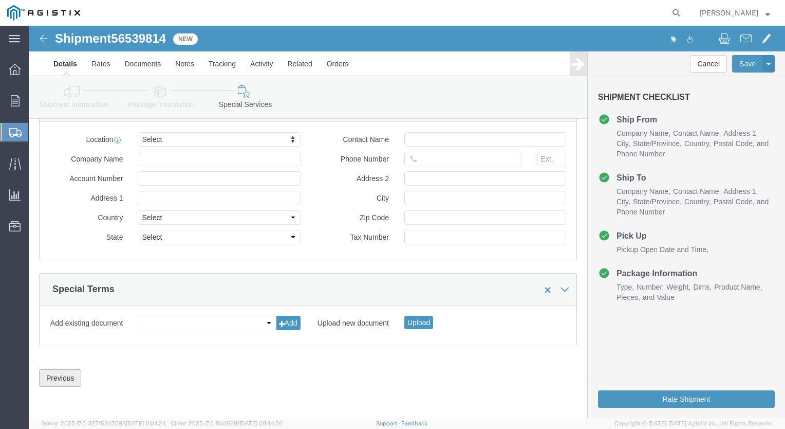
click button "Previous"
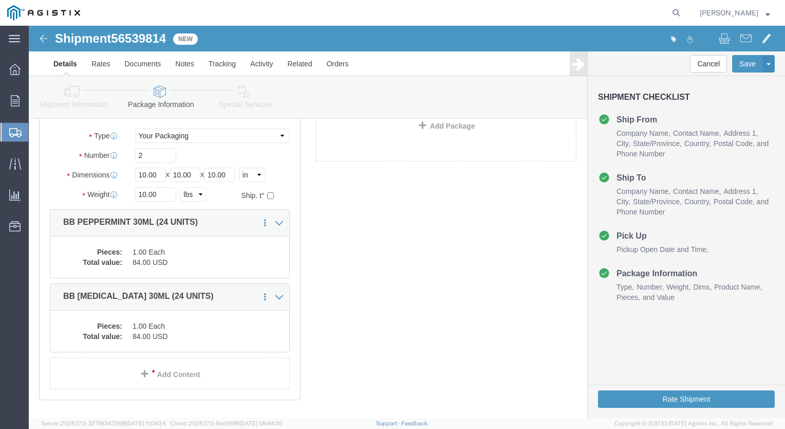
scroll to position [0, 0]
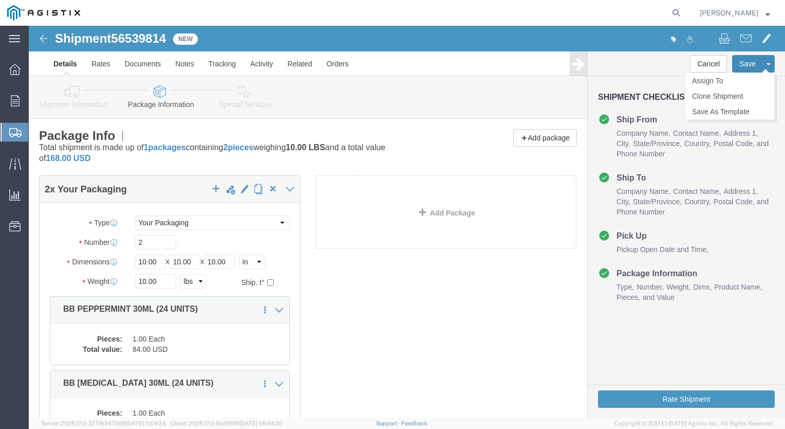
click button "Save"
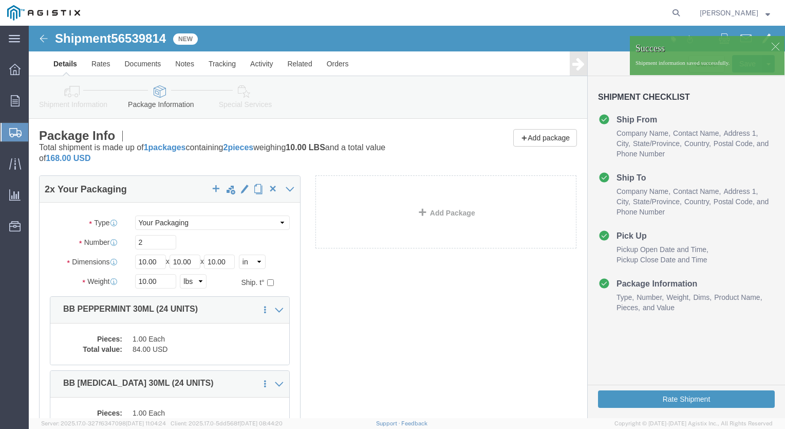
click div "2 x Your Packaging Package Type Select Envelope Large Box Medium Box PAK Rack S…"
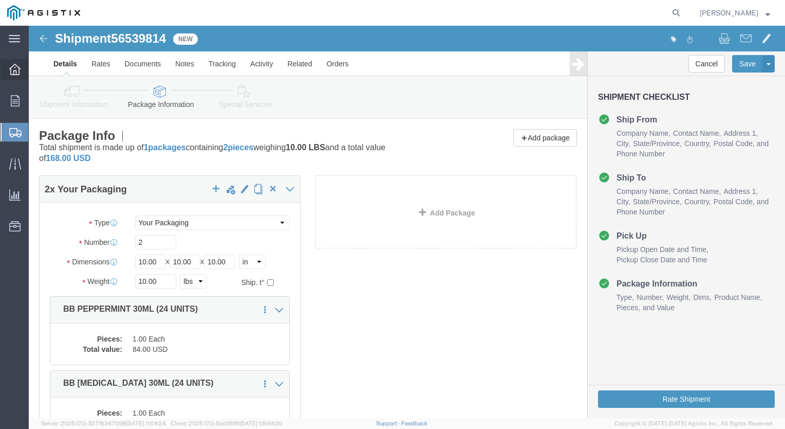
click at [16, 71] on icon at bounding box center [14, 69] width 11 height 11
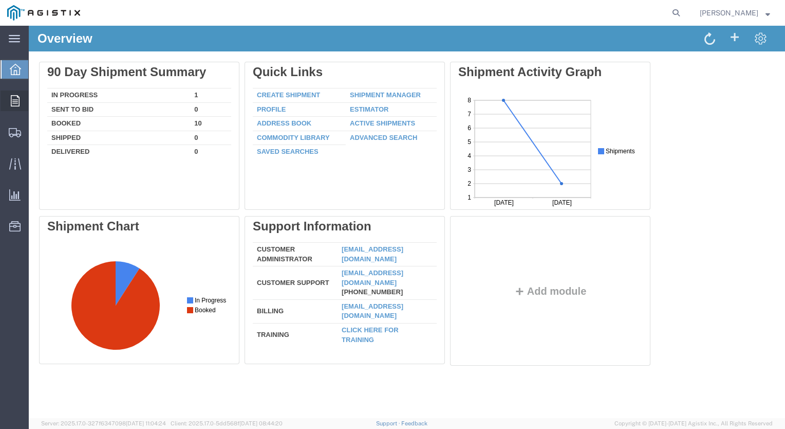
click at [0, 0] on span "Order Manager" at bounding box center [0, 0] width 0 height 0
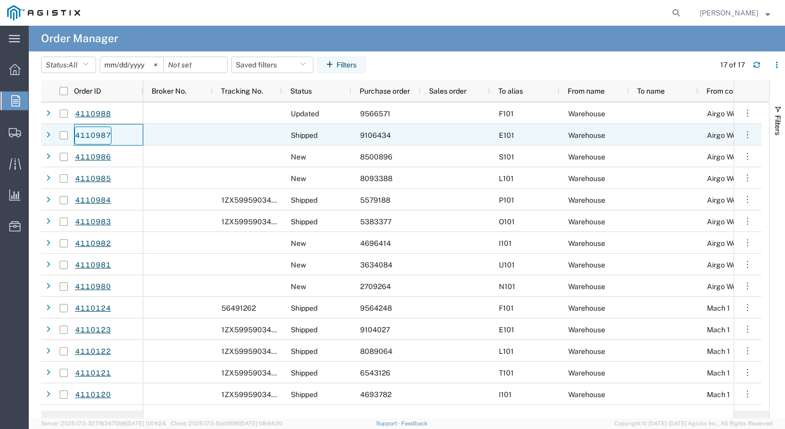
click at [97, 136] on link "4110987" at bounding box center [93, 135] width 37 height 18
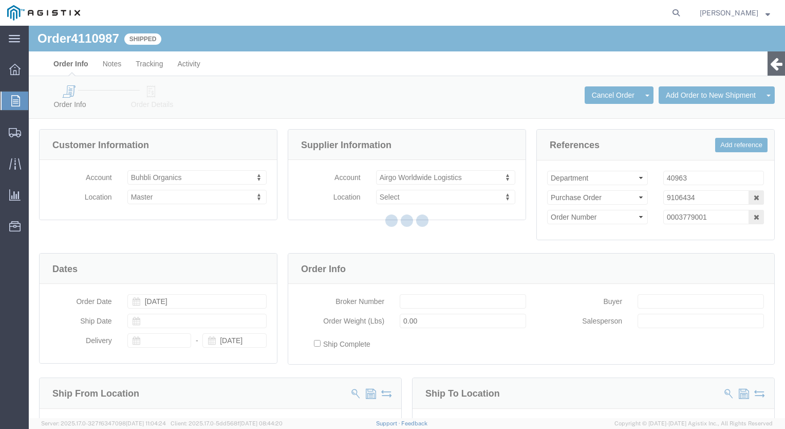
select select
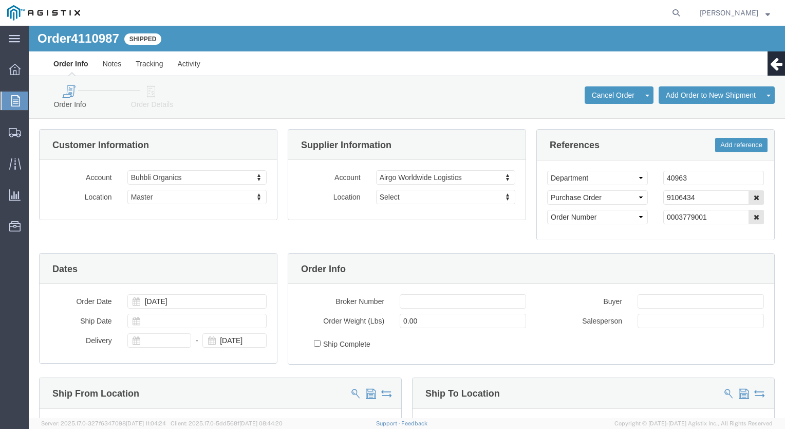
click icon
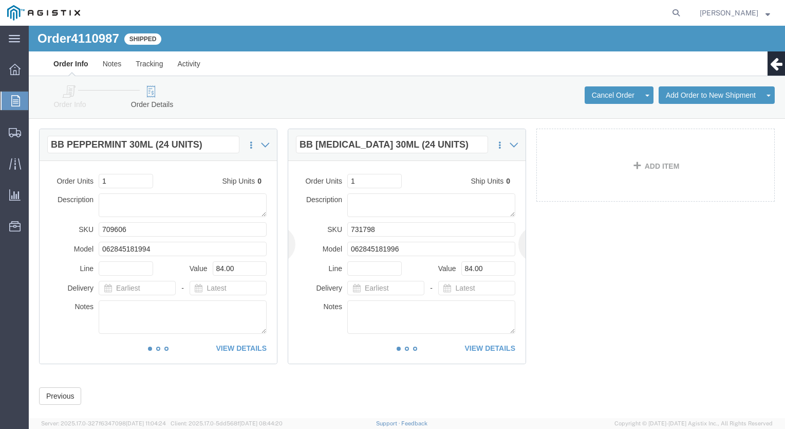
scroll to position [43, 0]
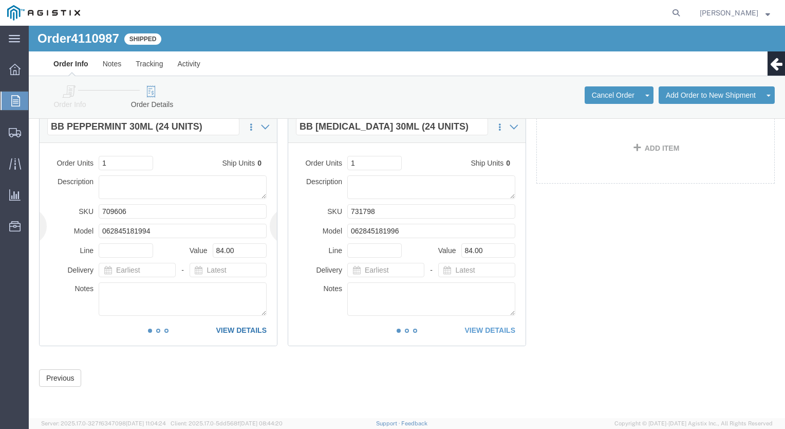
click link "VIEW DETAILS"
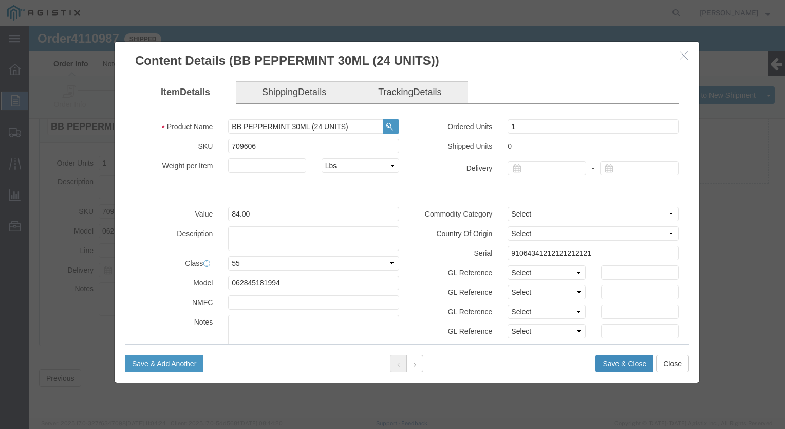
click button "Save & Close"
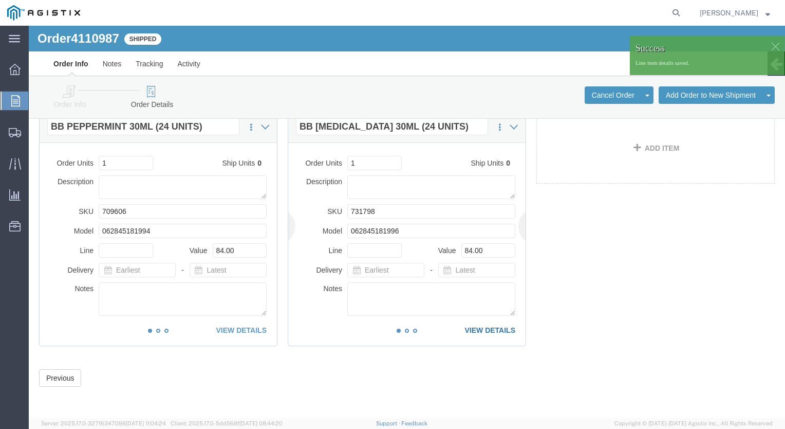
click link "VIEW DETAILS"
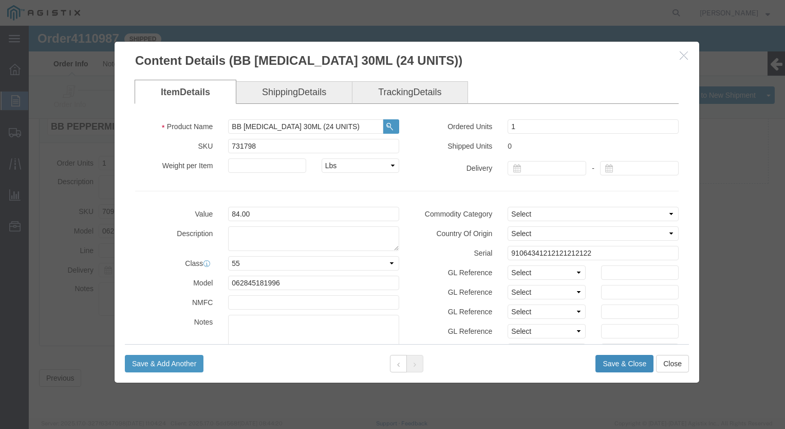
click button "Save & Close"
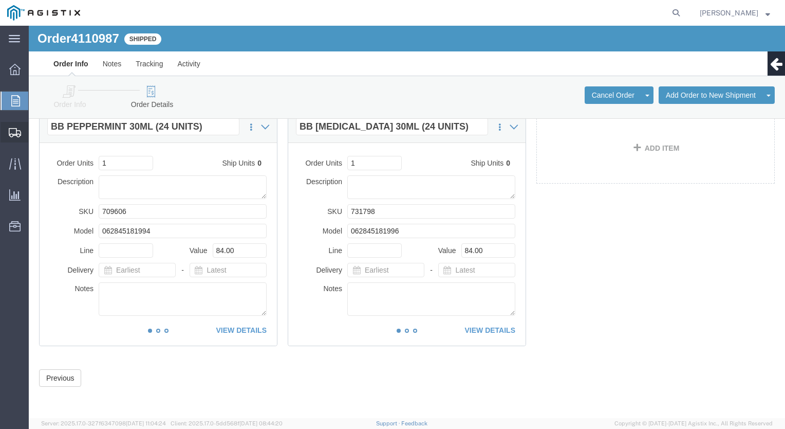
click at [35, 131] on span "Shipments" at bounding box center [31, 132] width 7 height 21
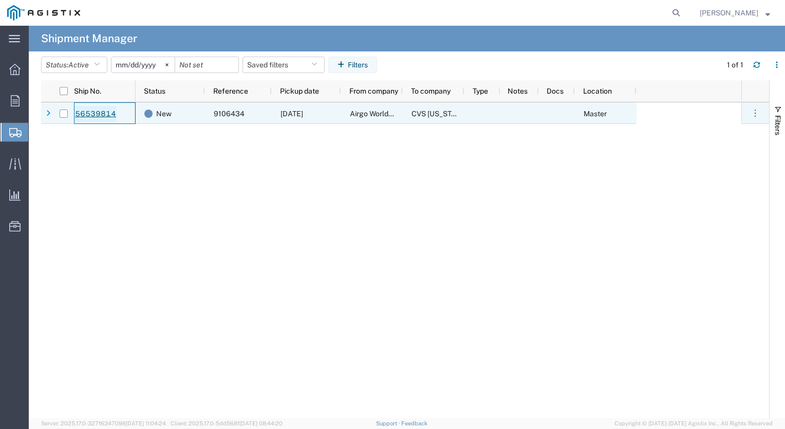
click at [103, 114] on link "56539814" at bounding box center [96, 114] width 42 height 16
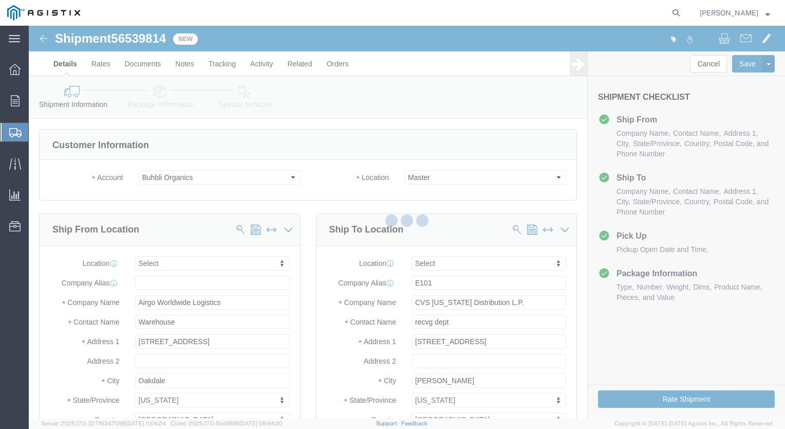
select select
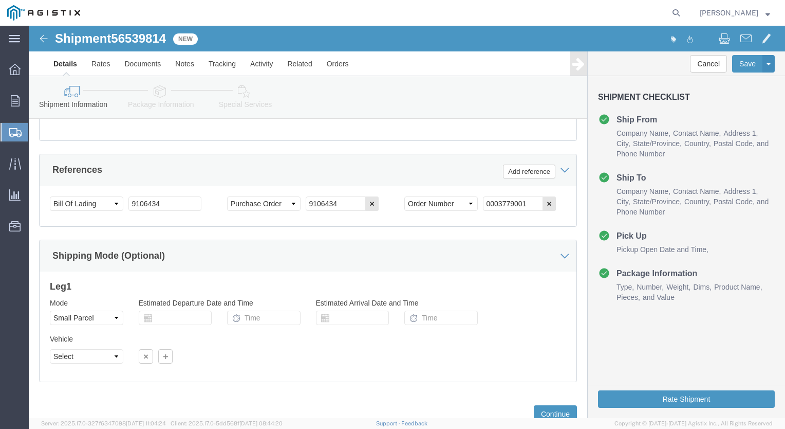
scroll to position [766, 0]
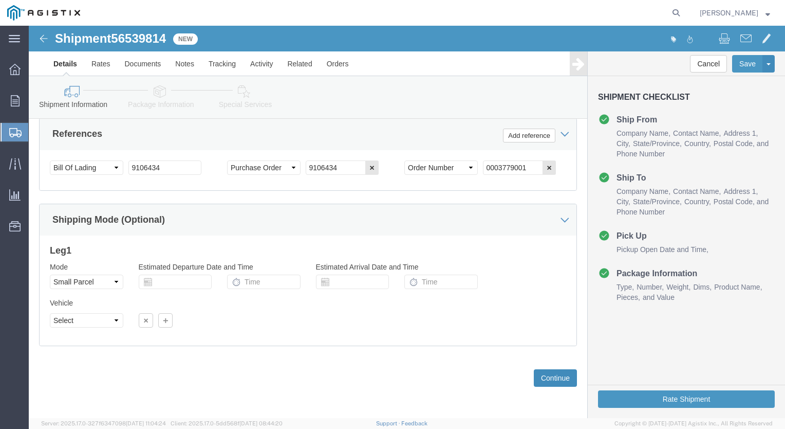
click button "Continue"
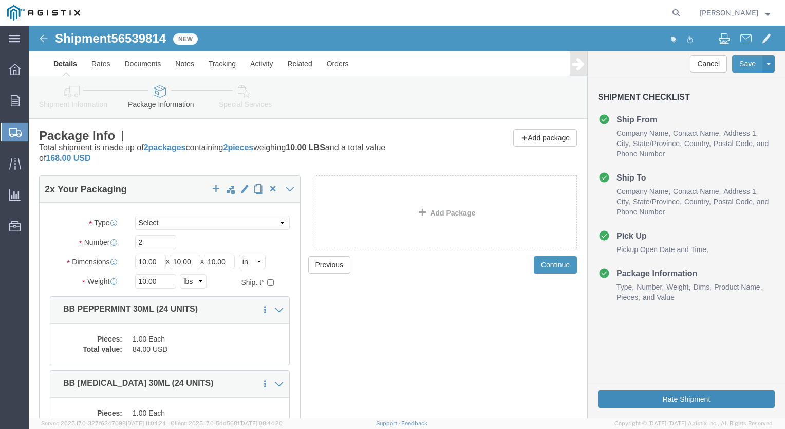
click button "Rate Shipment"
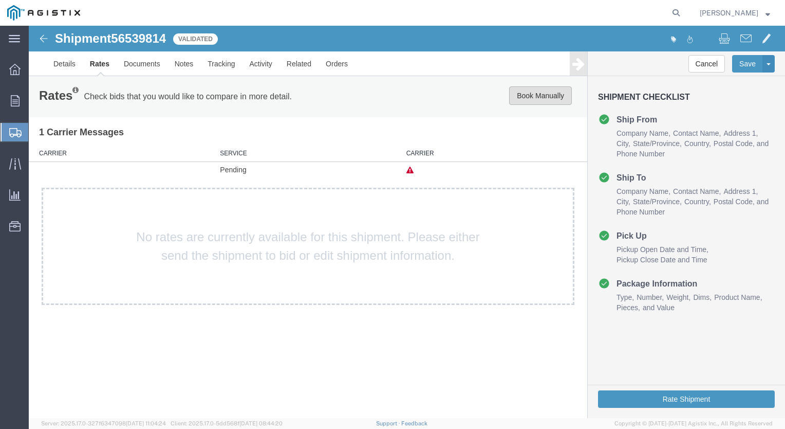
click at [535, 95] on button "Book Manually" at bounding box center [540, 95] width 63 height 19
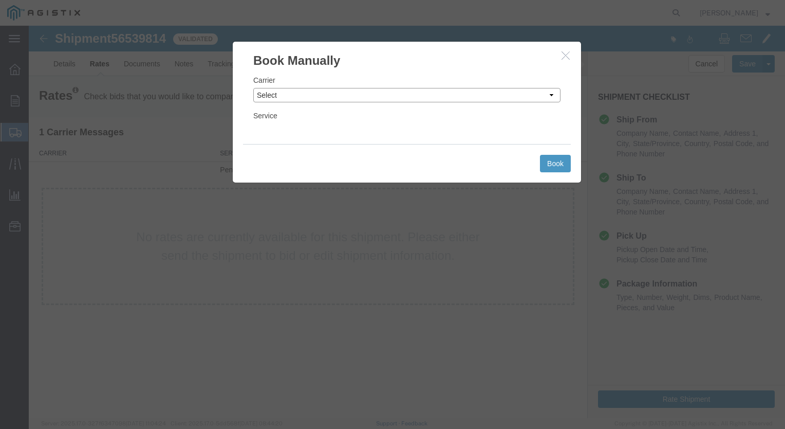
click at [550, 92] on select "Select Add New Carrier (and default service) ACI Guide APC Airport Google Milea…" at bounding box center [406, 95] width 307 height 14
select select "12"
click at [253, 88] on select "Select Add New Carrier (and default service) ACI Guide APC Airport Google Milea…" at bounding box center [406, 95] width 307 height 14
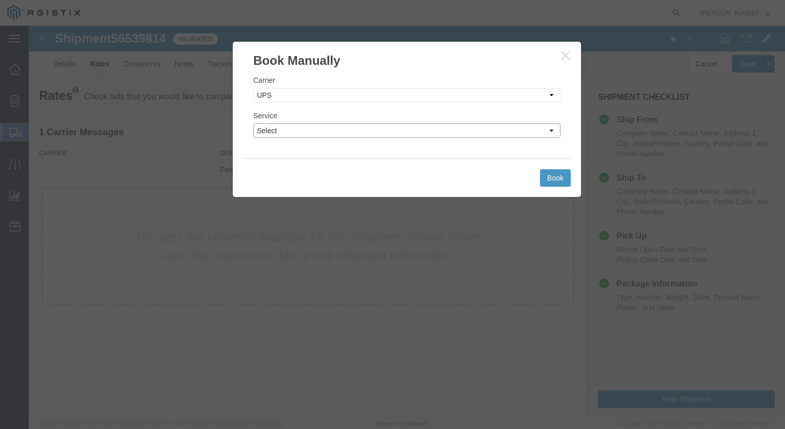
click at [550, 128] on select "Select 2nd Day Air 2nd Day Air A.M. 3 Day Select BOUND PRINTED MATTER, UPS DELI…" at bounding box center [406, 130] width 307 height 14
select select "42"
click at [253, 123] on select "Select 2nd Day Air 2nd Day Air A.M. 3 Day Select BOUND PRINTED MATTER, UPS DELI…" at bounding box center [406, 130] width 307 height 14
click at [553, 175] on button "Book" at bounding box center [555, 177] width 31 height 17
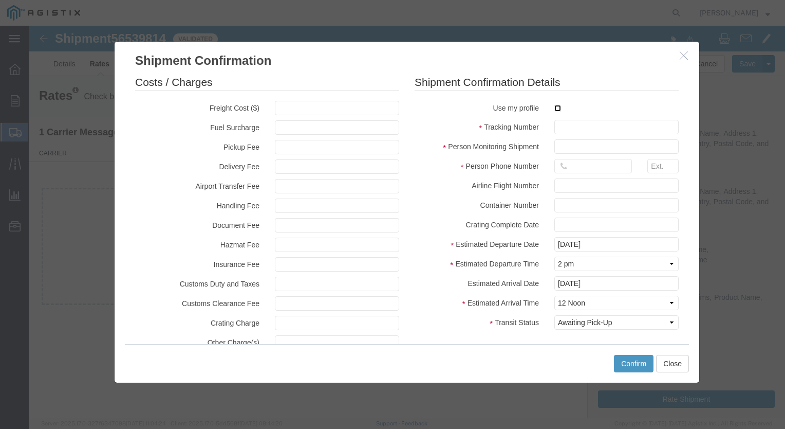
click at [555, 107] on input "checkbox" at bounding box center [558, 108] width 7 height 7
checkbox input "true"
type input "[PERSON_NAME]"
type input "[PHONE_NUMBER]"
click at [571, 130] on input "text" at bounding box center [617, 127] width 124 height 14
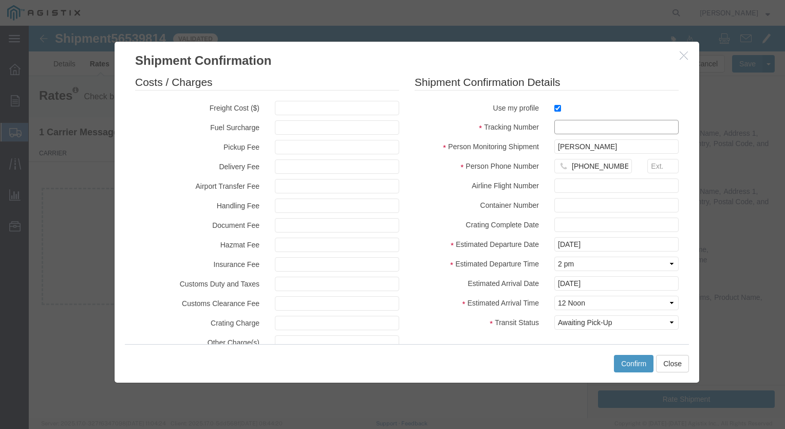
type input "1ZX599590340615404"
click at [403, 125] on div at bounding box center [337, 127] width 140 height 14
click at [630, 363] on button "Confirm" at bounding box center [634, 363] width 40 height 17
click at [631, 359] on button "Confirm" at bounding box center [634, 363] width 40 height 17
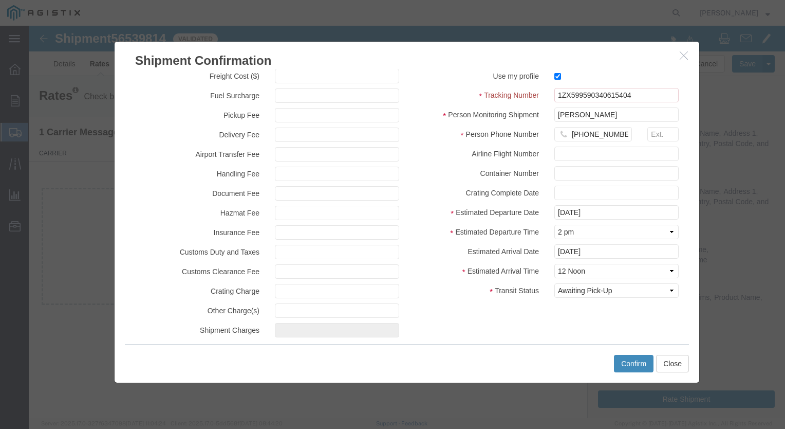
scroll to position [43, 0]
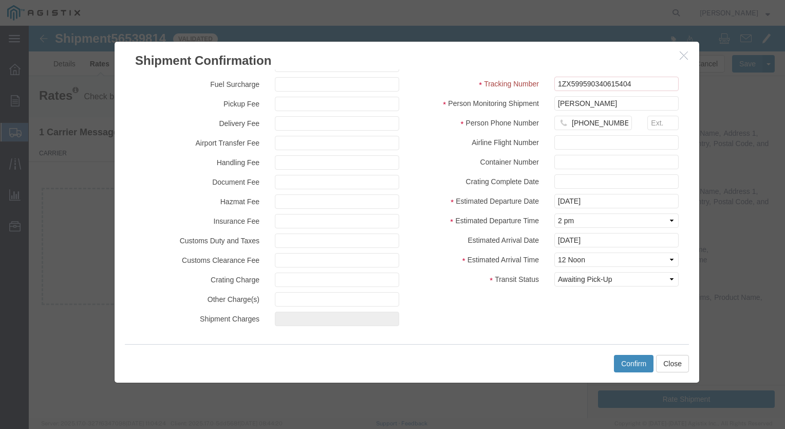
click at [630, 361] on button "Confirm" at bounding box center [634, 363] width 40 height 17
click at [634, 363] on button "Confirm" at bounding box center [634, 363] width 40 height 17
click at [675, 360] on button "Close" at bounding box center [672, 363] width 33 height 17
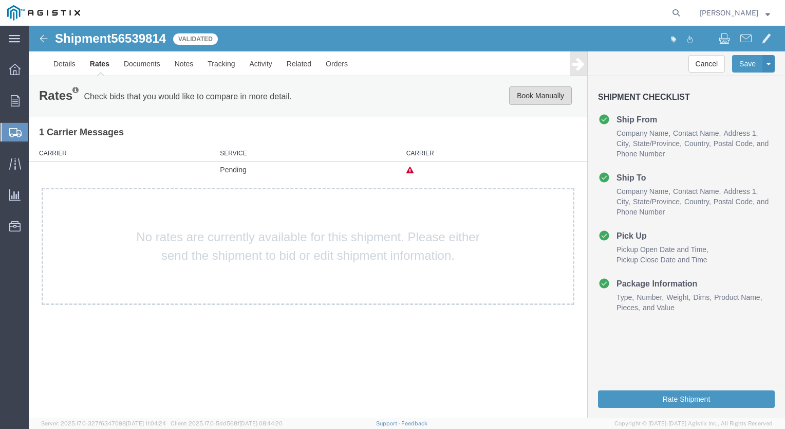
click at [539, 93] on button "Book Manually" at bounding box center [540, 95] width 63 height 19
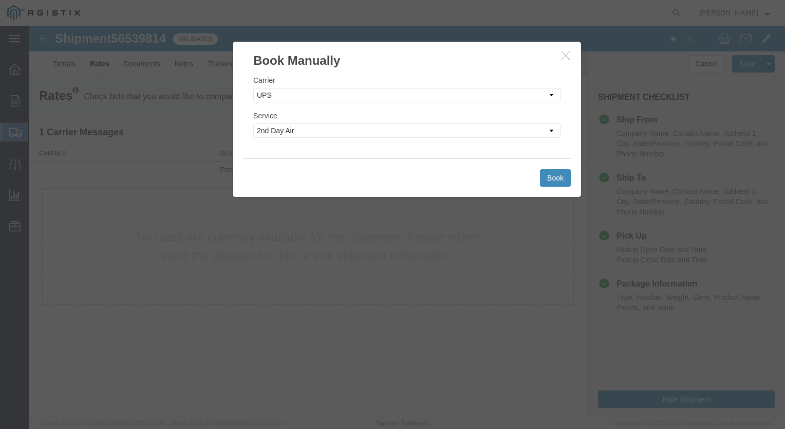
click at [552, 175] on button "Book" at bounding box center [555, 177] width 31 height 17
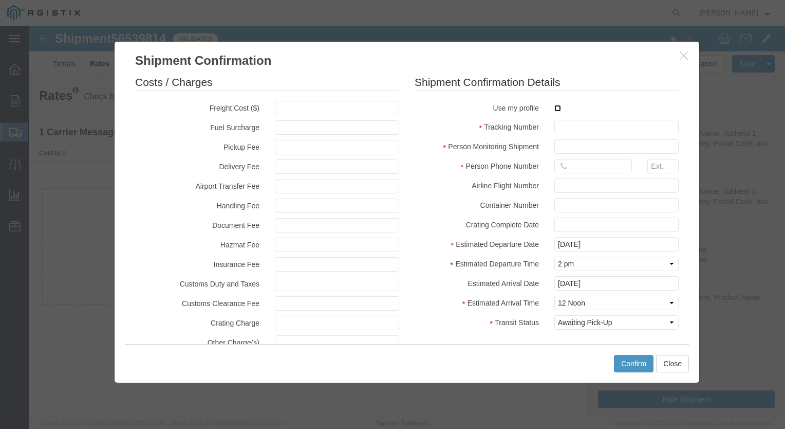
click at [555, 108] on input "checkbox" at bounding box center [558, 108] width 7 height 7
checkbox input "true"
type input "[PERSON_NAME]"
type input "[PHONE_NUMBER]"
click at [569, 127] on input "text" at bounding box center [617, 127] width 124 height 14
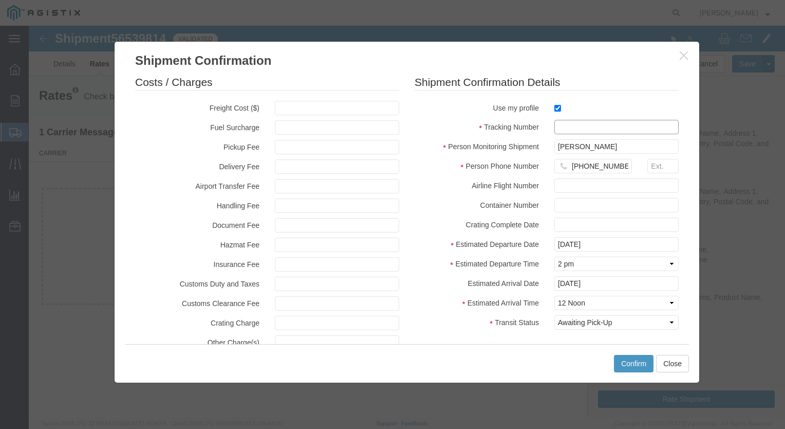
type input "1ZX599590340615404"
click at [589, 172] on td "19" at bounding box center [588, 173] width 15 height 15
type input "[DATE]"
click at [641, 363] on button "Confirm" at bounding box center [634, 363] width 40 height 17
click at [626, 361] on button "Confirm" at bounding box center [634, 363] width 40 height 17
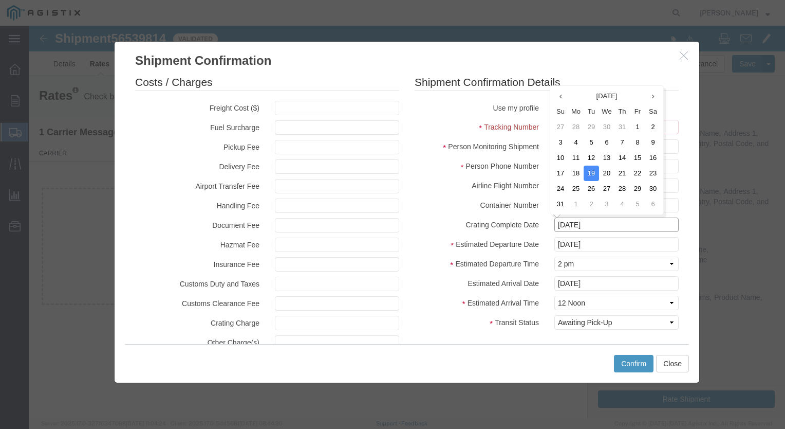
drag, startPoint x: 607, startPoint y: 228, endPoint x: 277, endPoint y: 266, distance: 332.7
click at [280, 262] on div "Costs / Charges Freight Cost ($) Fuel Surcharge Pickup Fee Delivery Fee Airport…" at bounding box center [406, 225] width 559 height 300
click at [430, 117] on fieldset "Shipment Confirmation Details Use my profile Tracking Number 1ZX599590340615404…" at bounding box center [547, 205] width 264 height 260
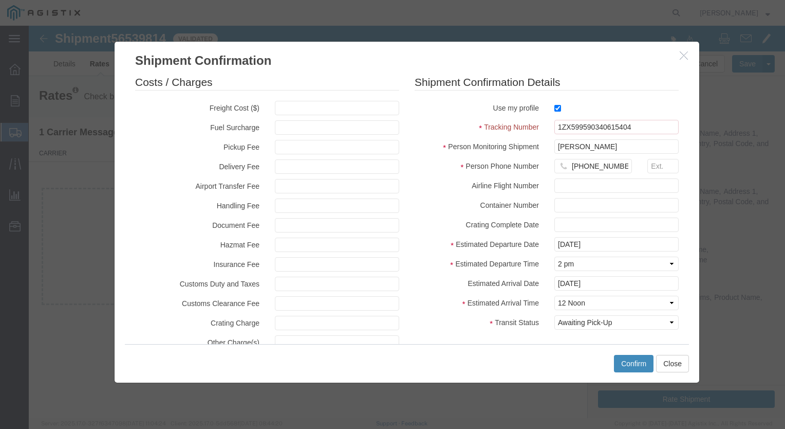
click at [629, 364] on button "Confirm" at bounding box center [634, 363] width 40 height 17
click at [677, 362] on button "Close" at bounding box center [672, 363] width 33 height 17
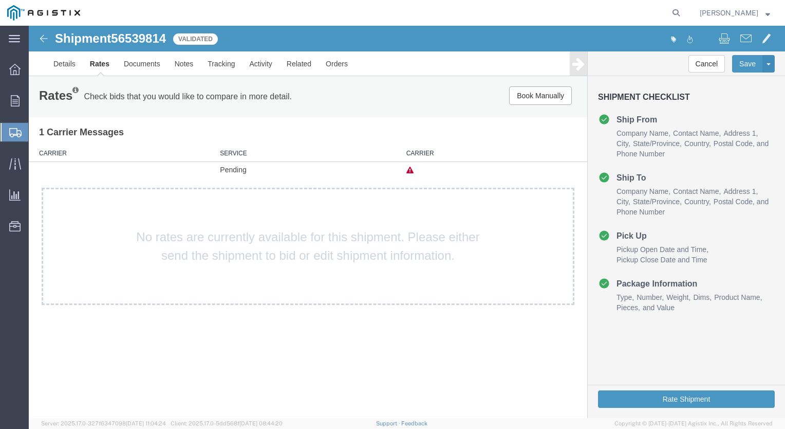
click at [421, 168] on td at bounding box center [494, 169] width 186 height 16
click at [544, 95] on button "Book Manually" at bounding box center [540, 95] width 63 height 19
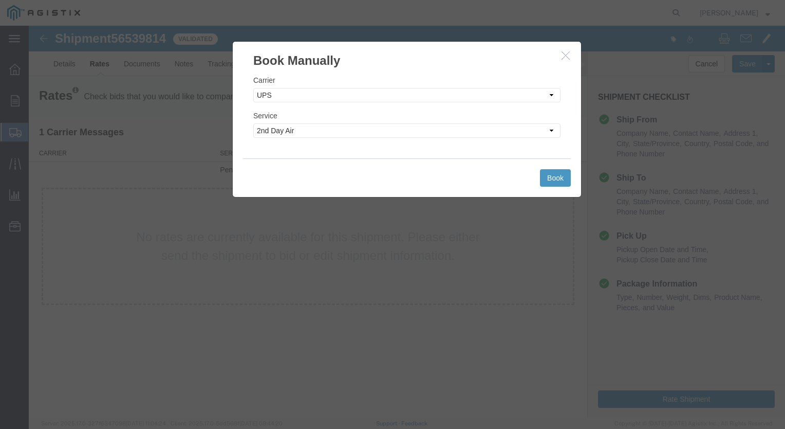
click at [567, 55] on icon "button" at bounding box center [566, 55] width 8 height 9
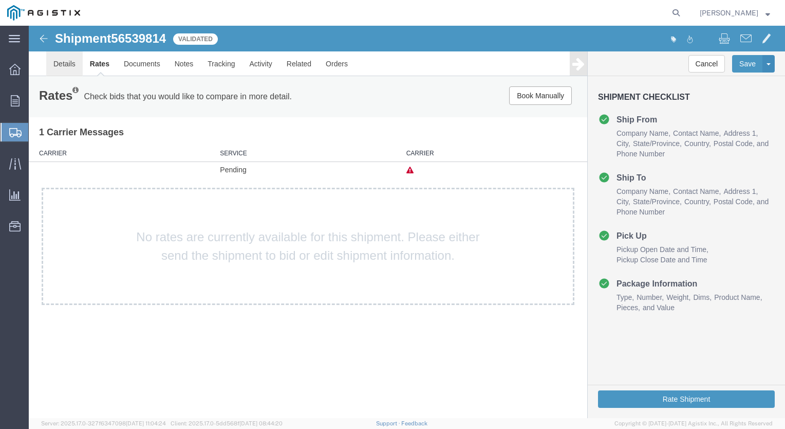
click at [64, 63] on link "Details" at bounding box center [64, 63] width 36 height 25
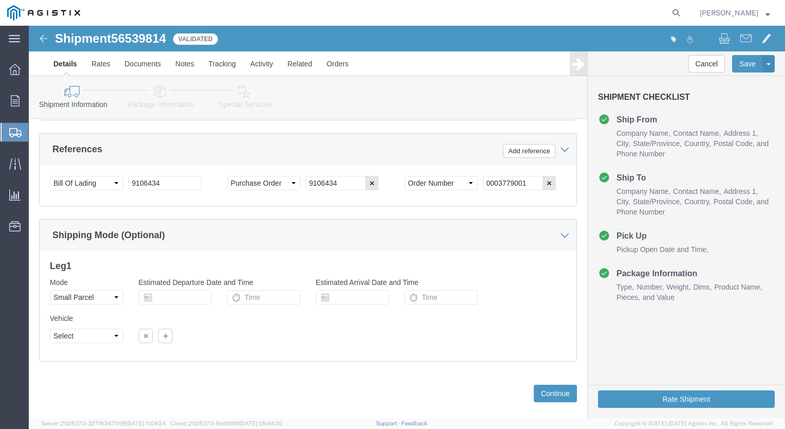
scroll to position [766, 0]
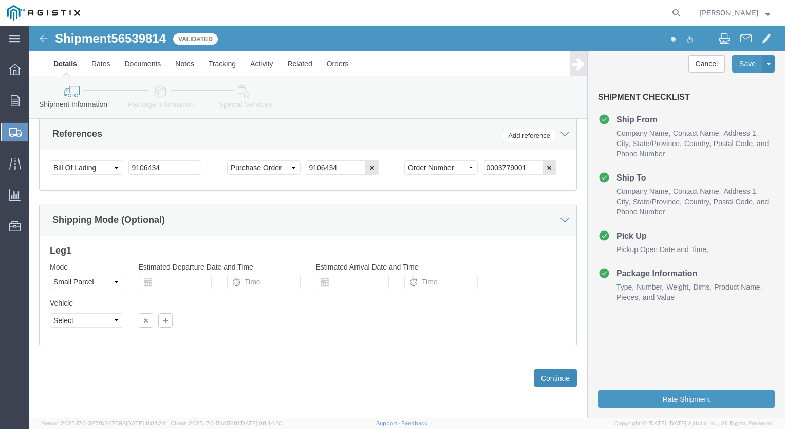
click button "Continue"
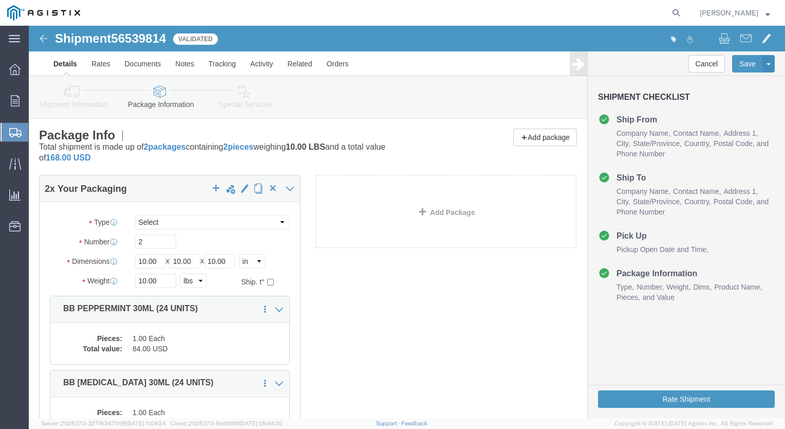
scroll to position [0, 0]
drag, startPoint x: 117, startPoint y: 255, endPoint x: 77, endPoint y: 264, distance: 41.5
click div "Package Type Select Envelope Large Box Medium Box PAK Rack Small Box Tube Your …"
click div "2 x Your Packaging Package Type Select Envelope Large Box Medium Box PAK Rack S…"
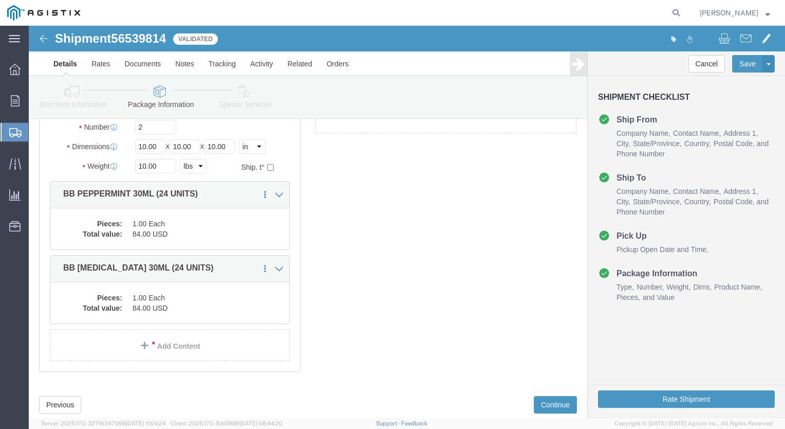
scroll to position [142, 0]
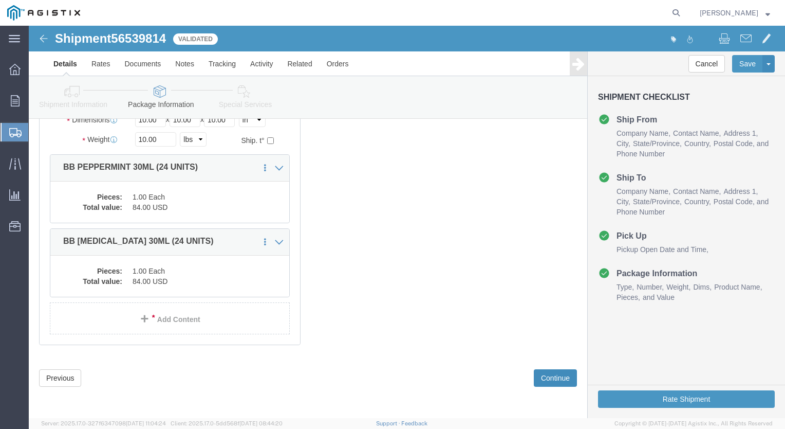
click button "Continue"
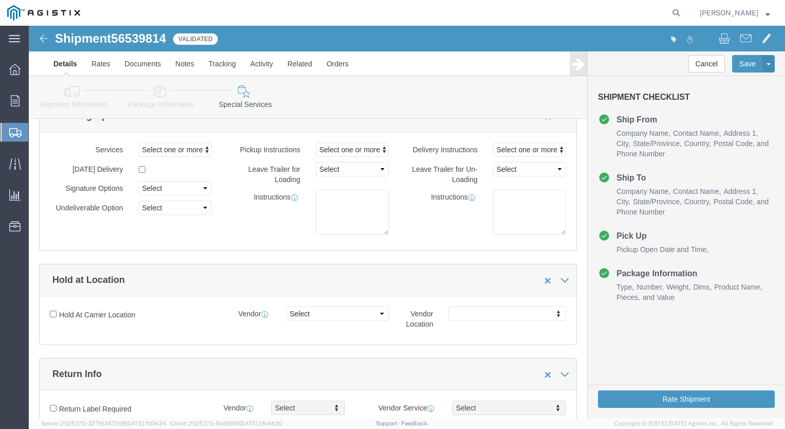
scroll to position [0, 0]
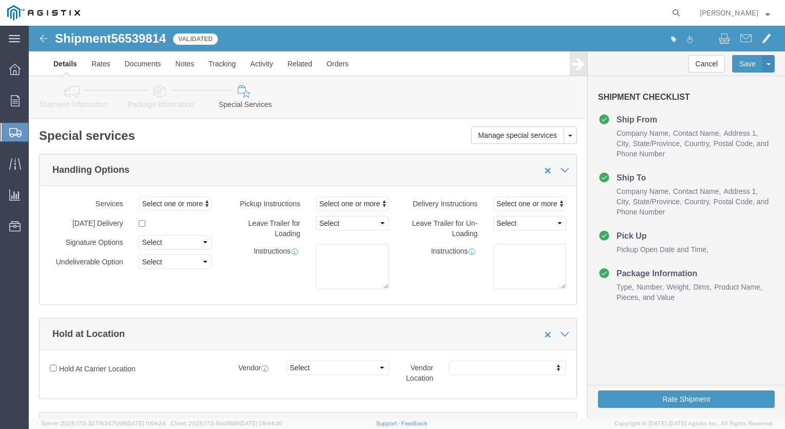
click icon
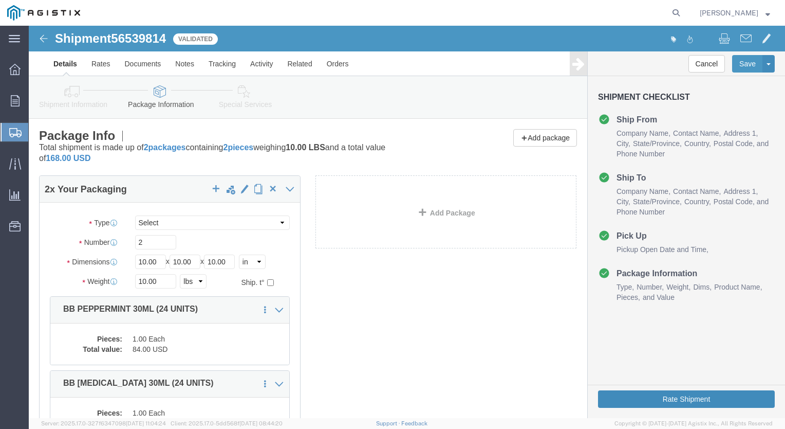
click button "Rate Shipment"
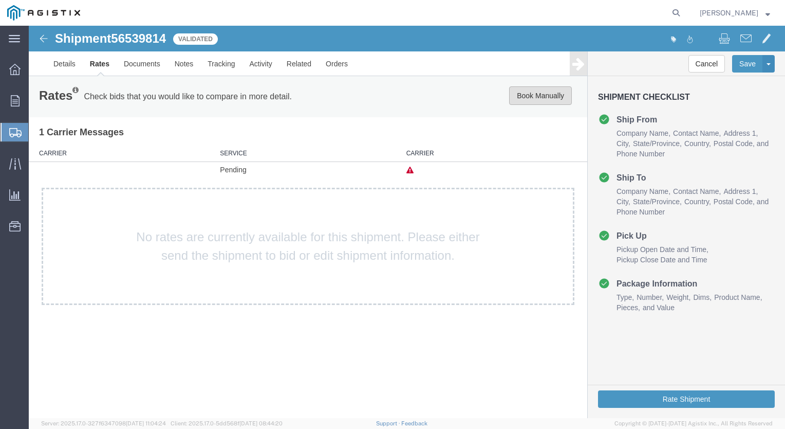
click at [537, 93] on button "Book Manually" at bounding box center [540, 95] width 63 height 19
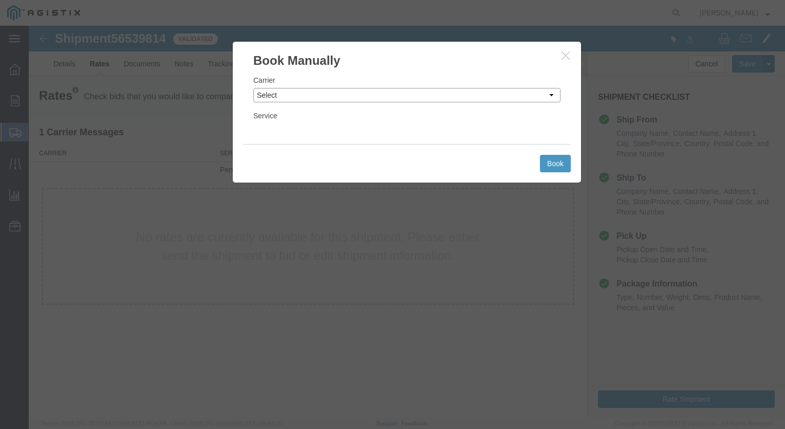
click at [554, 94] on select "Select Add New Carrier (and default service) ACI Guide APC Airport Google Milea…" at bounding box center [406, 95] width 307 height 14
select select "12"
click at [253, 88] on select "Select Add New Carrier (and default service) ACI Guide APC Airport Google Milea…" at bounding box center [406, 95] width 307 height 14
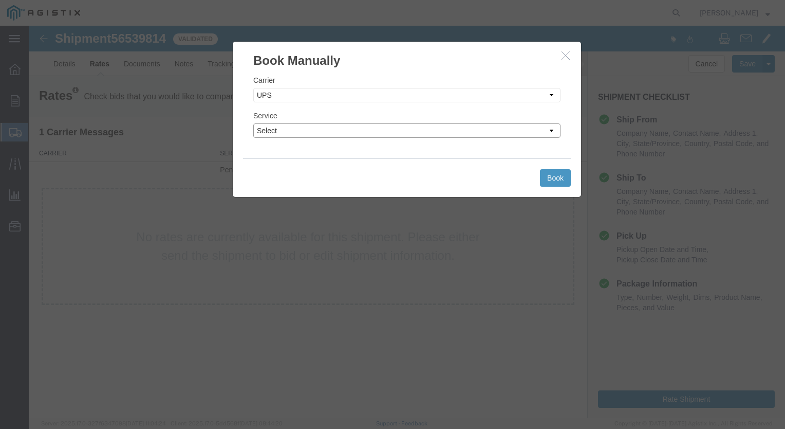
click at [553, 131] on select "Select 2nd Day Air 2nd Day Air A.M. 3 Day Select BOUND PRINTED MATTER, UPS DELI…" at bounding box center [406, 130] width 307 height 14
select select "42"
click at [253, 123] on select "Select 2nd Day Air 2nd Day Air A.M. 3 Day Select BOUND PRINTED MATTER, UPS DELI…" at bounding box center [406, 130] width 307 height 14
click at [549, 176] on button "Book" at bounding box center [555, 177] width 31 height 17
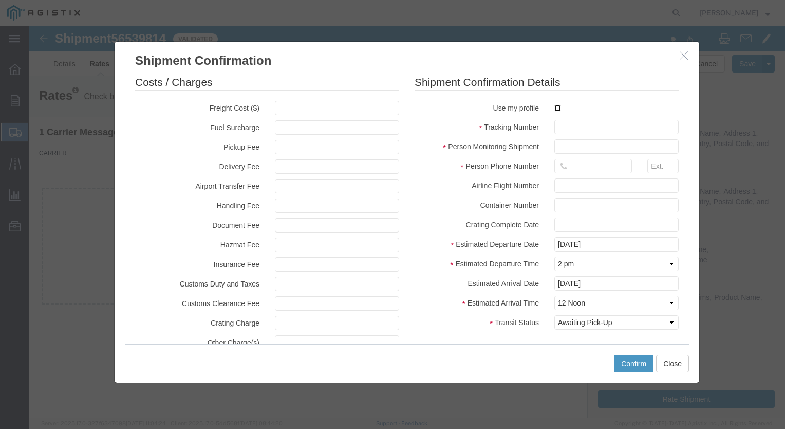
click at [555, 106] on input "checkbox" at bounding box center [558, 108] width 7 height 7
checkbox input "true"
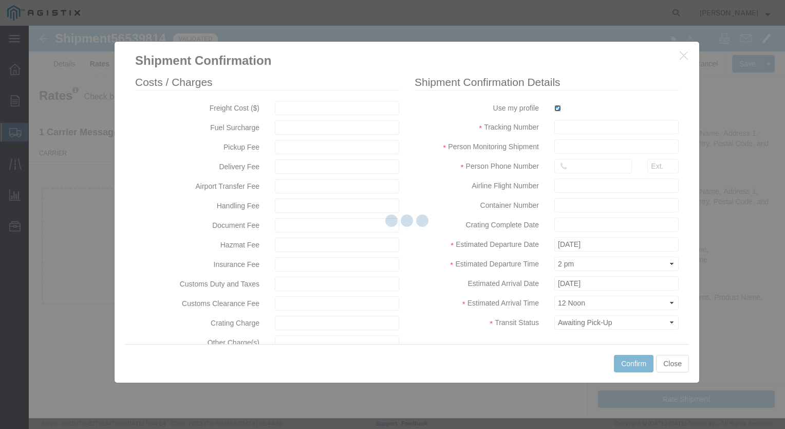
type input "[PERSON_NAME]"
type input "[PHONE_NUMBER]"
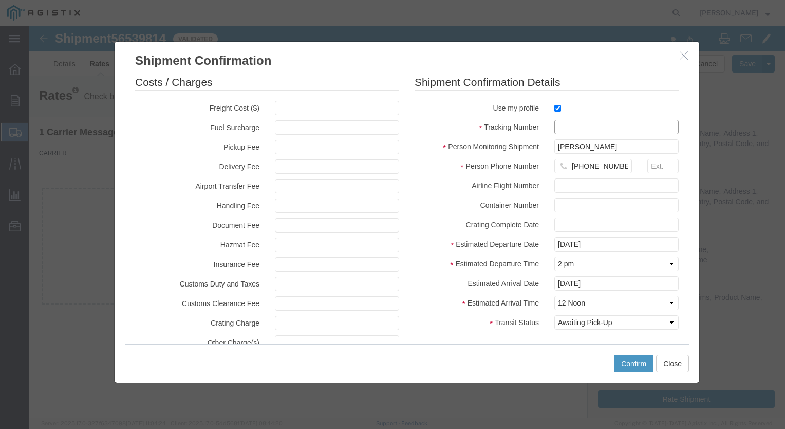
click at [580, 138] on fieldset "Shipment Confirmation Details Use my profile Tracking Number Person Monitoring …" at bounding box center [547, 205] width 264 height 260
type input "1ZX599590340615404"
click at [427, 120] on label "Tracking Number" at bounding box center [477, 126] width 140 height 12
click at [665, 264] on select "Select Midnight 1 am 2 am 3 am 4 am 5 am 6 am 7 am 8 am 9 am 10 am 11 am 12 Noo…" at bounding box center [617, 263] width 124 height 14
select select "1300"
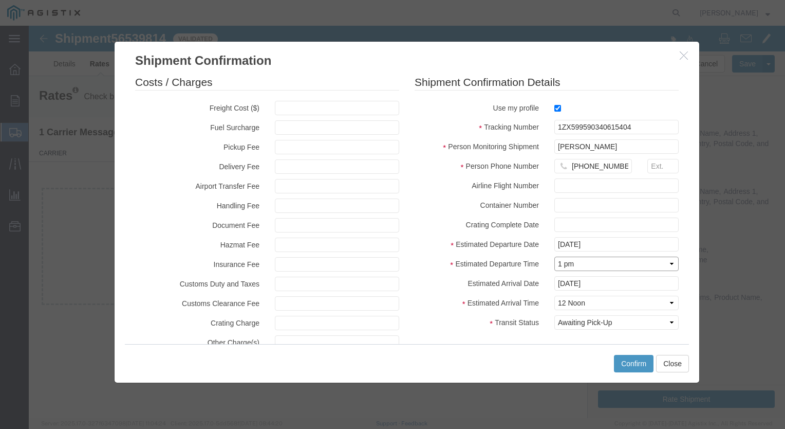
click at [555, 256] on select "Select Midnight 1 am 2 am 3 am 4 am 5 am 6 am 7 am 8 am 9 am 10 am 11 am 12 Noo…" at bounding box center [617, 263] width 124 height 14
drag, startPoint x: 653, startPoint y: 126, endPoint x: 654, endPoint y: 134, distance: 7.8
click at [654, 134] on input "1ZX599590340615404" at bounding box center [617, 127] width 124 height 14
type input "[US_VEHICLE_IDENTIFICATION_NUMBER]"
click at [630, 360] on button "Confirm" at bounding box center [634, 363] width 40 height 17
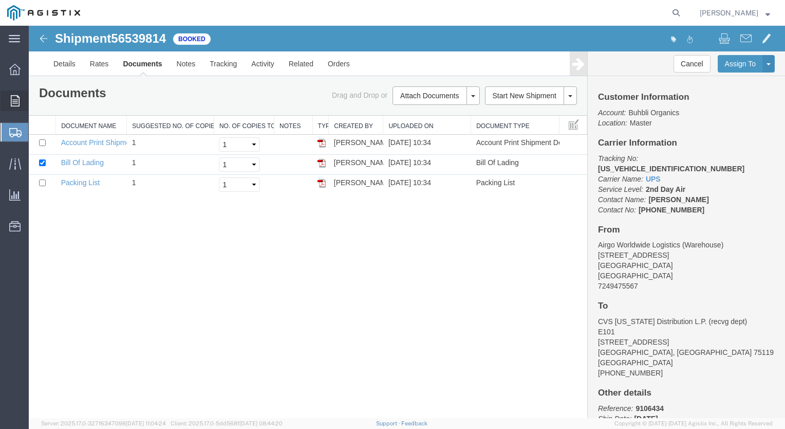
click at [17, 97] on icon at bounding box center [15, 100] width 9 height 11
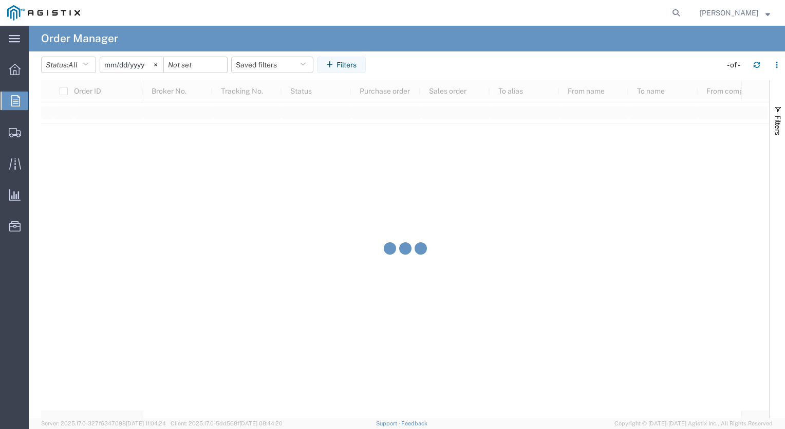
click at [23, 98] on div at bounding box center [15, 100] width 29 height 19
click at [0, 0] on span "Order Manager" at bounding box center [0, 0] width 0 height 0
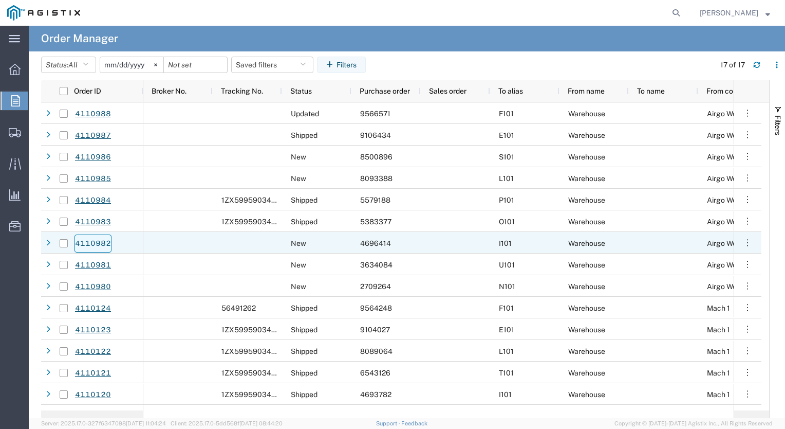
click at [101, 243] on link "4110982" at bounding box center [93, 243] width 37 height 18
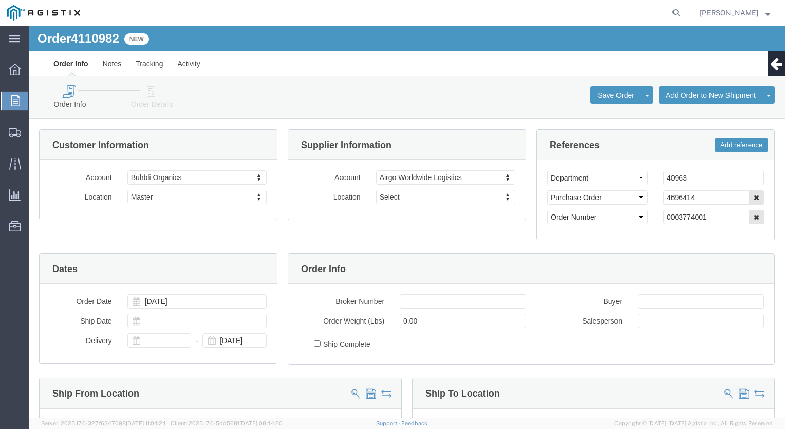
select select
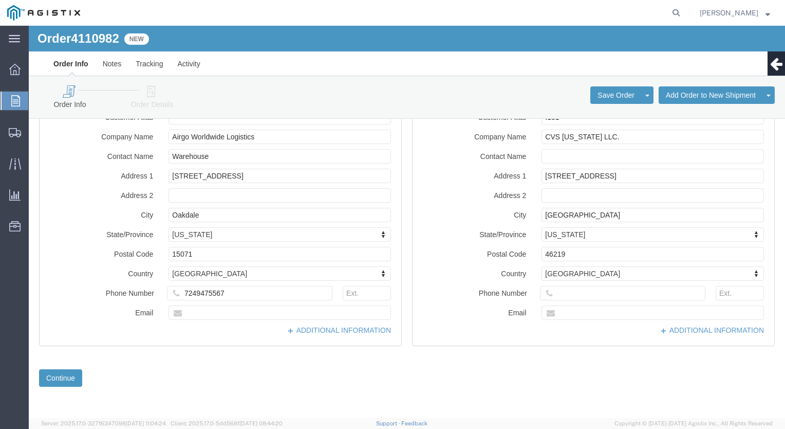
scroll to position [282, 0]
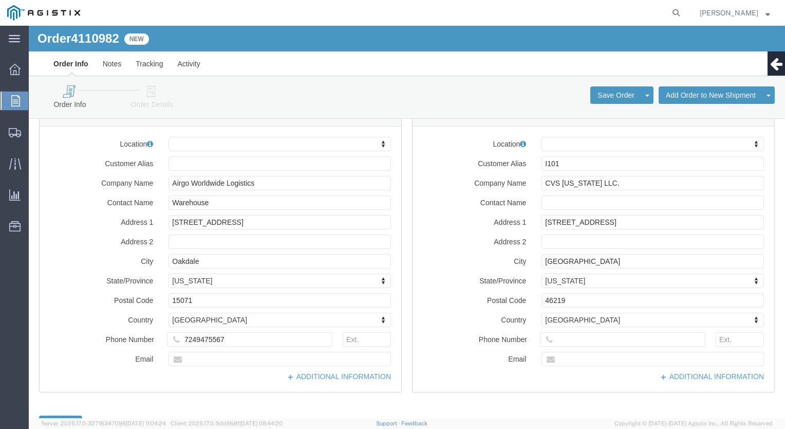
click icon
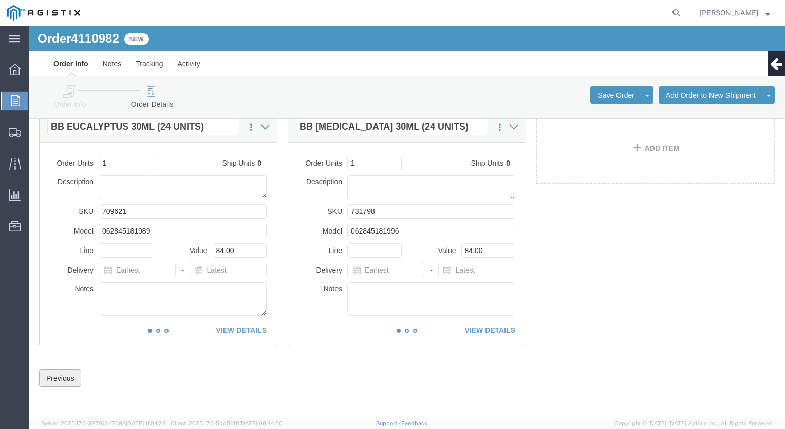
click button "Previous"
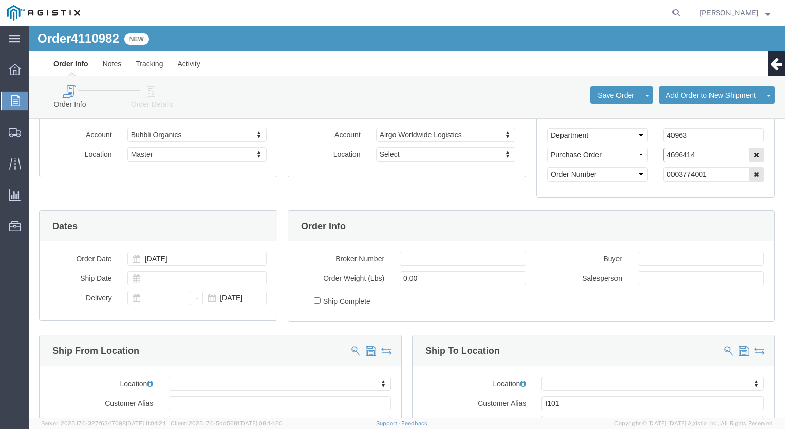
drag, startPoint x: 688, startPoint y: 125, endPoint x: 531, endPoint y: 128, distance: 156.8
click div "Select Account Type Activity ID Airline Appointment Number ASN Batch Request # …"
click icon
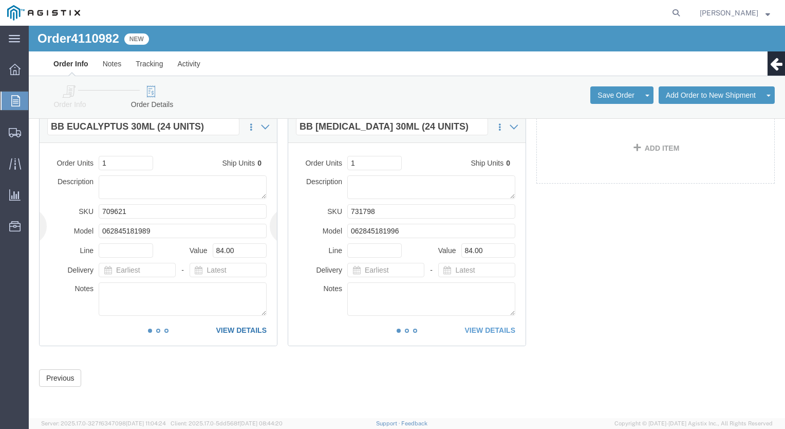
click link "VIEW DETAILS"
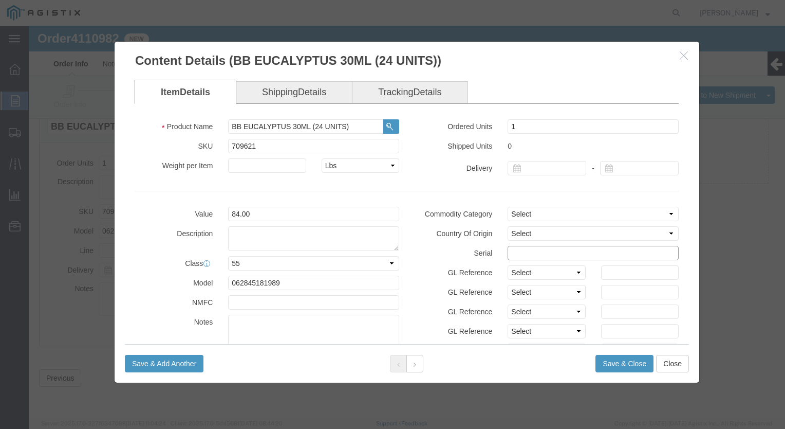
click input "text"
paste input "4696414"
type input "46964141212121211212"
click button "Save & Close"
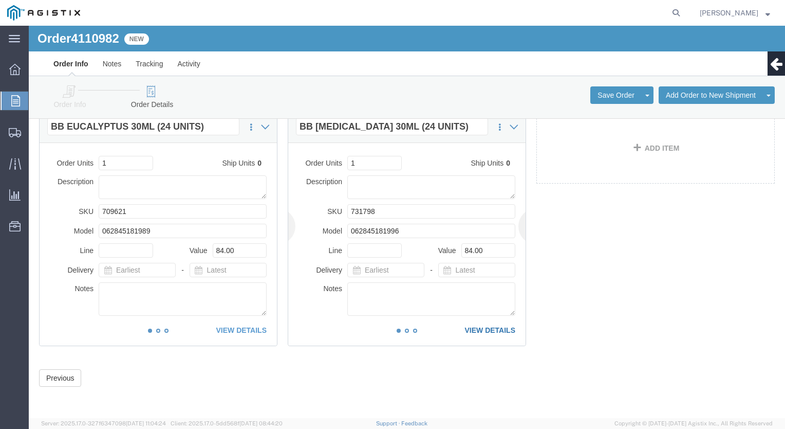
click link "VIEW DETAILS"
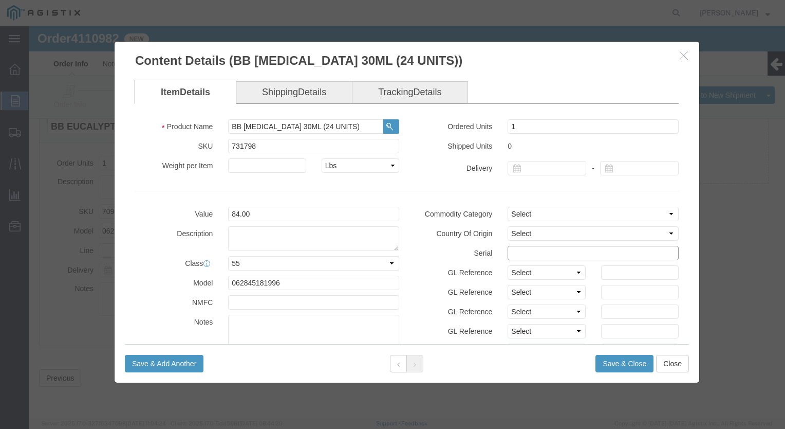
click input "text"
paste input "4696414"
type input "46964141212121212122"
click button "Save & Close"
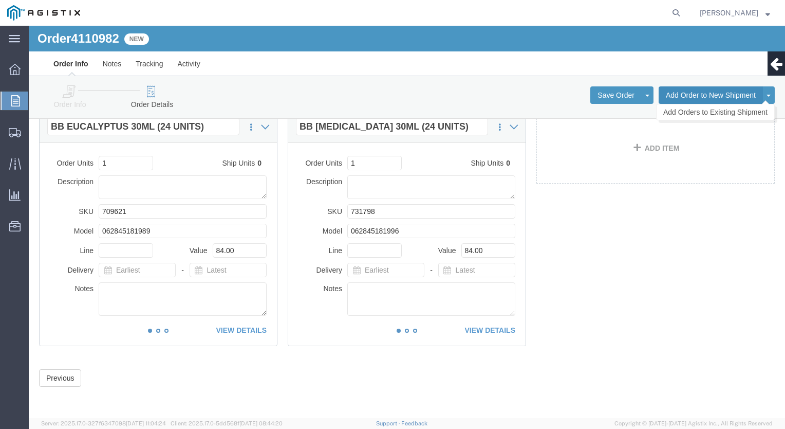
click button "Add Order to New Shipment"
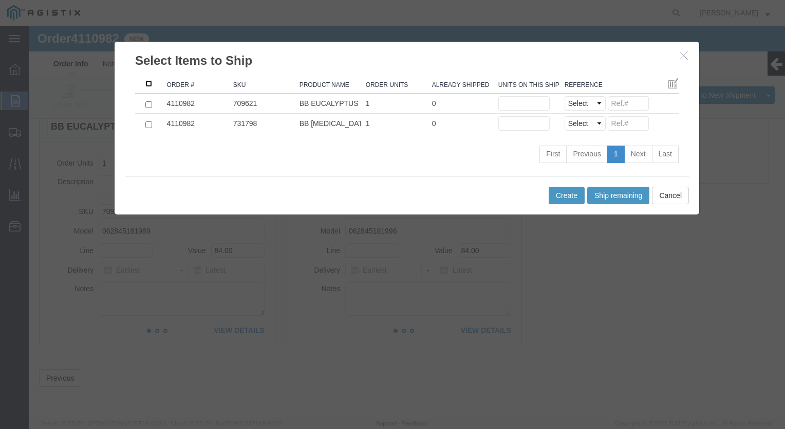
click input ": activate to sort column descending"
checkbox input "true"
click button "Ship remaining"
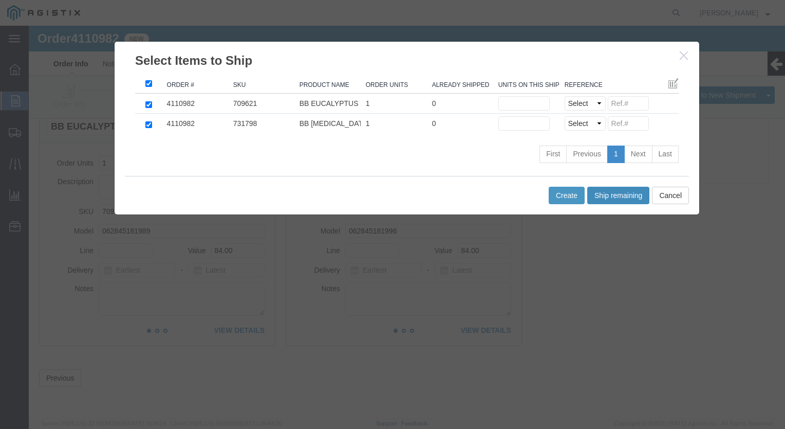
type input "1"
click button "Create"
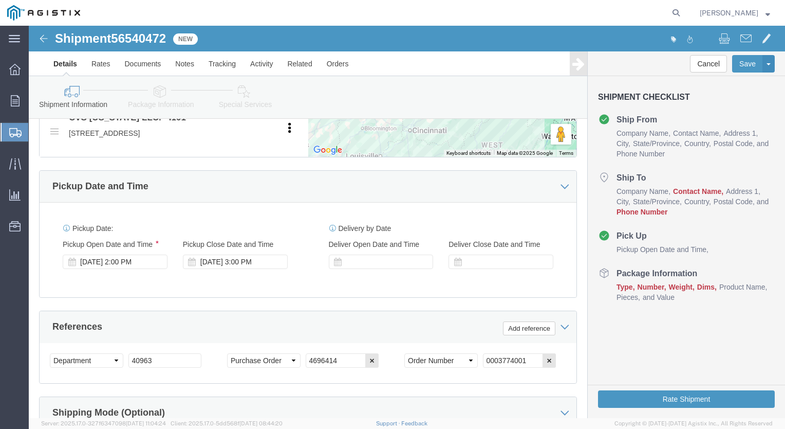
scroll to position [608, 0]
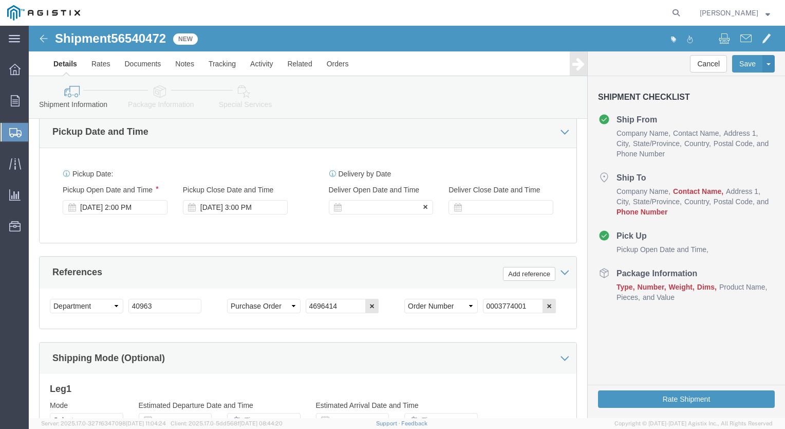
click div
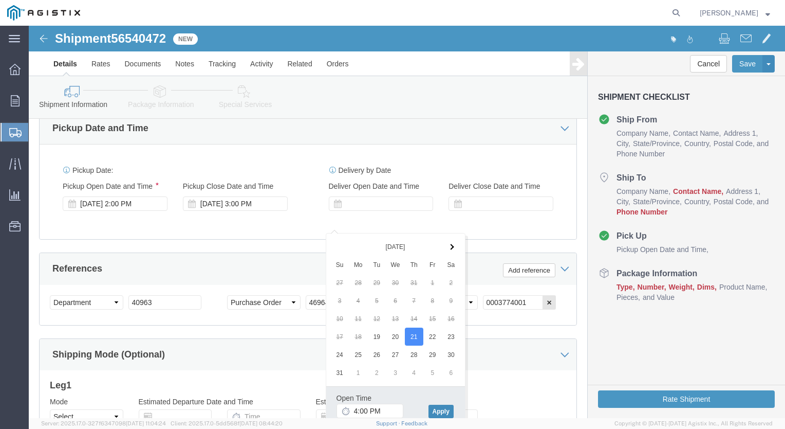
click button "Apply"
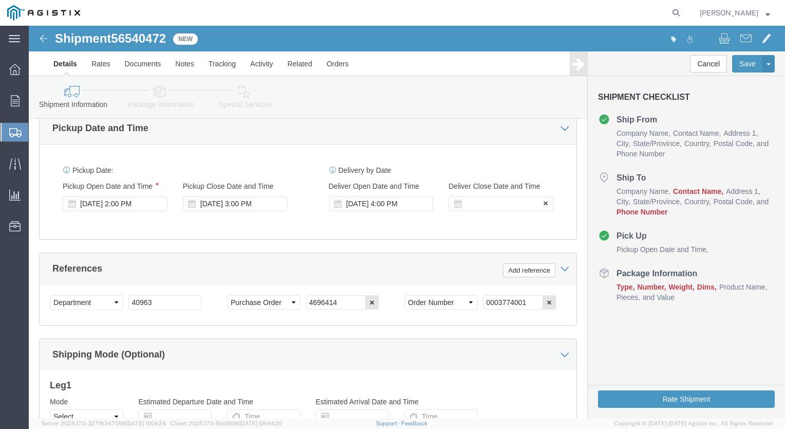
click div
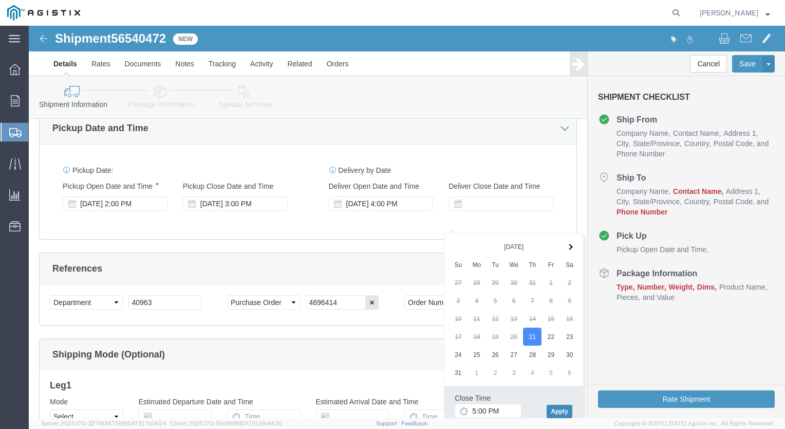
click button "Apply"
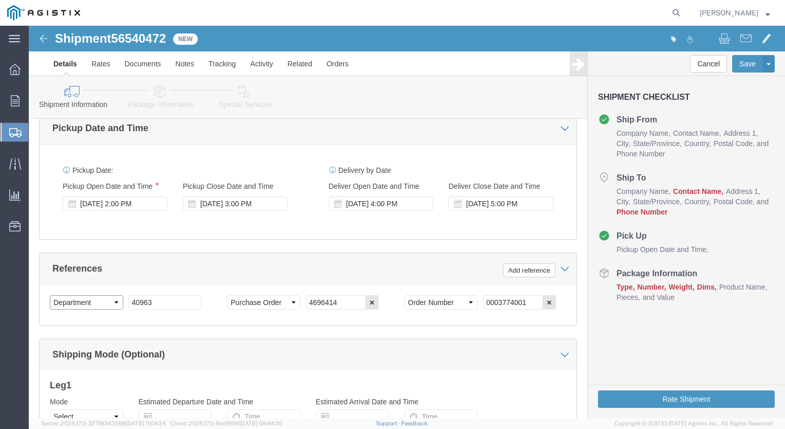
click select "Select Account Type Activity ID Airline Appointment Number ASN Batch Request # …"
select select "BOL"
click select "Select Account Type Activity ID Airline Appointment Number ASN Batch Request # …"
click div "Select Account Type Activity ID Airline Appointment Number ASN Batch Request # …"
paste input "696414"
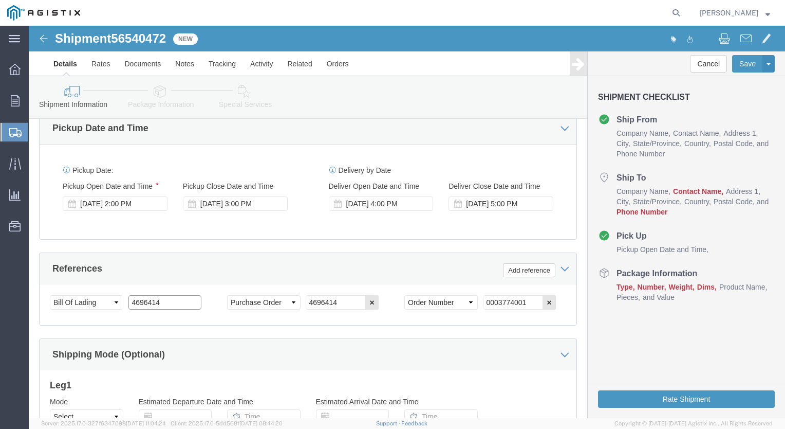
drag, startPoint x: 128, startPoint y: 295, endPoint x: 101, endPoint y: 291, distance: 27.9
click input "4696414"
type input "4696414"
click div "Shipping Mode (Optional)"
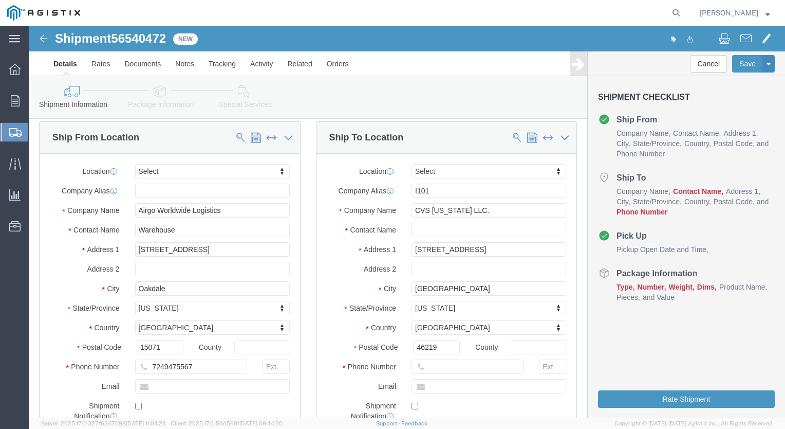
scroll to position [47, 0]
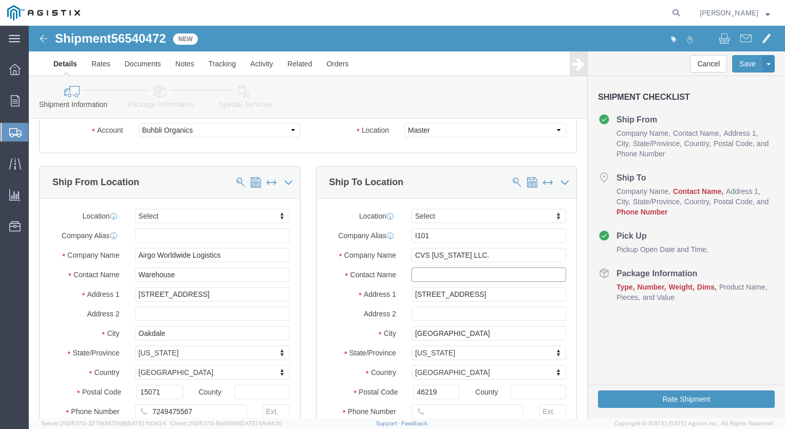
click input "text"
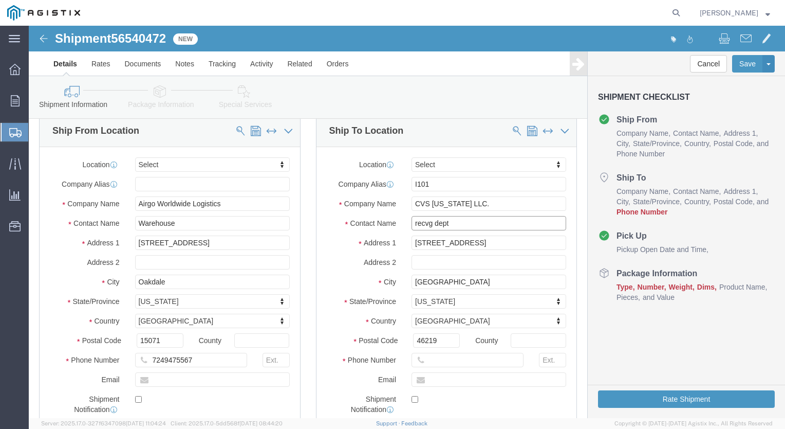
type input "recvg dept"
click input "text"
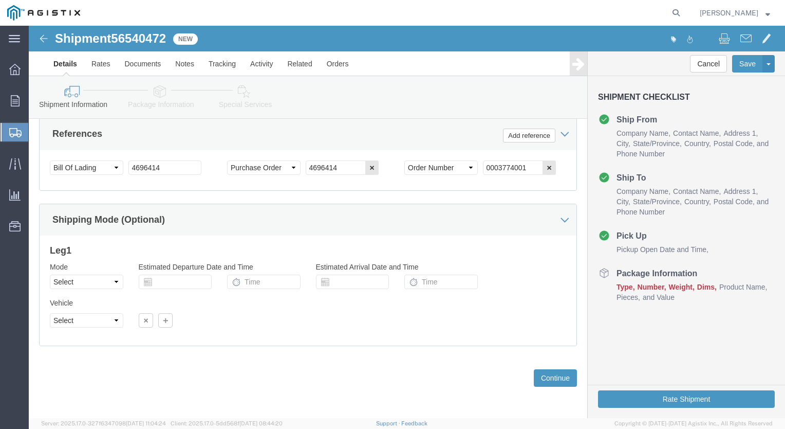
scroll to position [767, 0]
drag, startPoint x: 752, startPoint y: 192, endPoint x: 767, endPoint y: 424, distance: 232.8
type input "[PHONE_NUMBER]"
click button "Continue"
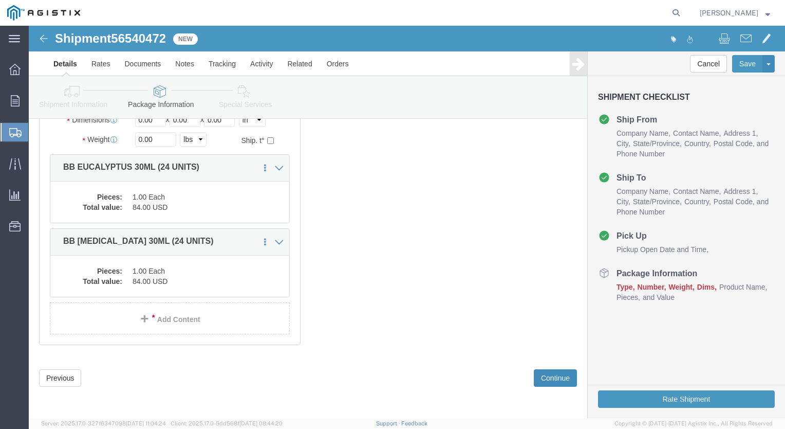
scroll to position [83, 0]
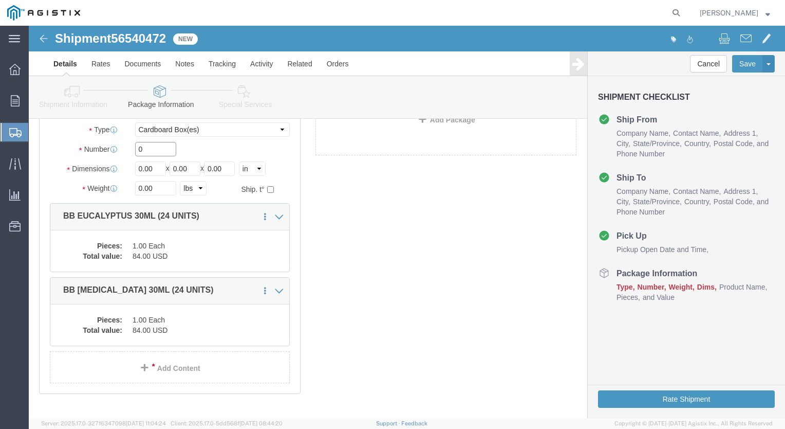
drag, startPoint x: 128, startPoint y: 137, endPoint x: 57, endPoint y: 135, distance: 72.0
click div "Number 0"
type input "2"
drag, startPoint x: 120, startPoint y: 152, endPoint x: 29, endPoint y: 163, distance: 92.2
click div "Package Type Select Bale(s) Basket(s) Bolt(s) Bottle(s) Buckets Bulk Bundle(s) …"
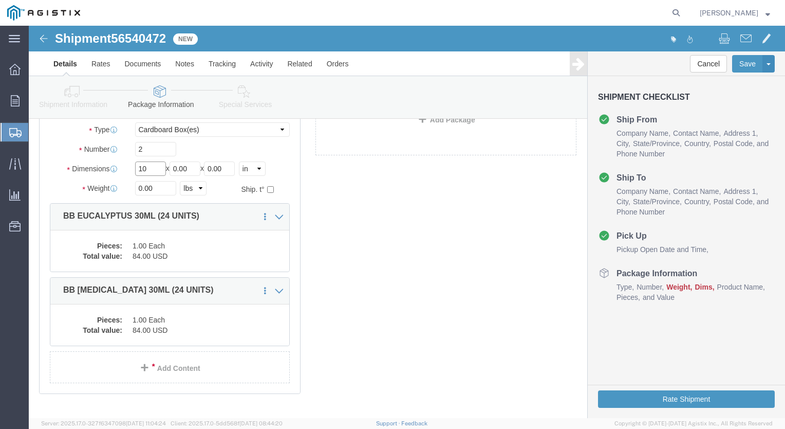
type input "10"
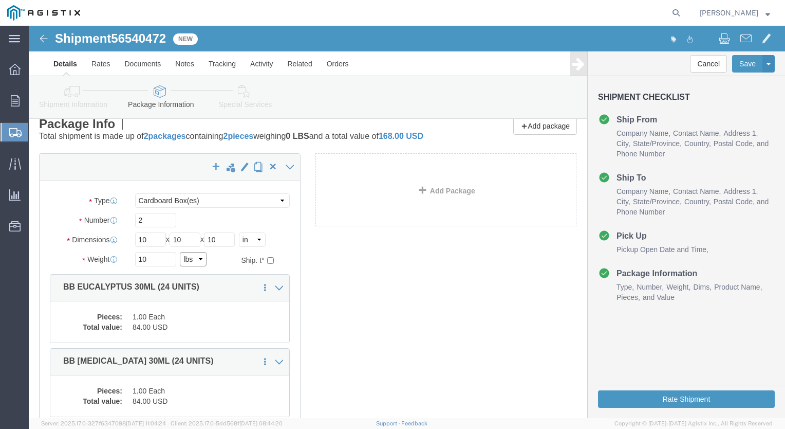
scroll to position [0, 0]
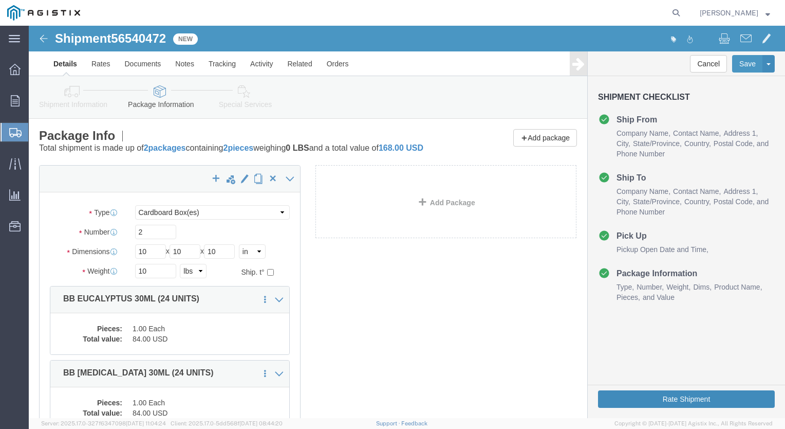
click button "Rate Shipment"
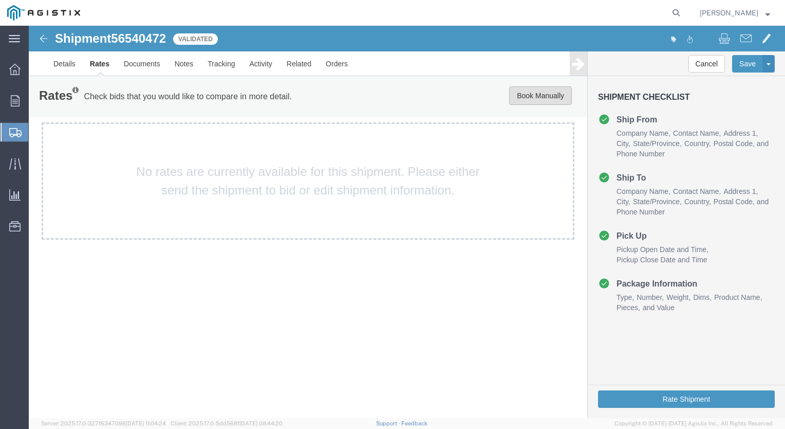
click at [530, 99] on button "Book Manually" at bounding box center [540, 95] width 63 height 19
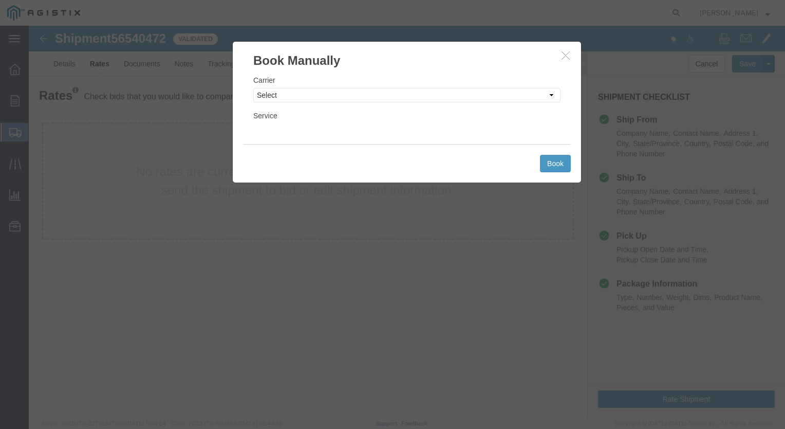
click at [568, 59] on icon "button" at bounding box center [566, 55] width 8 height 9
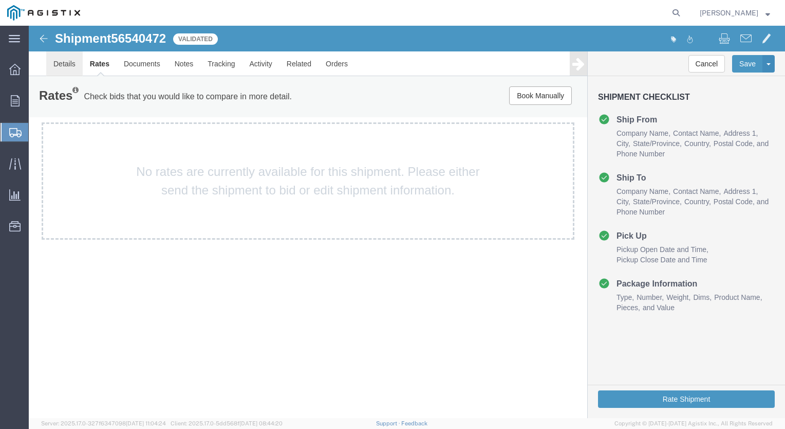
click at [63, 62] on link "Details" at bounding box center [64, 63] width 36 height 25
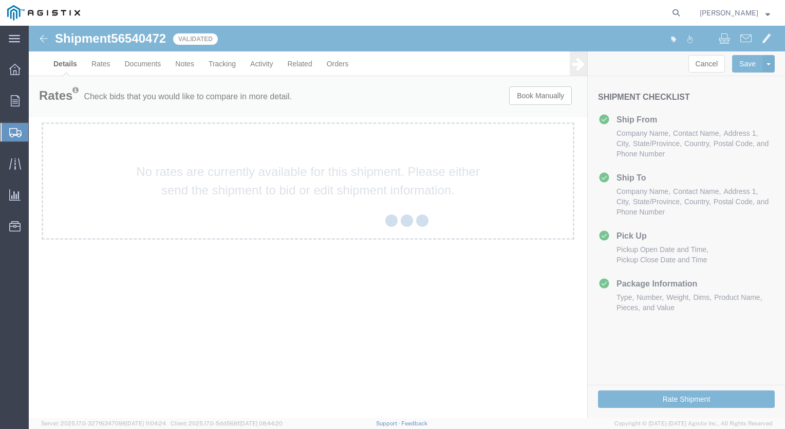
drag, startPoint x: 35, startPoint y: 34, endPoint x: 66, endPoint y: 60, distance: 39.8
click at [66, 60] on div at bounding box center [407, 222] width 757 height 392
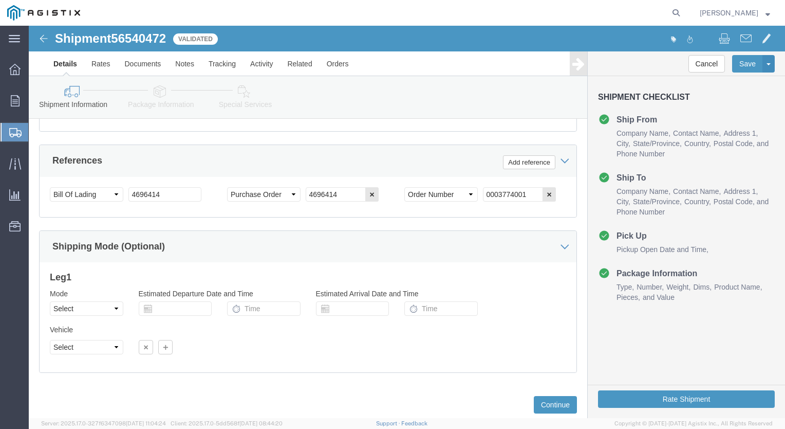
scroll to position [767, 0]
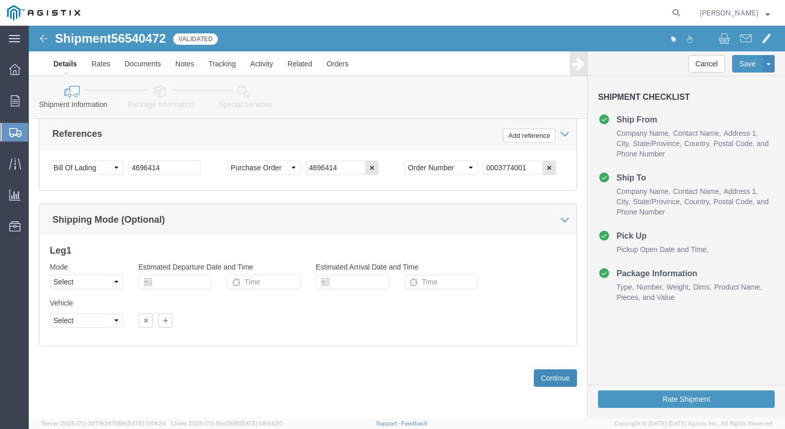
click button "Continue"
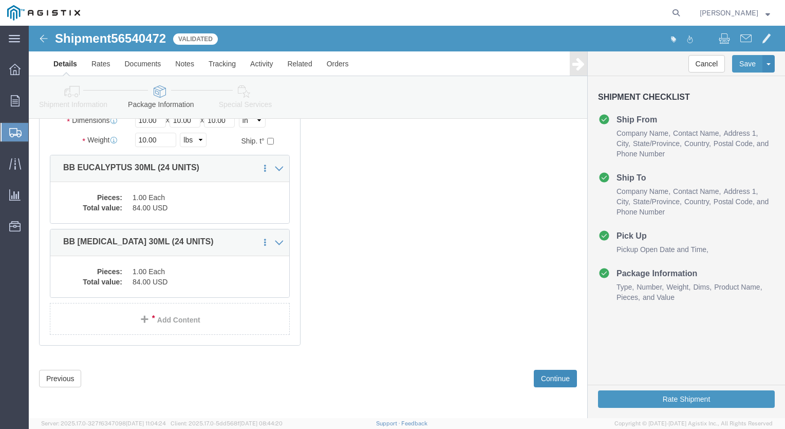
scroll to position [142, 0]
click button "Continue"
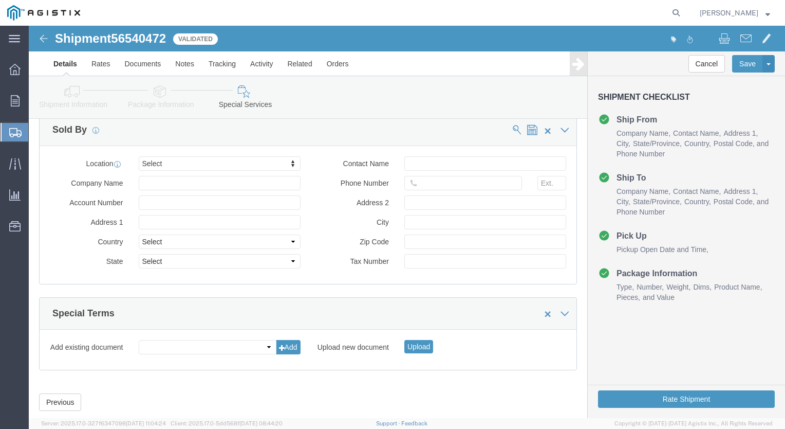
scroll to position [1023, 0]
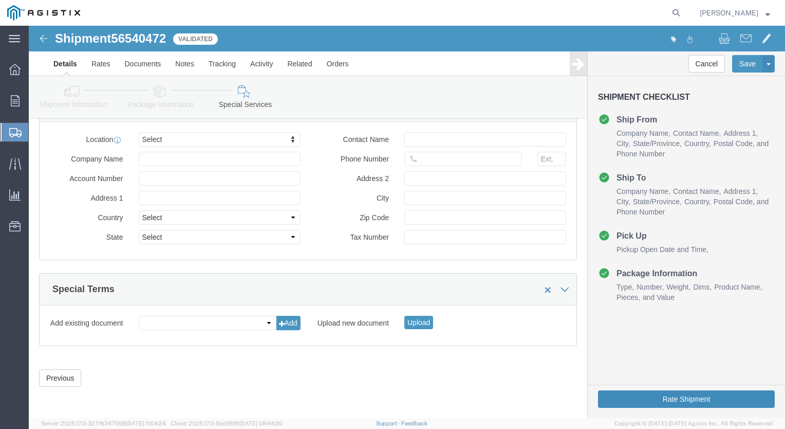
click button "Rate Shipment"
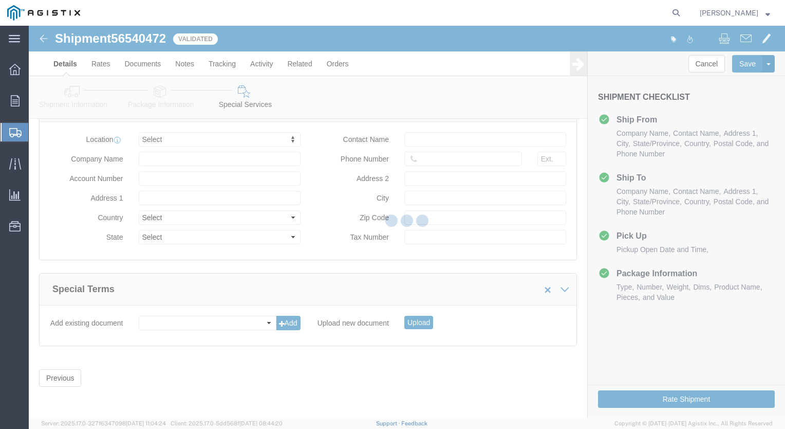
scroll to position [0, 0]
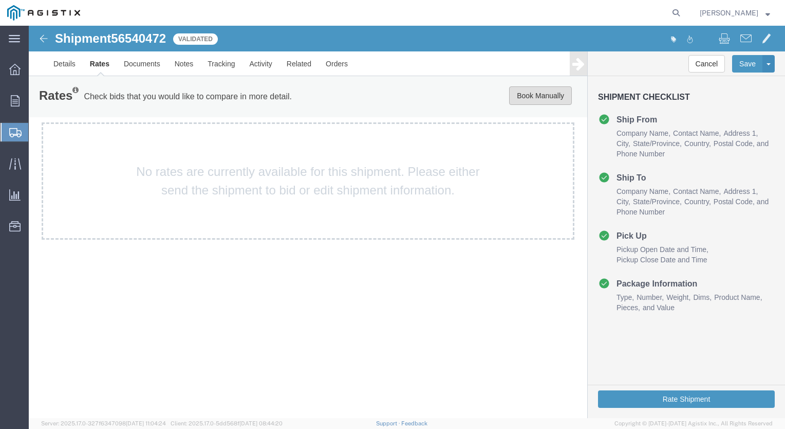
click at [529, 93] on button "Book Manually" at bounding box center [540, 95] width 63 height 19
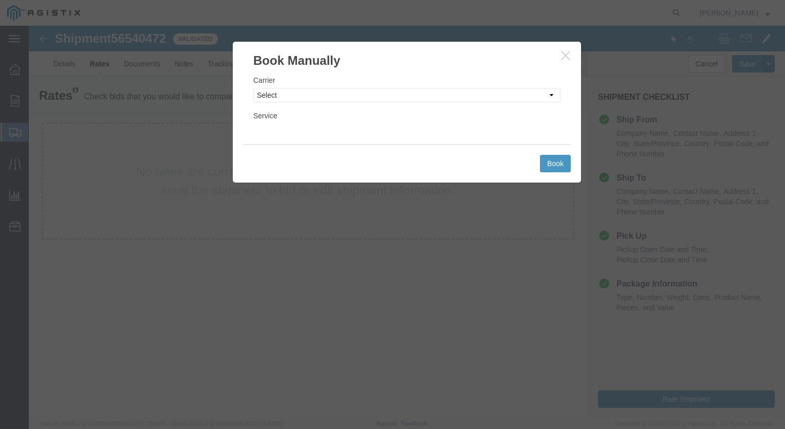
click at [529, 140] on div "Carrier Select Add New Carrier (and default service) ACI Guide APC Airport Goog…" at bounding box center [407, 106] width 348 height 75
click at [530, 132] on div "Carrier Select Add New Carrier (and default service) ACI Guide APC Airport Goog…" at bounding box center [407, 106] width 348 height 75
click at [552, 93] on select "Select Add New Carrier (and default service) ACI Guide APC Airport Google Milea…" at bounding box center [406, 95] width 307 height 14
select select "12"
click at [253, 88] on select "Select Add New Carrier (and default service) ACI Guide APC Airport Google Milea…" at bounding box center [406, 95] width 307 height 14
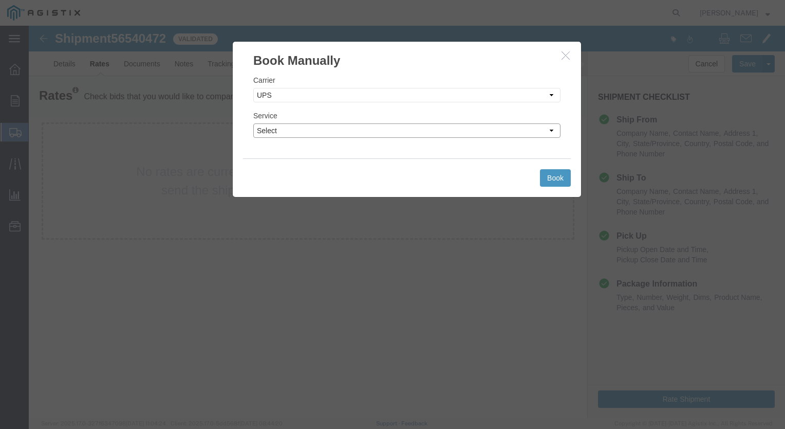
click at [552, 131] on select "Select 2nd Day Air 2nd Day Air A.M. 3 Day Select BOUND PRINTED MATTER, UPS DELI…" at bounding box center [406, 130] width 307 height 14
select select "42"
click at [253, 123] on select "Select 2nd Day Air 2nd Day Air A.M. 3 Day Select BOUND PRINTED MATTER, UPS DELI…" at bounding box center [406, 130] width 307 height 14
click at [565, 57] on icon "button" at bounding box center [566, 55] width 8 height 9
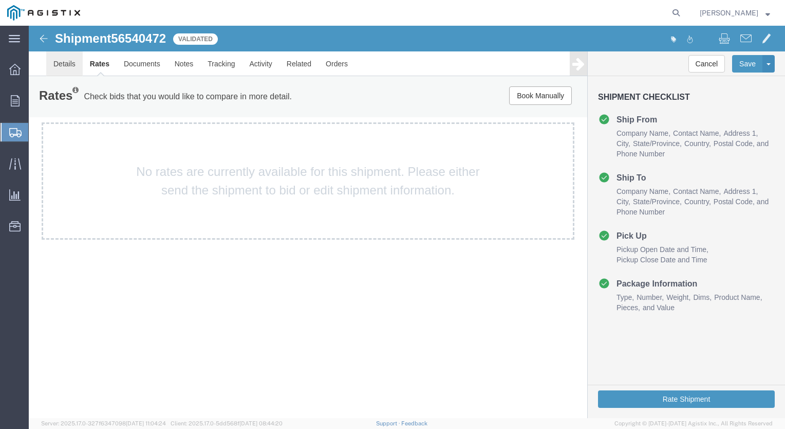
click at [58, 63] on link "Details" at bounding box center [64, 63] width 36 height 25
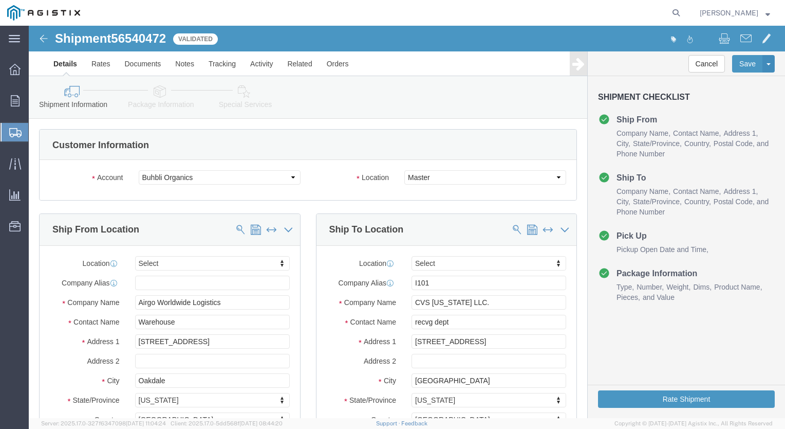
click icon
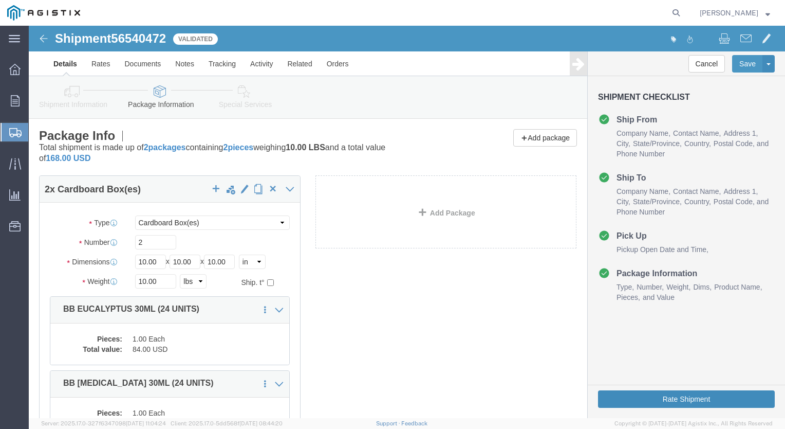
click button "Rate Shipment"
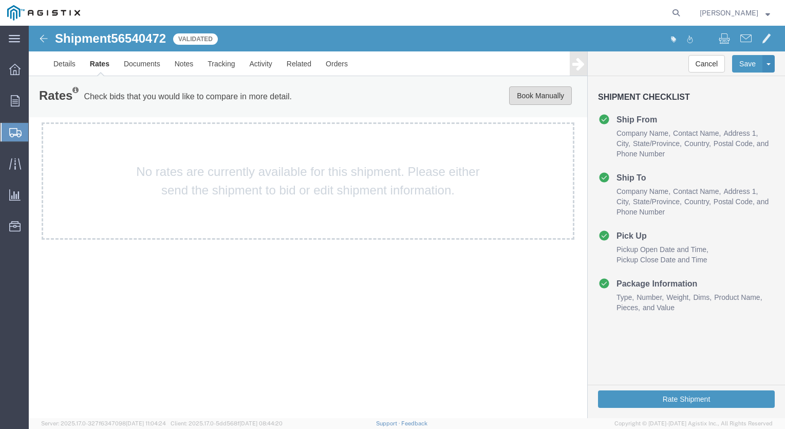
click at [538, 91] on button "Book Manually" at bounding box center [540, 95] width 63 height 19
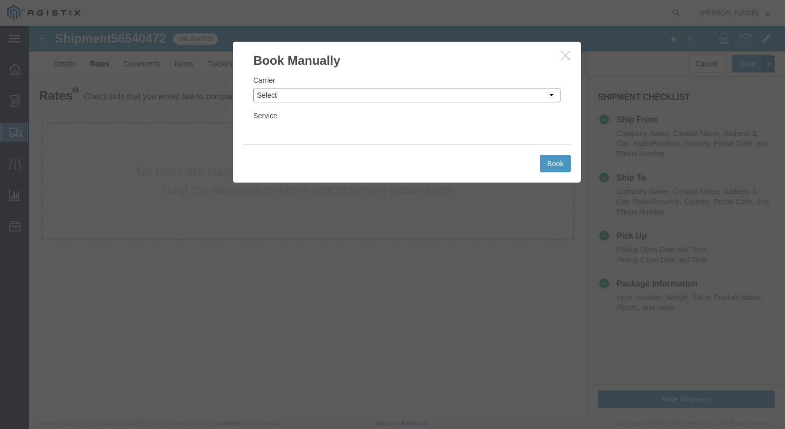
click at [552, 94] on select "Select Add New Carrier (and default service) ACI Guide APC Airport Google Milea…" at bounding box center [406, 95] width 307 height 14
select select "12"
click at [253, 88] on select "Select Add New Carrier (and default service) ACI Guide APC Airport Google Milea…" at bounding box center [406, 95] width 307 height 14
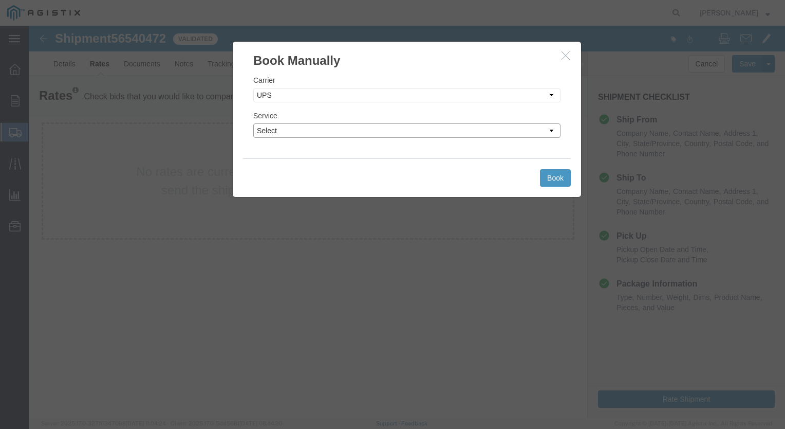
click at [551, 128] on select "Select 2nd Day Air 2nd Day Air A.M. 3 Day Select BOUND PRINTED MATTER, UPS DELI…" at bounding box center [406, 130] width 307 height 14
select select "42"
click at [253, 123] on select "Select 2nd Day Air 2nd Day Air A.M. 3 Day Select BOUND PRINTED MATTER, UPS DELI…" at bounding box center [406, 130] width 307 height 14
click at [558, 178] on button "Book" at bounding box center [555, 177] width 31 height 17
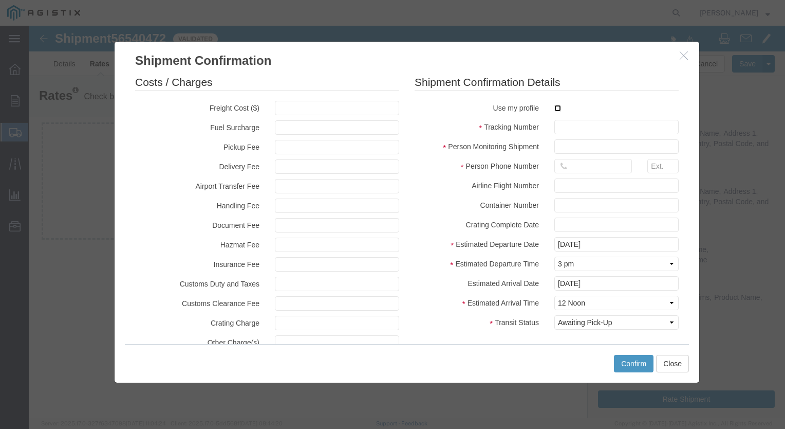
click at [555, 109] on input "checkbox" at bounding box center [558, 108] width 7 height 7
checkbox input "true"
type input "[PERSON_NAME]"
type input "[PHONE_NUMBER]"
drag, startPoint x: 566, startPoint y: 127, endPoint x: 581, endPoint y: 125, distance: 15.0
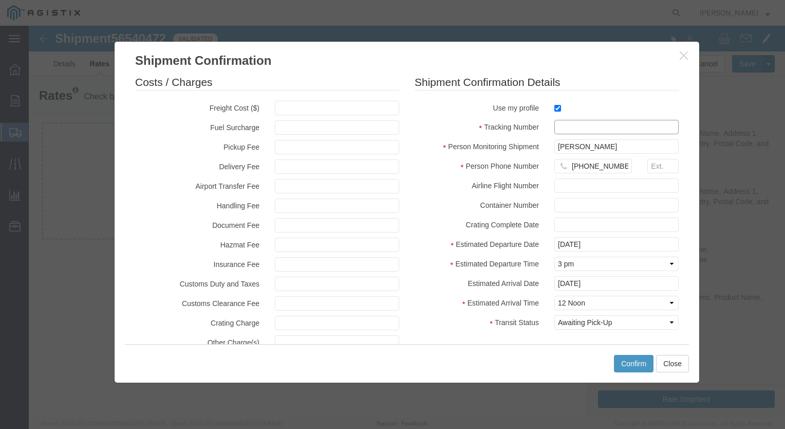
click at [566, 127] on input "text" at bounding box center [617, 127] width 124 height 14
type input "1zx599590341639020"
click at [635, 361] on button "Confirm" at bounding box center [634, 363] width 40 height 17
